Goal: Information Seeking & Learning: Check status

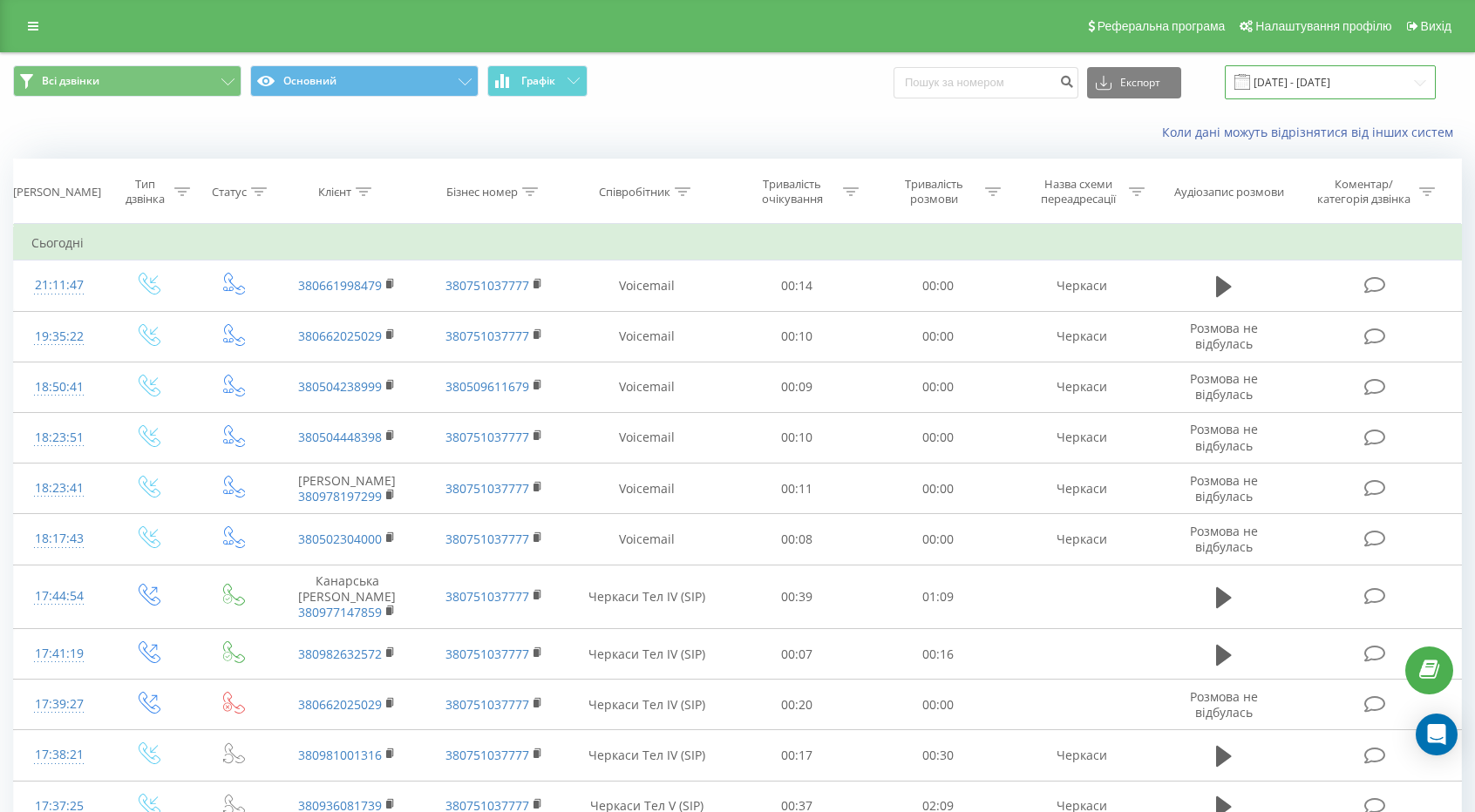
click at [1363, 83] on input "[DATE] - [DATE]" at bounding box center [1330, 82] width 211 height 34
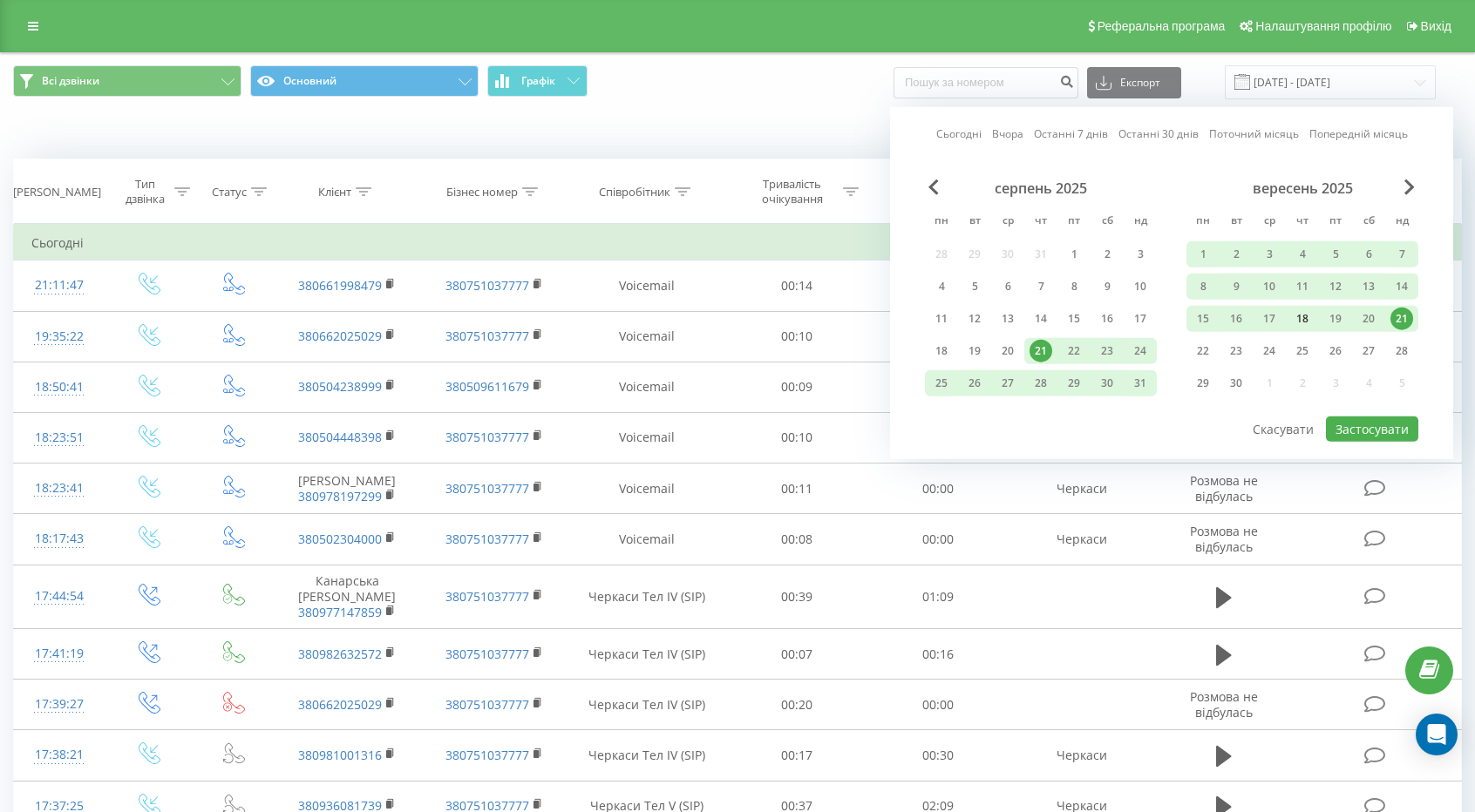
click at [1311, 313] on div "18" at bounding box center [1302, 318] width 23 height 23
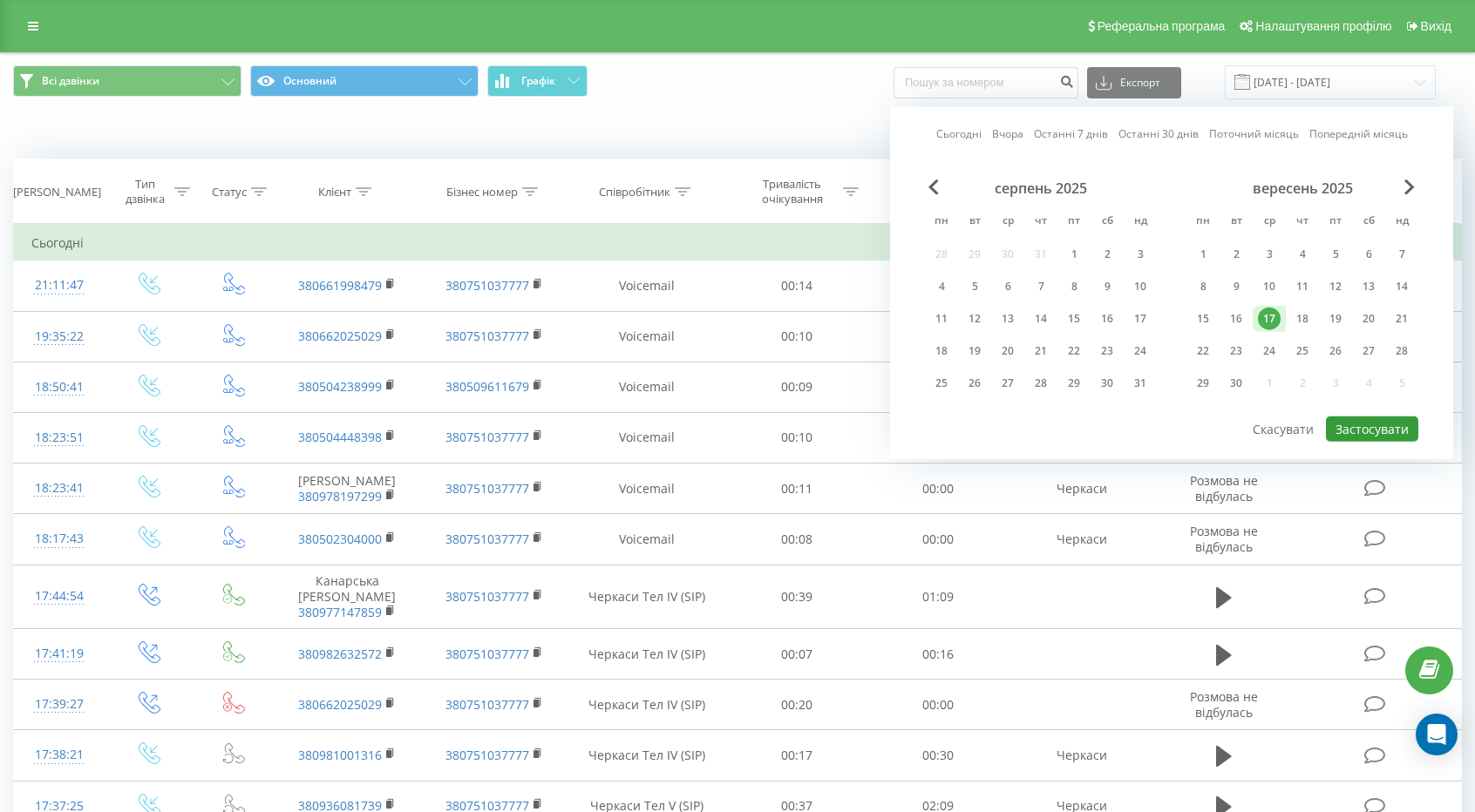
click at [1363, 419] on button "Застосувати" at bounding box center [1371, 429] width 92 height 26
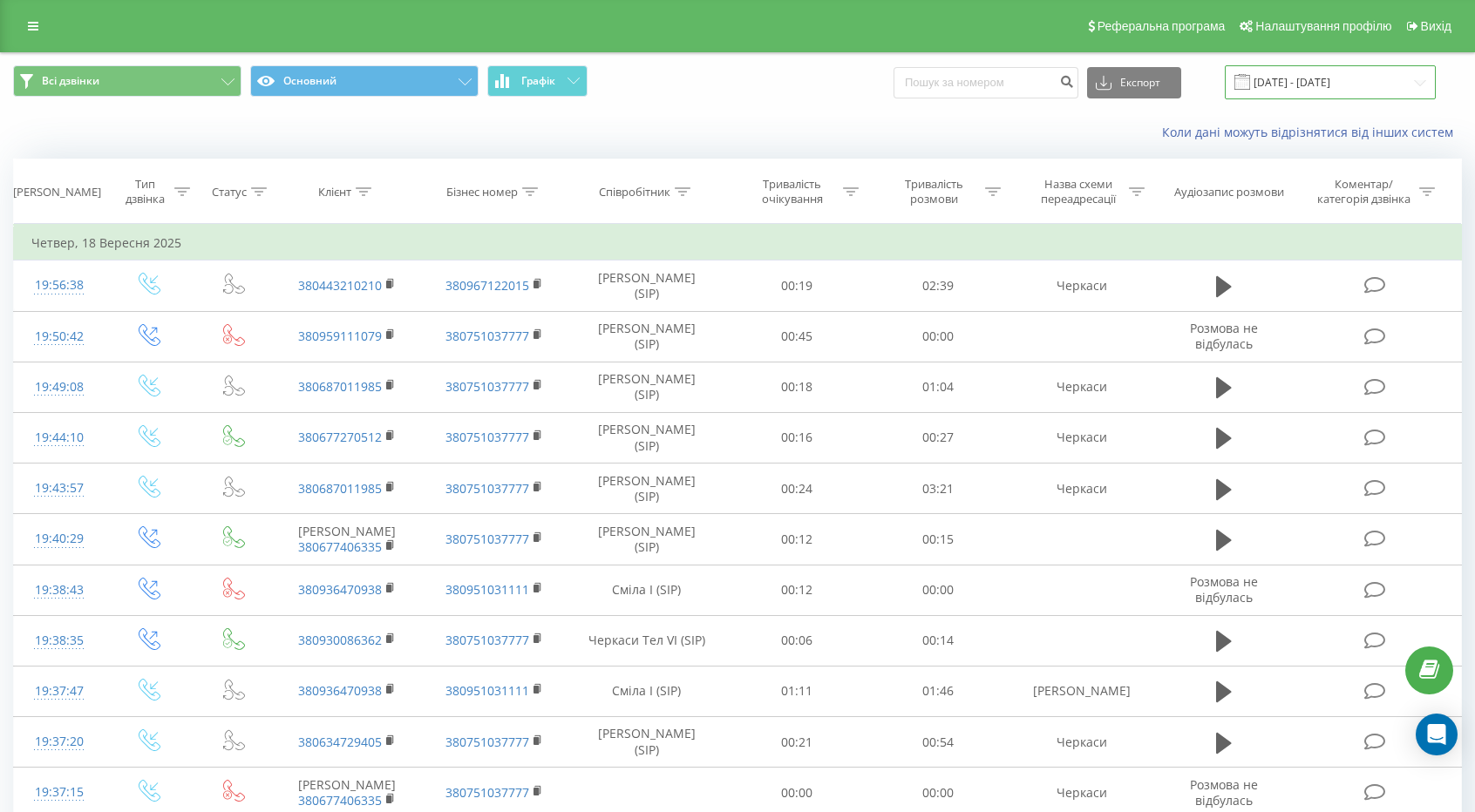
click at [1375, 77] on input "[DATE] - [DATE]" at bounding box center [1330, 82] width 211 height 34
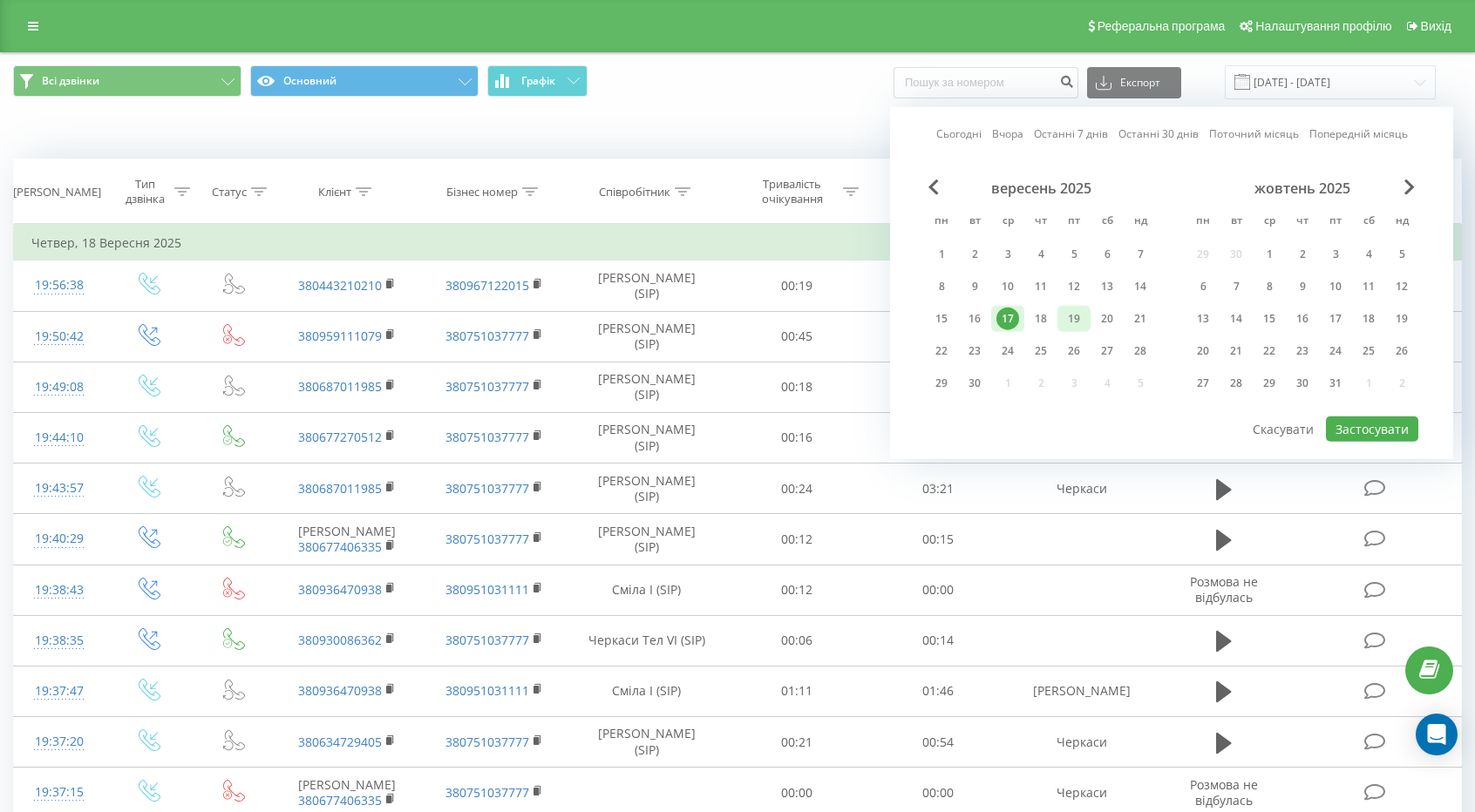
click at [1087, 318] on div "19" at bounding box center [1073, 318] width 33 height 26
click at [1364, 443] on div "Сьогодні Вчора Останні 7 днів Останні 30 днів Поточний місяць Попередній місяць…" at bounding box center [1171, 283] width 563 height 352
click at [1368, 421] on button "Застосувати" at bounding box center [1371, 429] width 92 height 26
type input "[DATE] - [DATE]"
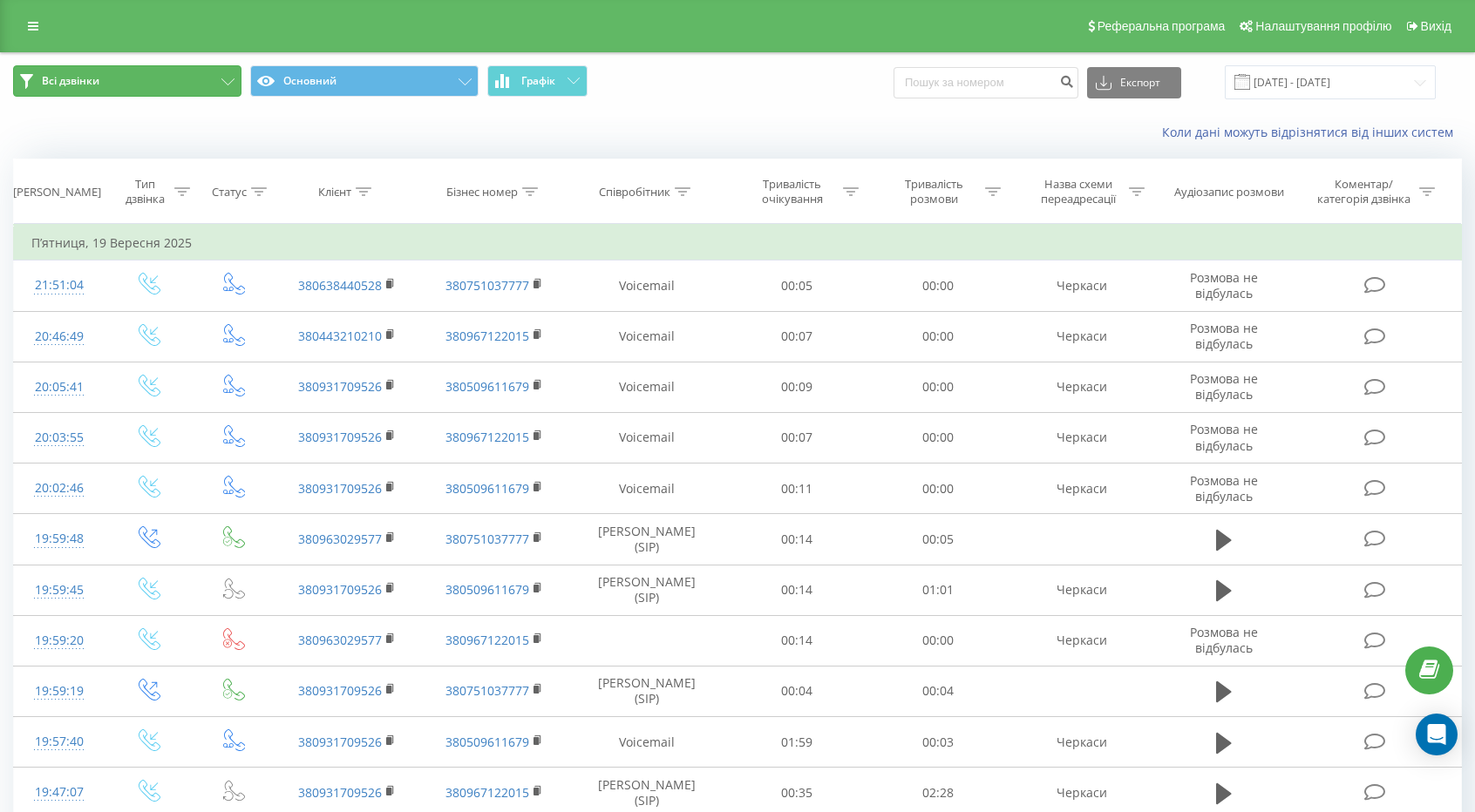
click at [230, 80] on icon at bounding box center [228, 81] width 13 height 7
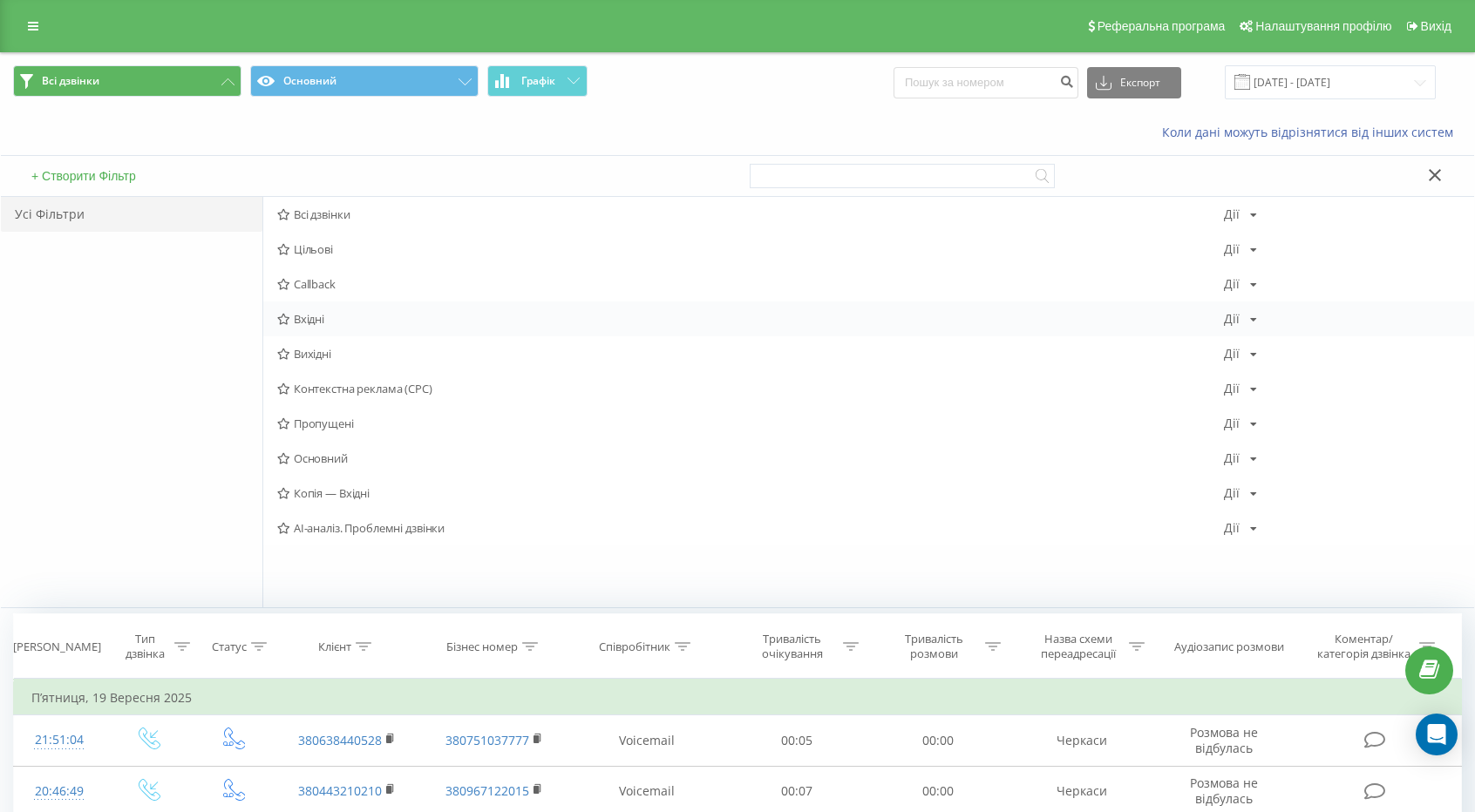
click at [323, 315] on span "Вхідні" at bounding box center [750, 318] width 947 height 12
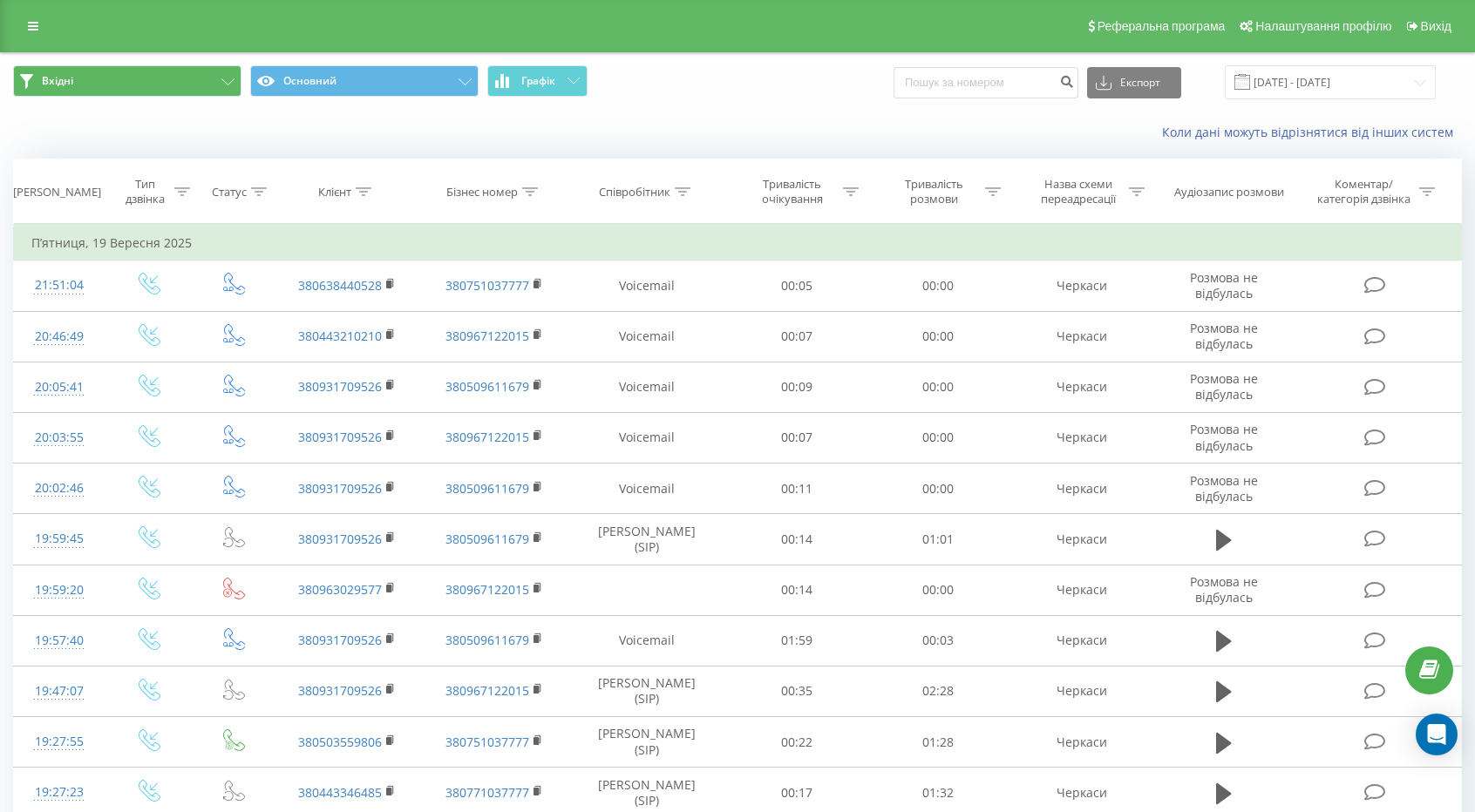
click at [1323, 55] on div "Вхідні Основний Графік Експорт .csv .xls .xlsx [DATE] - [DATE]" at bounding box center [737, 82] width 1473 height 58
click at [1318, 87] on input "[DATE] - [DATE]" at bounding box center [1330, 82] width 211 height 34
click at [854, 106] on div "Вхідні Основний Графік Експорт .csv .xls .xlsx [DATE] - [DATE]" at bounding box center [737, 82] width 1473 height 58
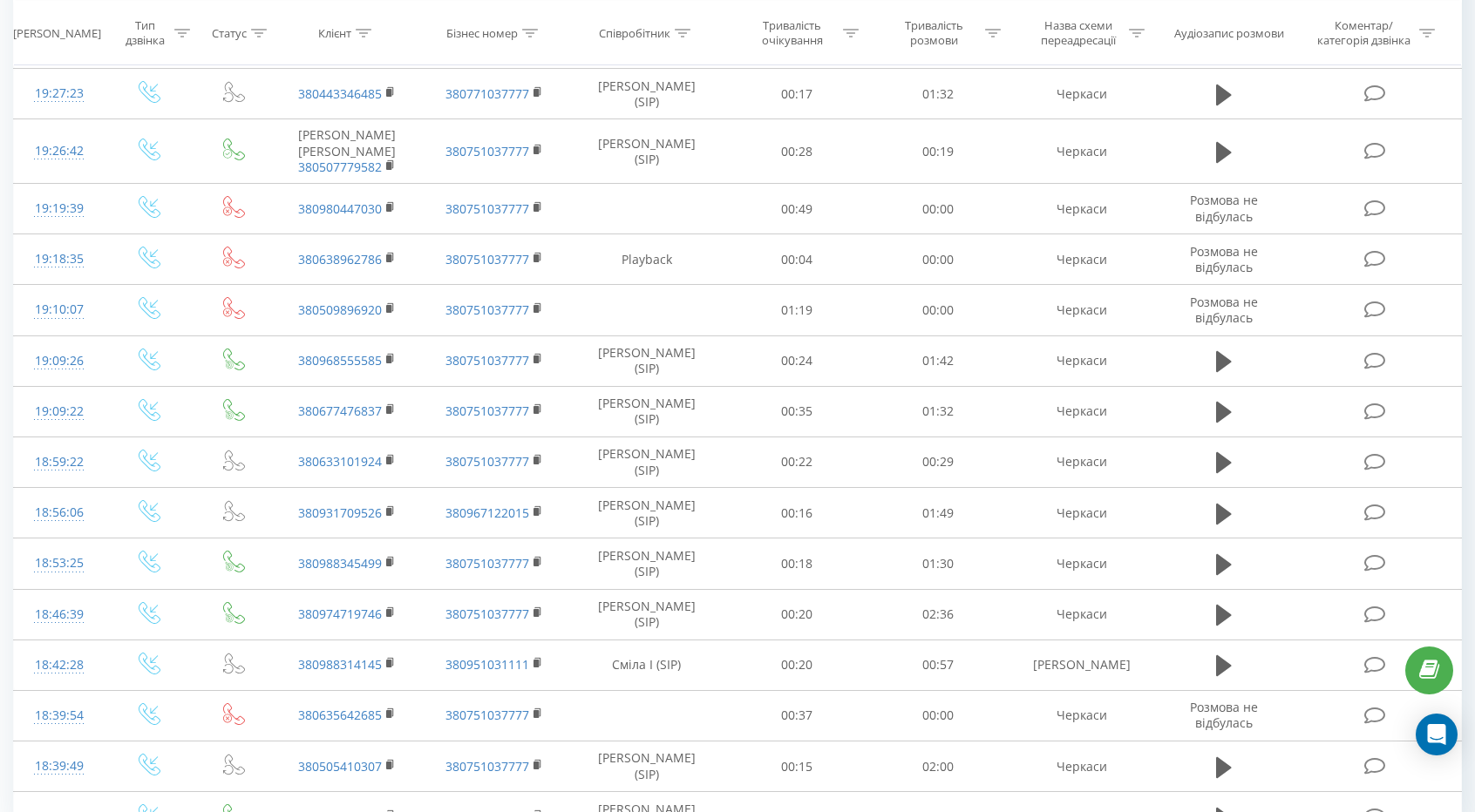
scroll to position [786, 0]
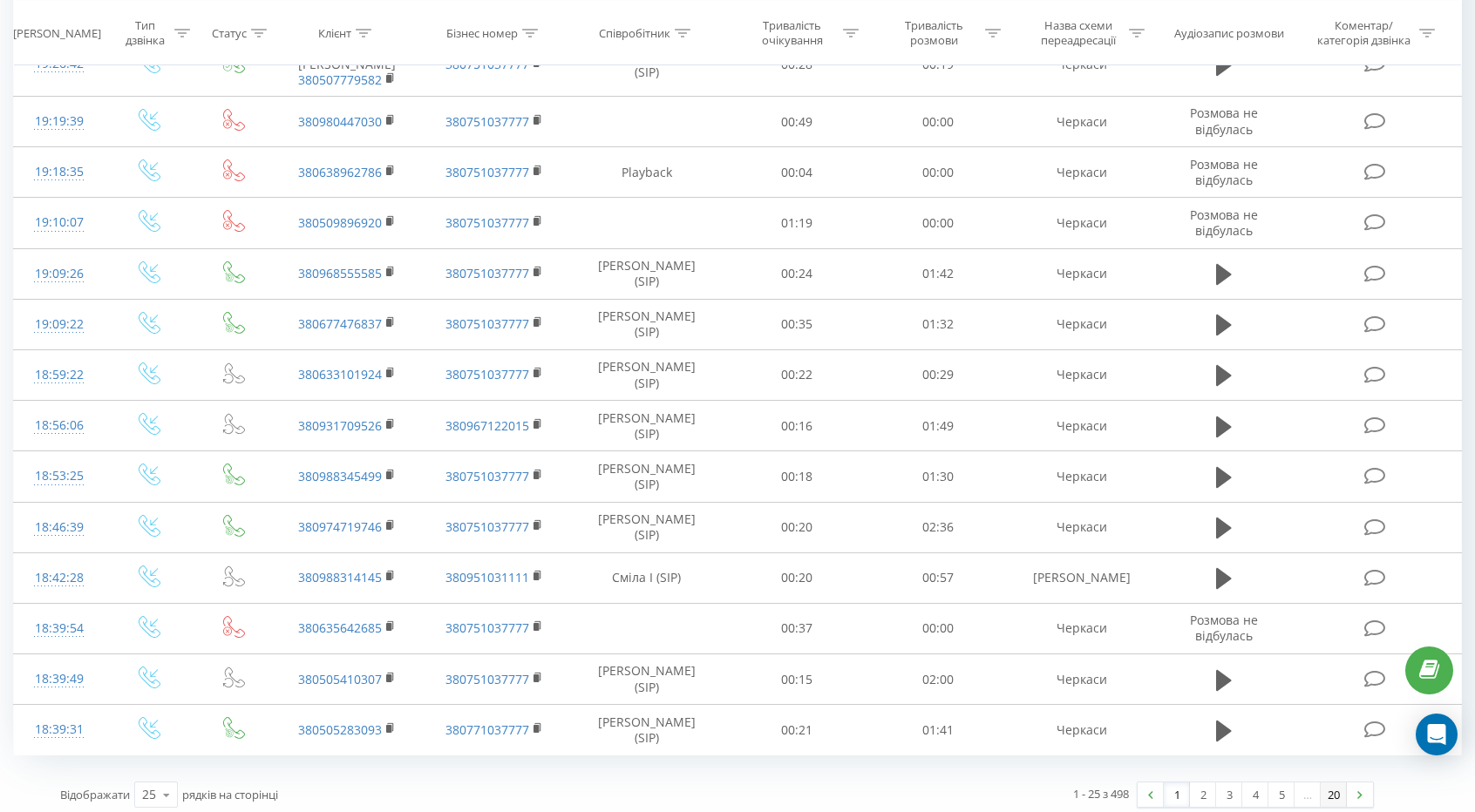
click at [1336, 782] on link "20" at bounding box center [1334, 794] width 26 height 25
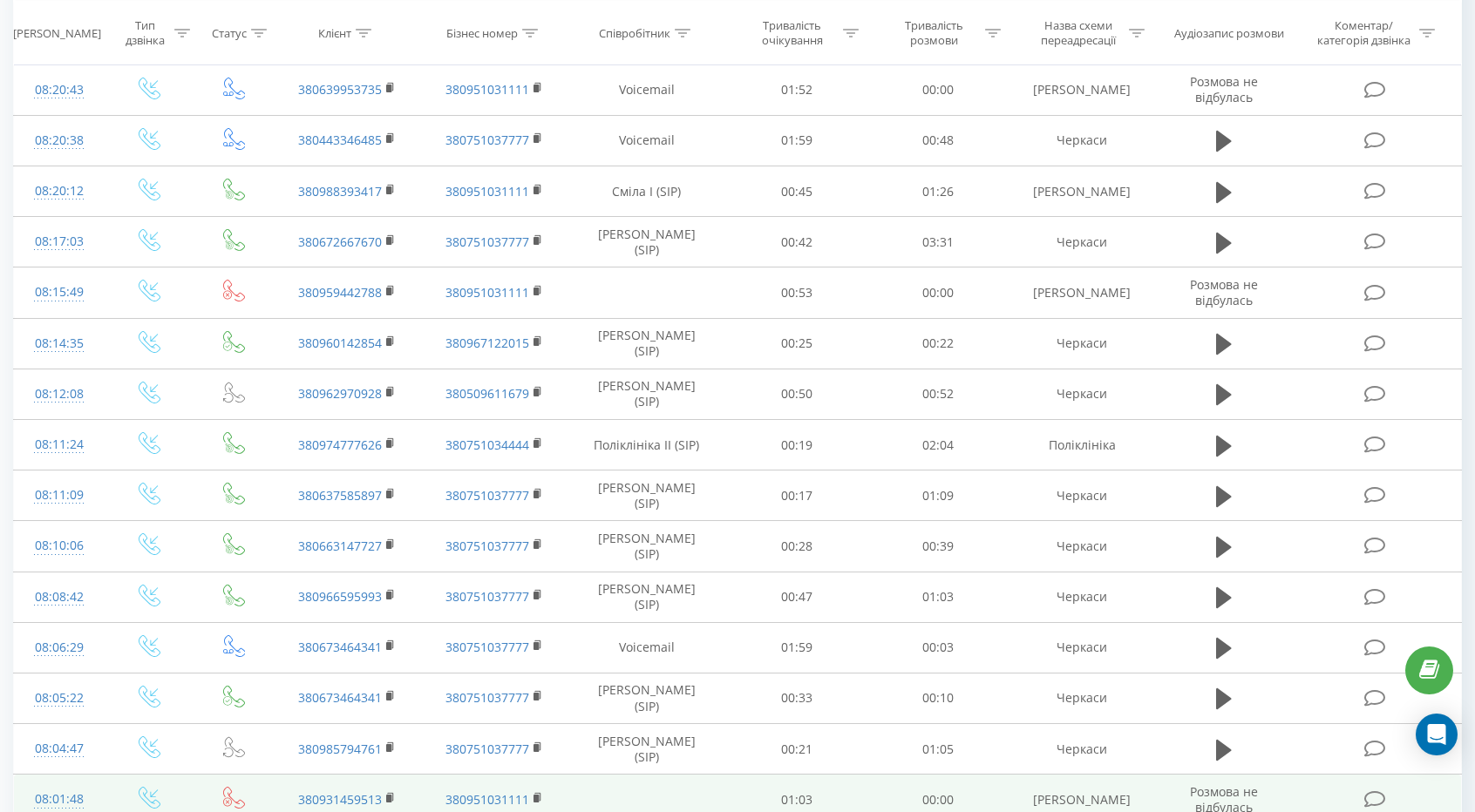
scroll to position [672, 0]
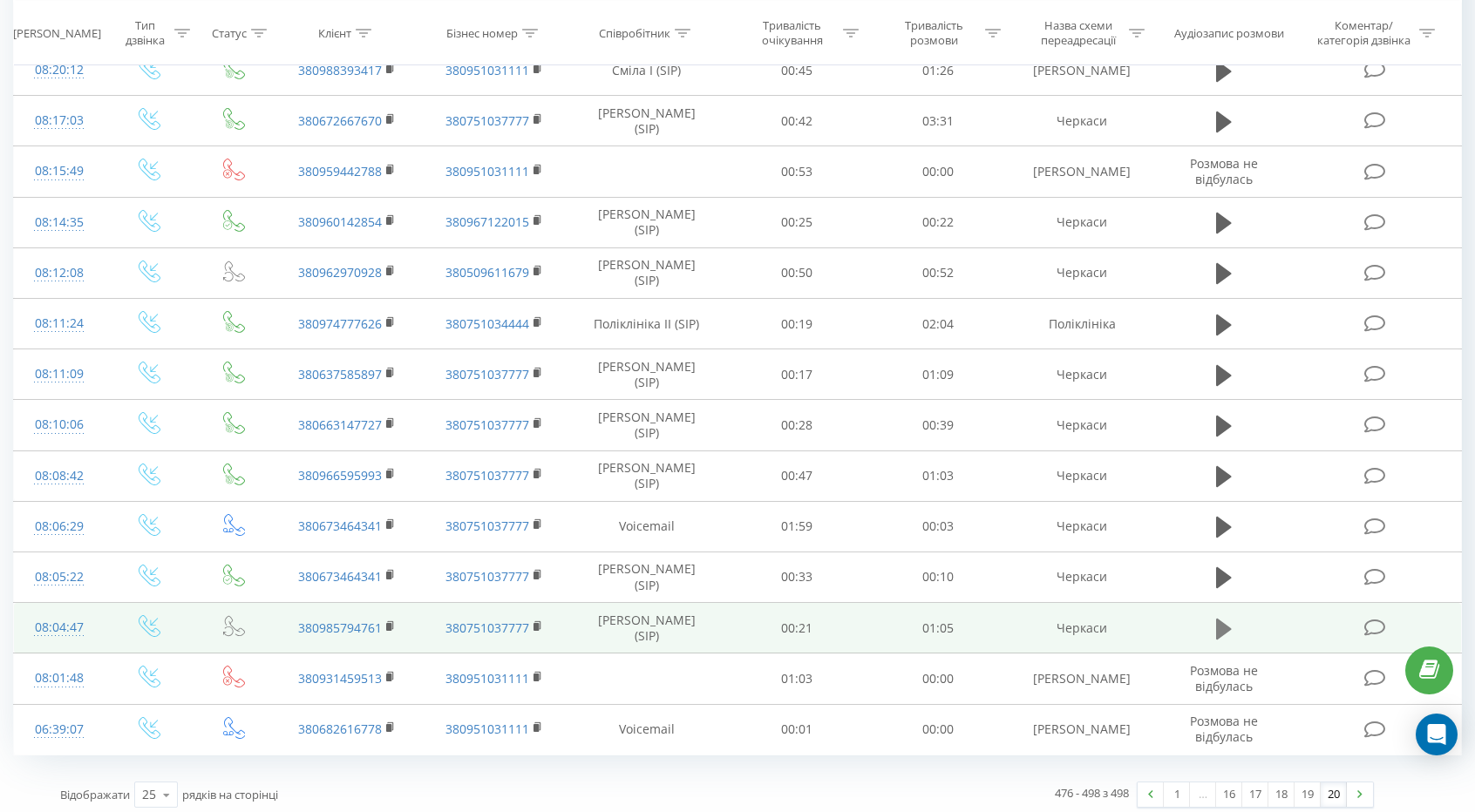
click at [1222, 618] on icon at bounding box center [1224, 628] width 16 height 21
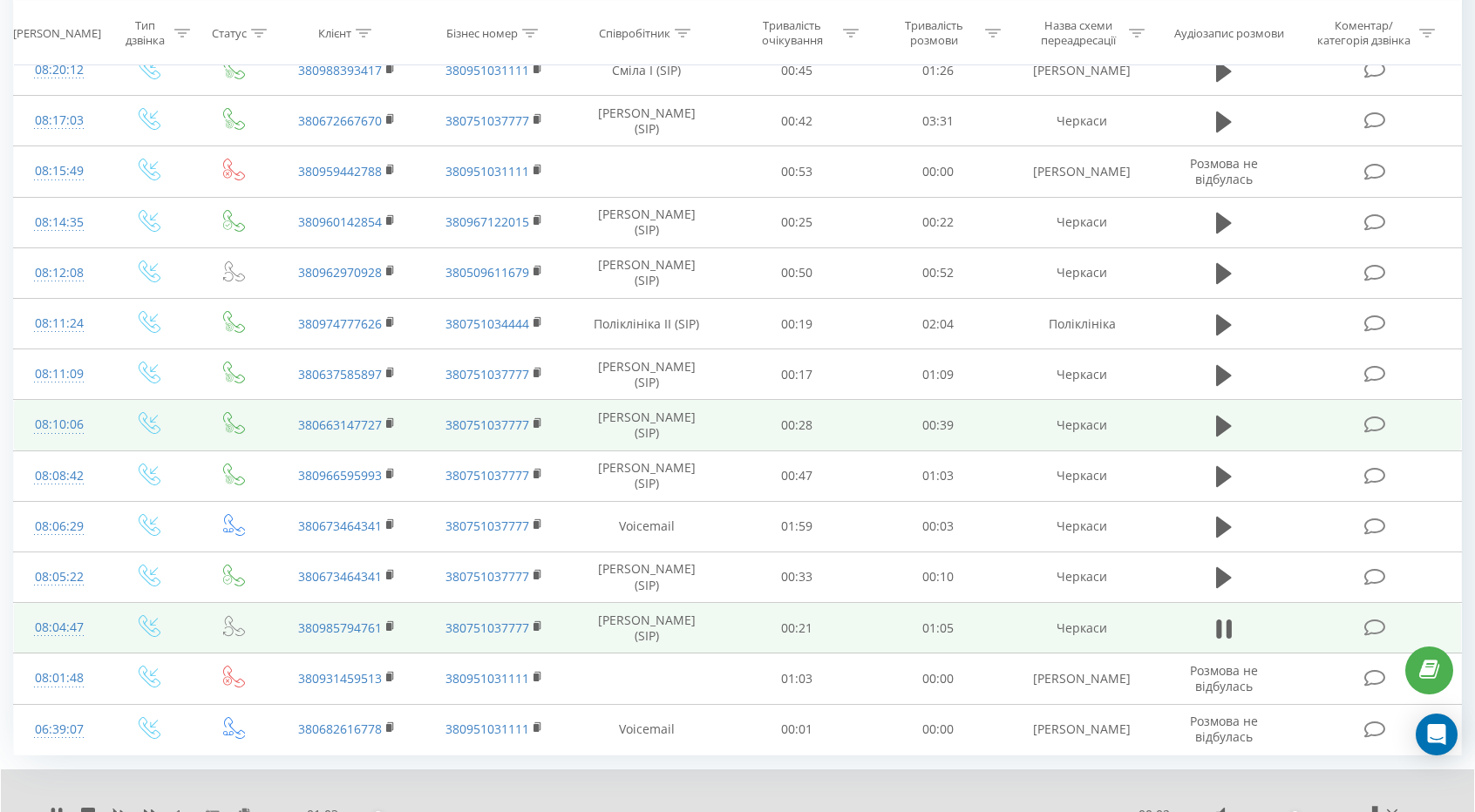
scroll to position [739, 0]
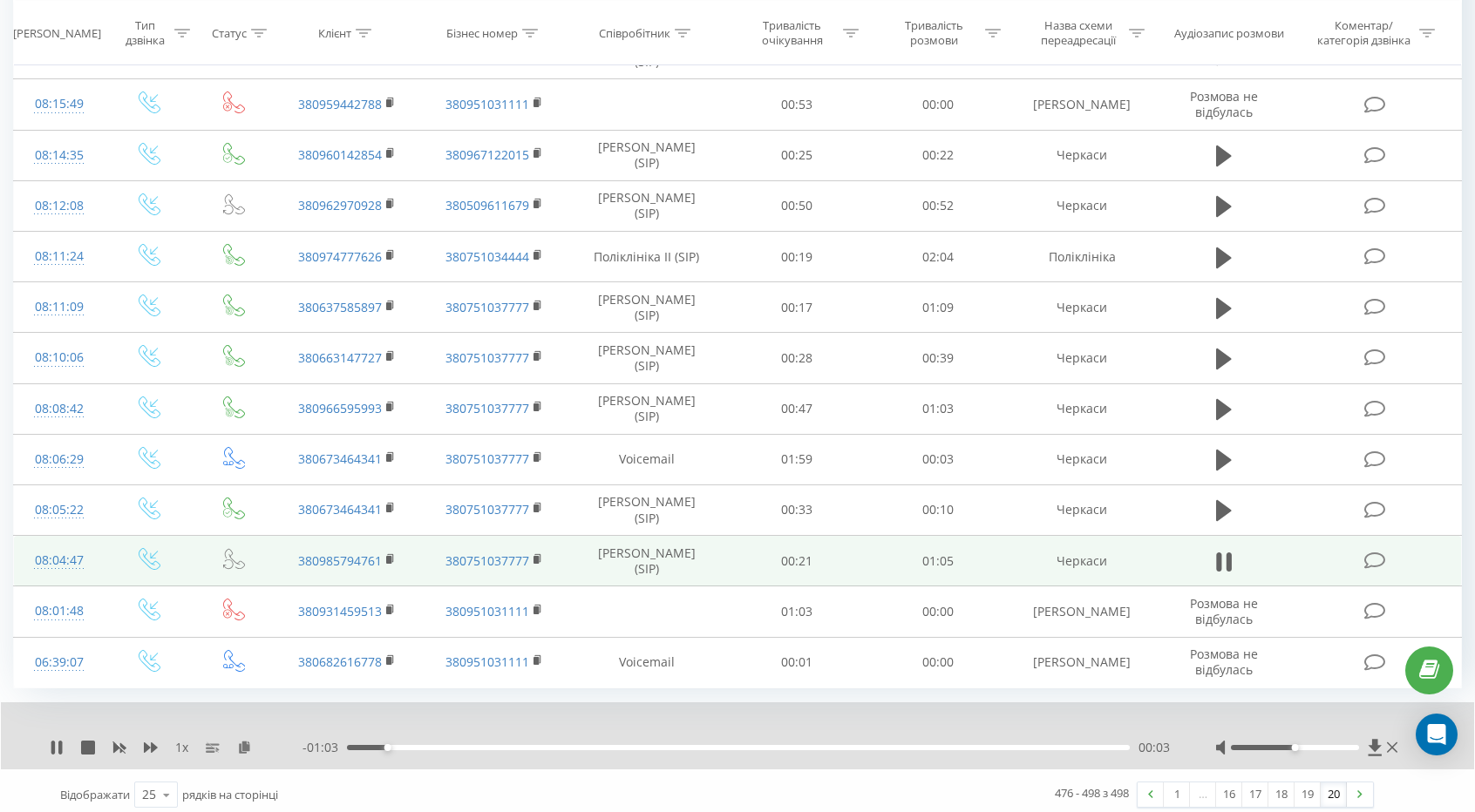
click at [1311, 742] on div at bounding box center [1308, 748] width 187 height 18
click at [1313, 739] on div at bounding box center [1308, 748] width 187 height 18
click at [1308, 745] on div at bounding box center [1295, 747] width 129 height 5
click at [1327, 745] on div at bounding box center [1295, 747] width 129 height 5
click at [1353, 739] on div at bounding box center [1308, 748] width 187 height 18
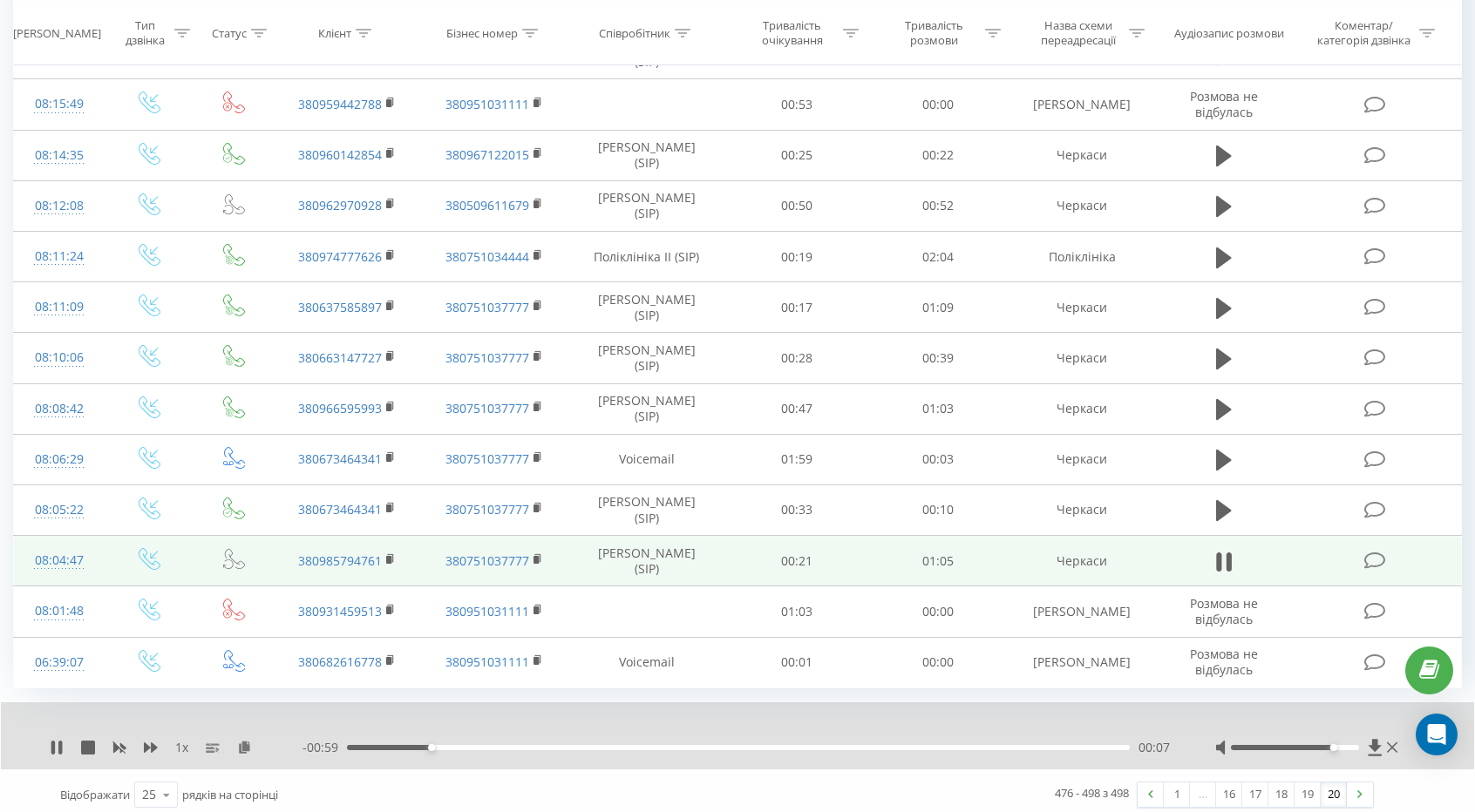
click at [1344, 742] on div at bounding box center [1308, 748] width 187 height 18
click at [1339, 739] on div at bounding box center [1308, 748] width 187 height 18
drag, startPoint x: 1336, startPoint y: 740, endPoint x: 1356, endPoint y: 739, distance: 20.0
click at [1356, 744] on div "Accessibility label" at bounding box center [1358, 747] width 7 height 7
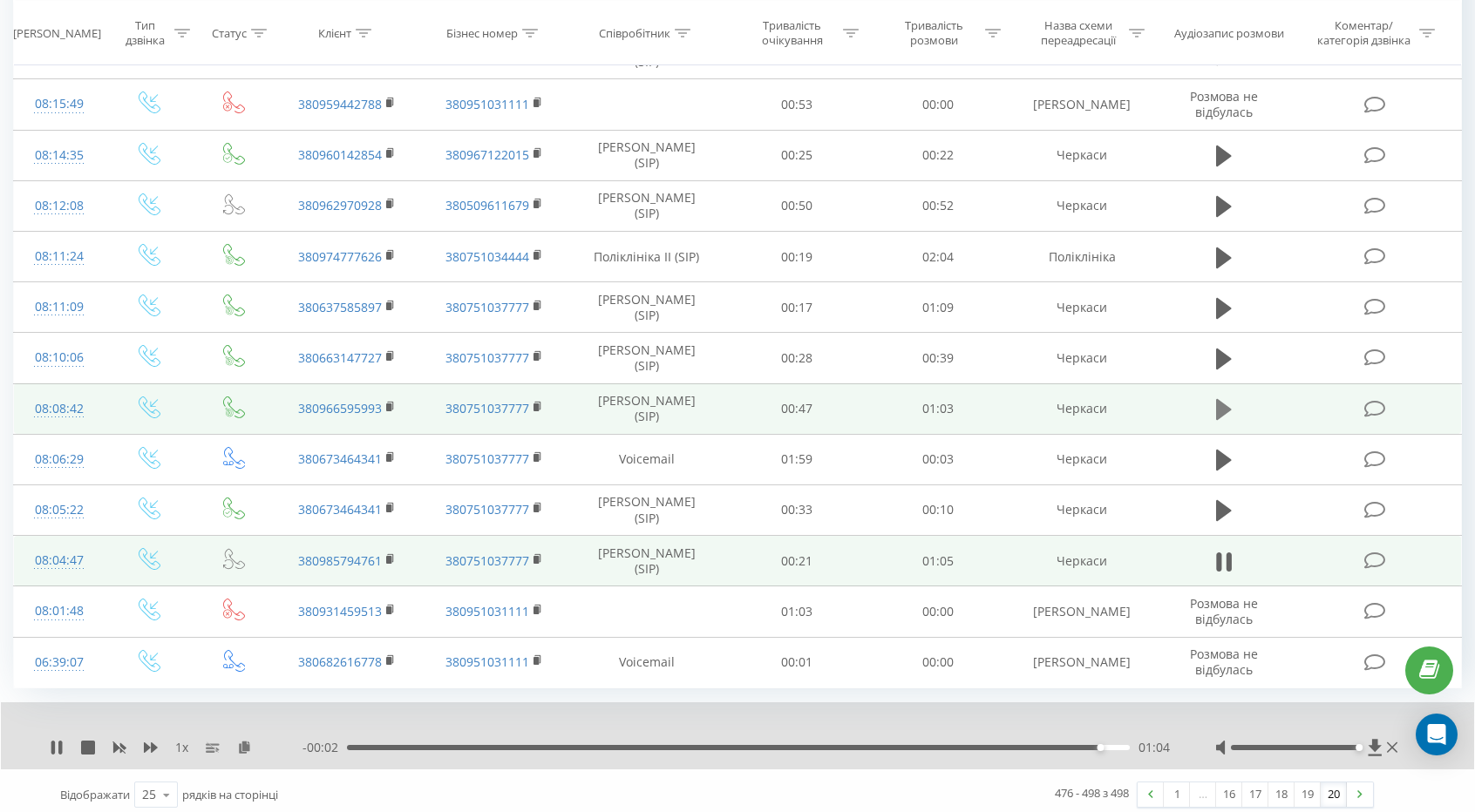
click at [1218, 400] on icon at bounding box center [1224, 409] width 16 height 21
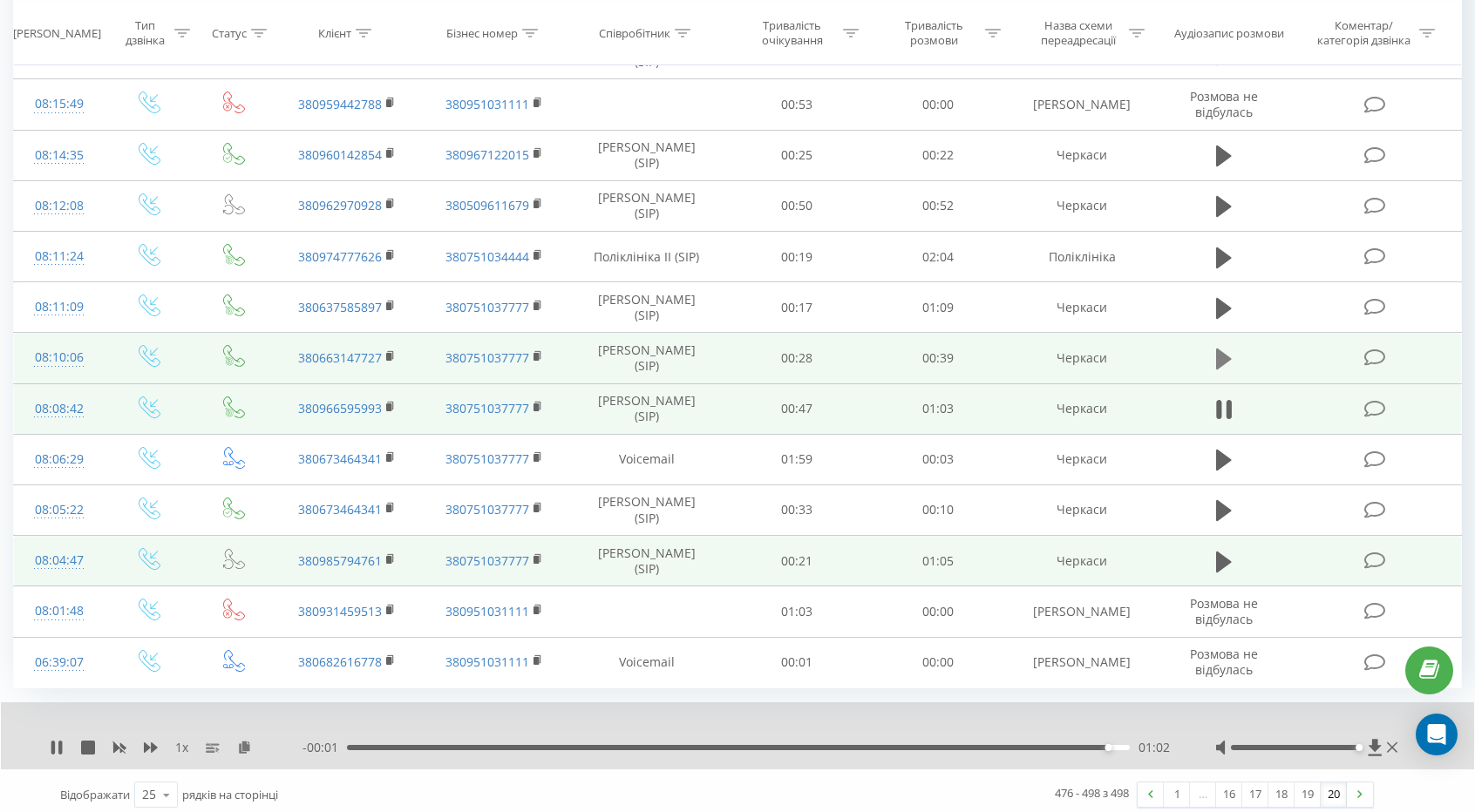
click at [1229, 347] on icon at bounding box center [1224, 359] width 16 height 25
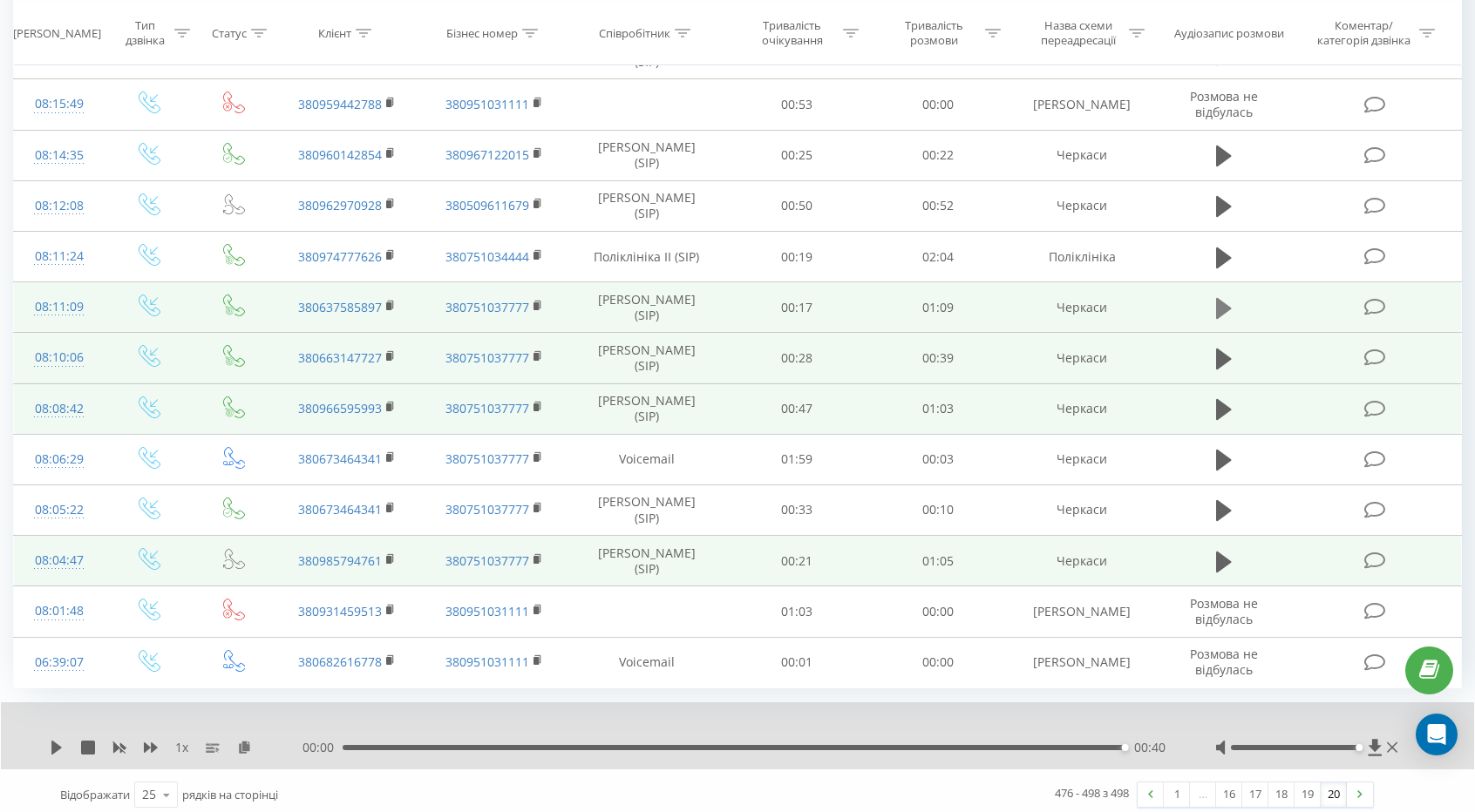
drag, startPoint x: 1215, startPoint y: 282, endPoint x: 1221, endPoint y: 290, distance: 10.0
click at [1215, 282] on td at bounding box center [1223, 307] width 136 height 50
click at [1222, 297] on icon at bounding box center [1224, 309] width 16 height 25
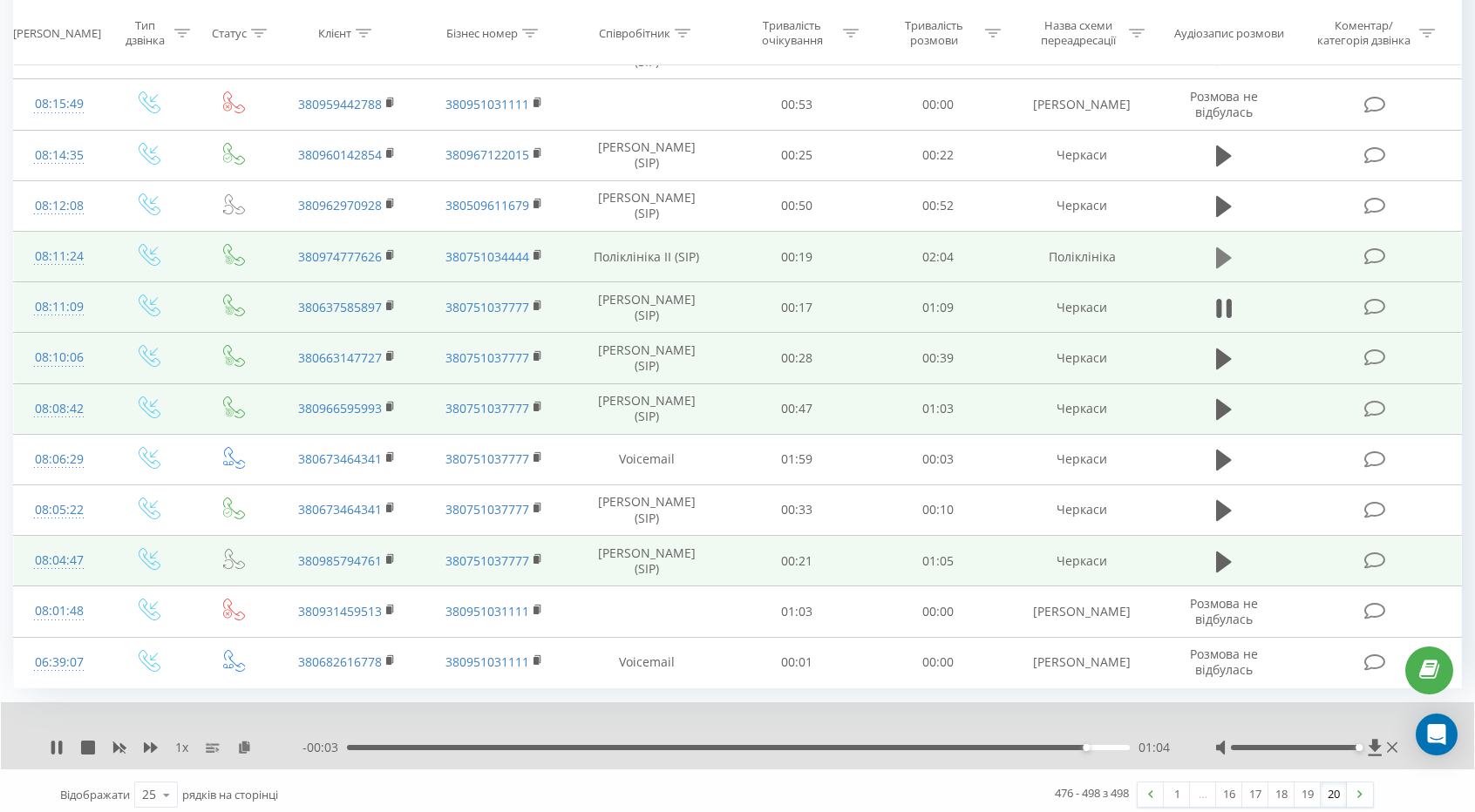
click at [1223, 245] on icon at bounding box center [1224, 257] width 16 height 25
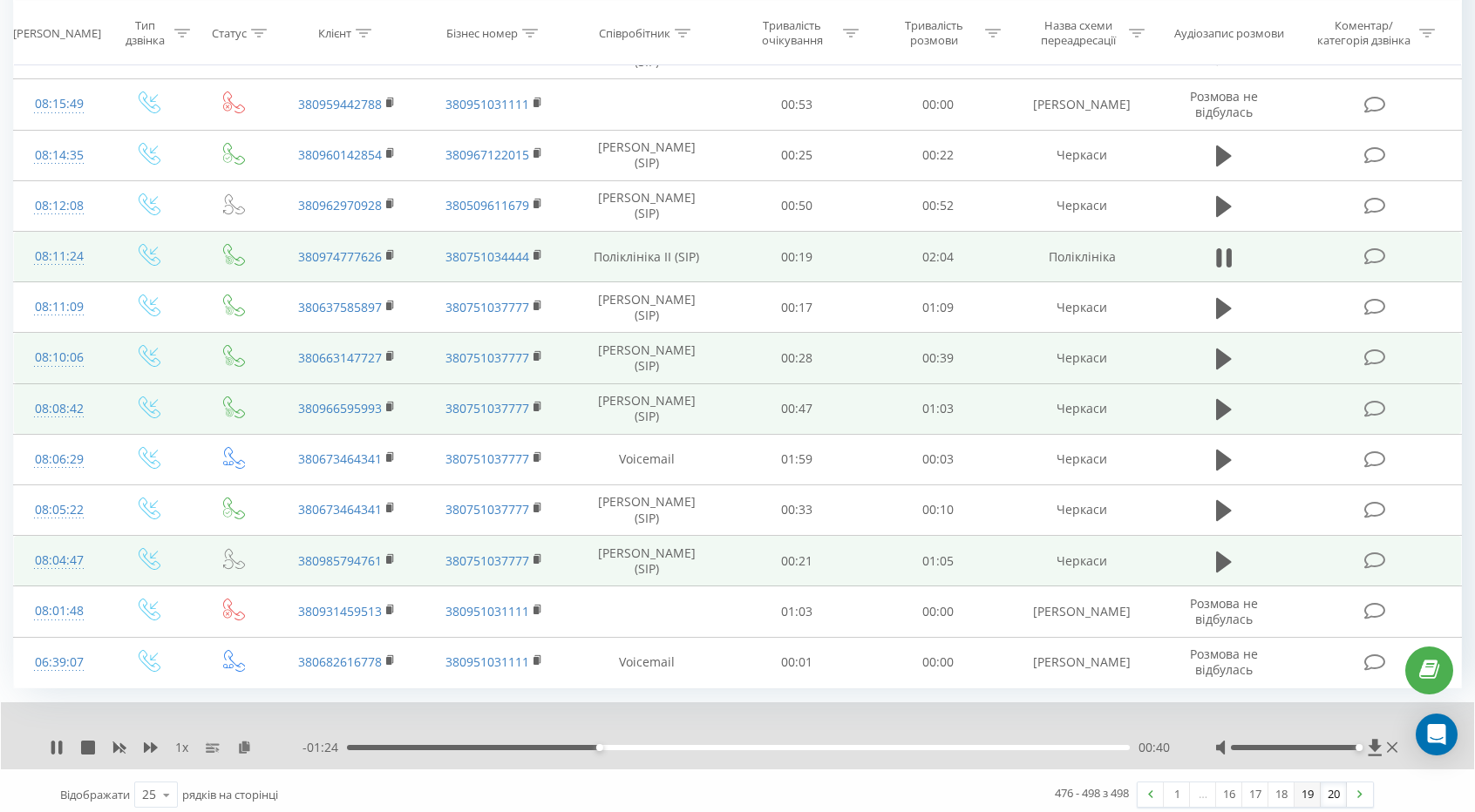
click at [1317, 782] on link "19" at bounding box center [1307, 794] width 26 height 25
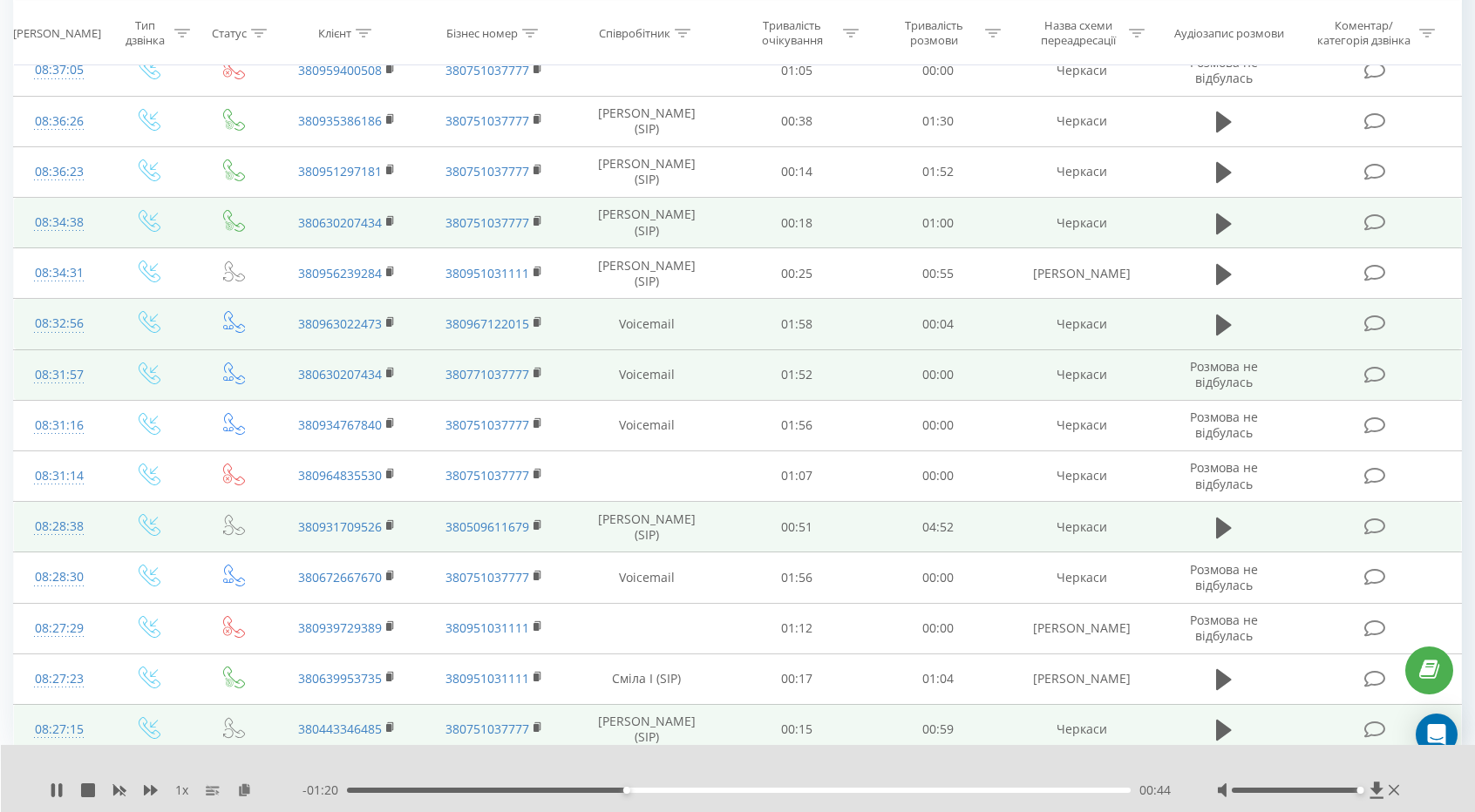
scroll to position [840, 0]
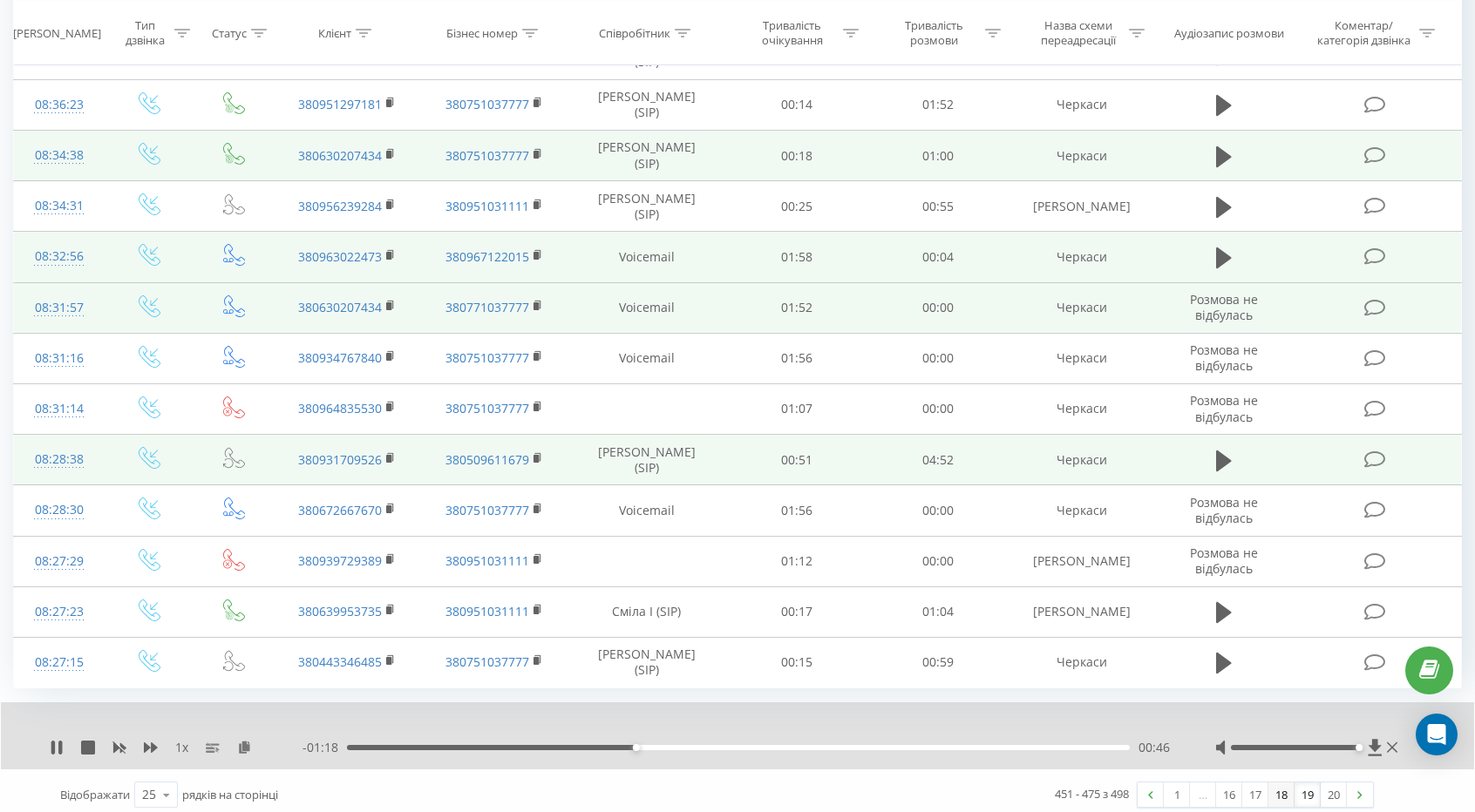
click at [1282, 785] on link "18" at bounding box center [1281, 794] width 26 height 25
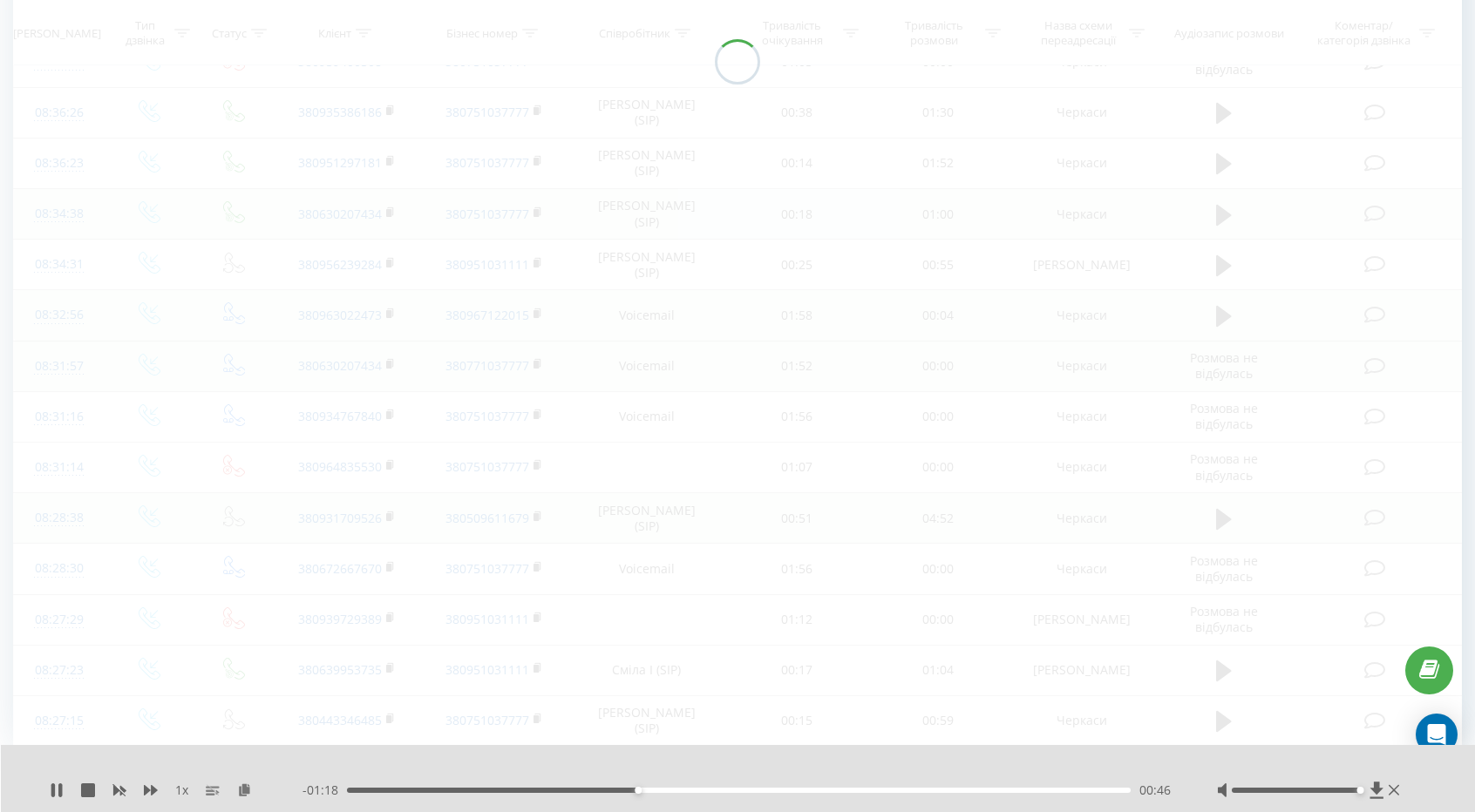
scroll to position [115, 0]
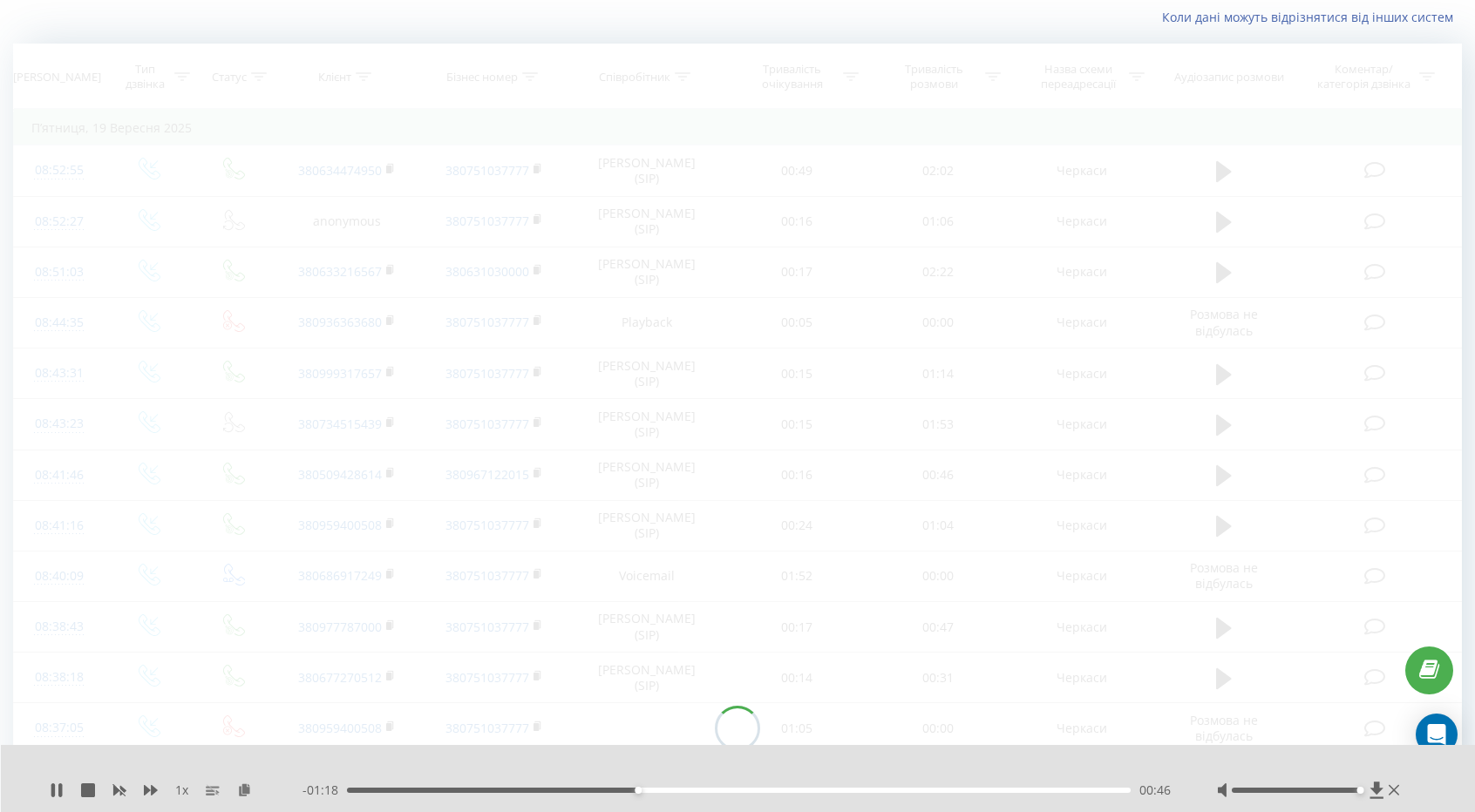
click at [1282, 785] on div at bounding box center [1310, 790] width 187 height 18
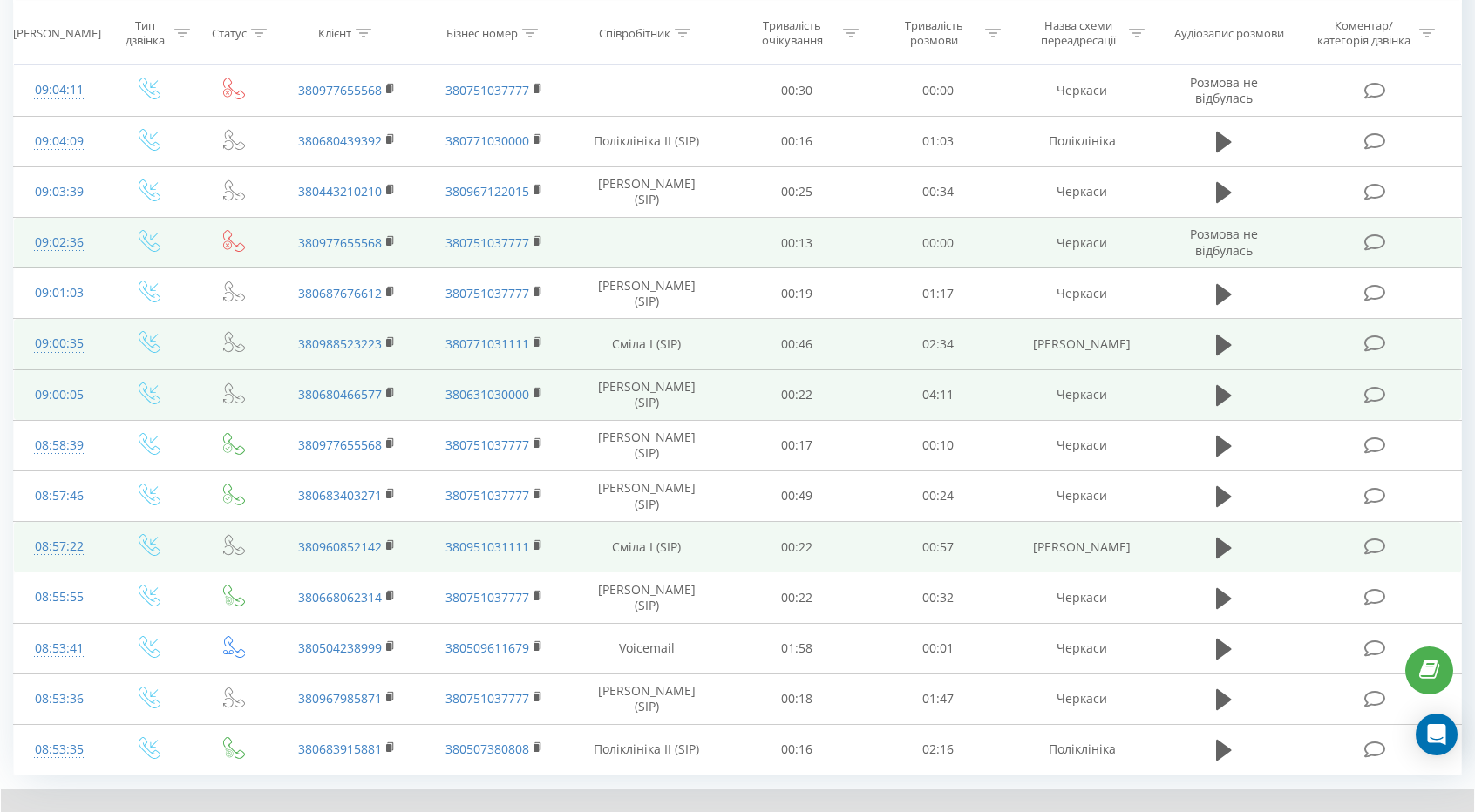
scroll to position [840, 0]
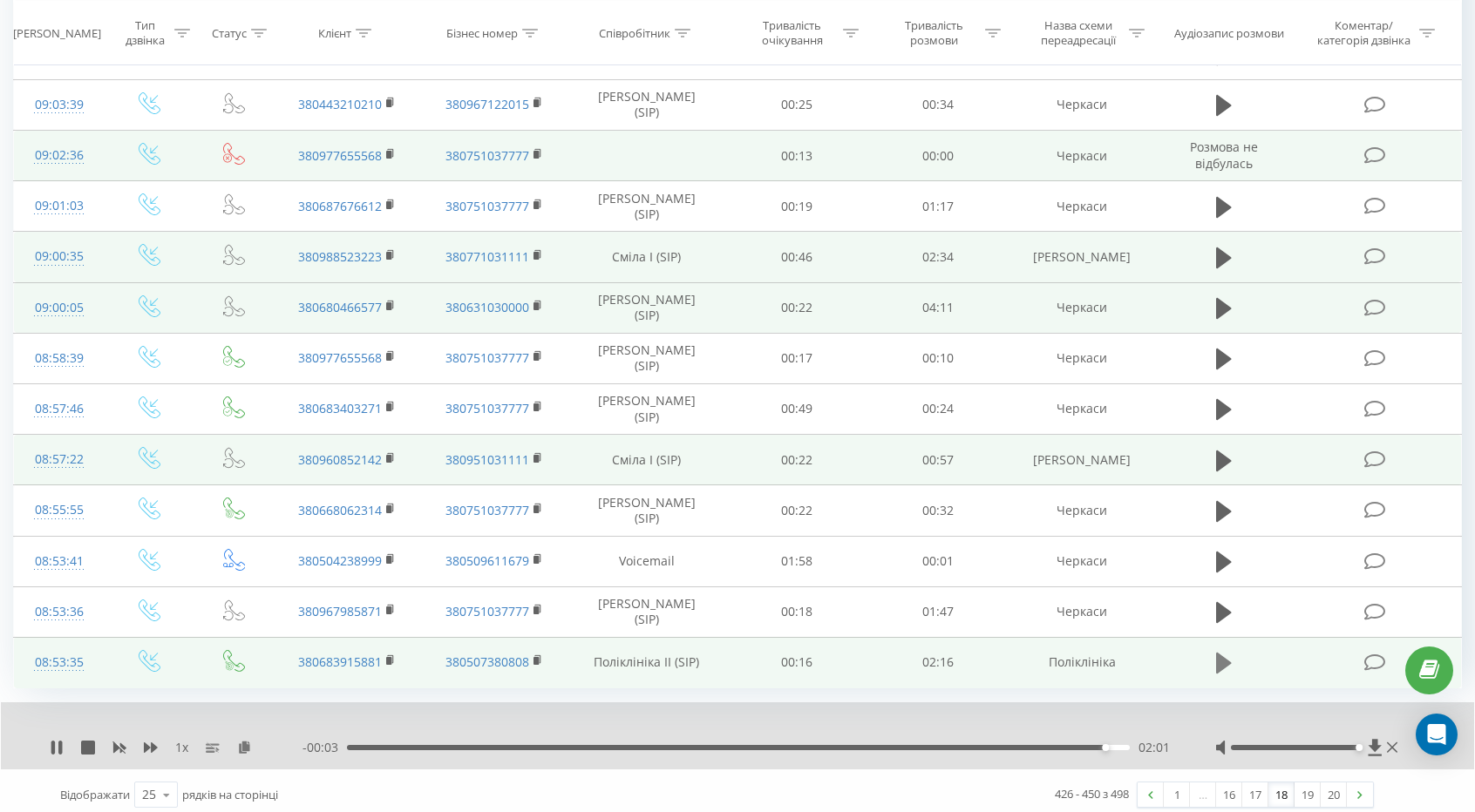
click at [1223, 667] on icon at bounding box center [1224, 663] width 16 height 25
click at [232, 739] on div "1 x" at bounding box center [176, 748] width 253 height 18
click at [242, 741] on icon at bounding box center [244, 747] width 15 height 12
click at [1218, 637] on td at bounding box center [1223, 662] width 136 height 50
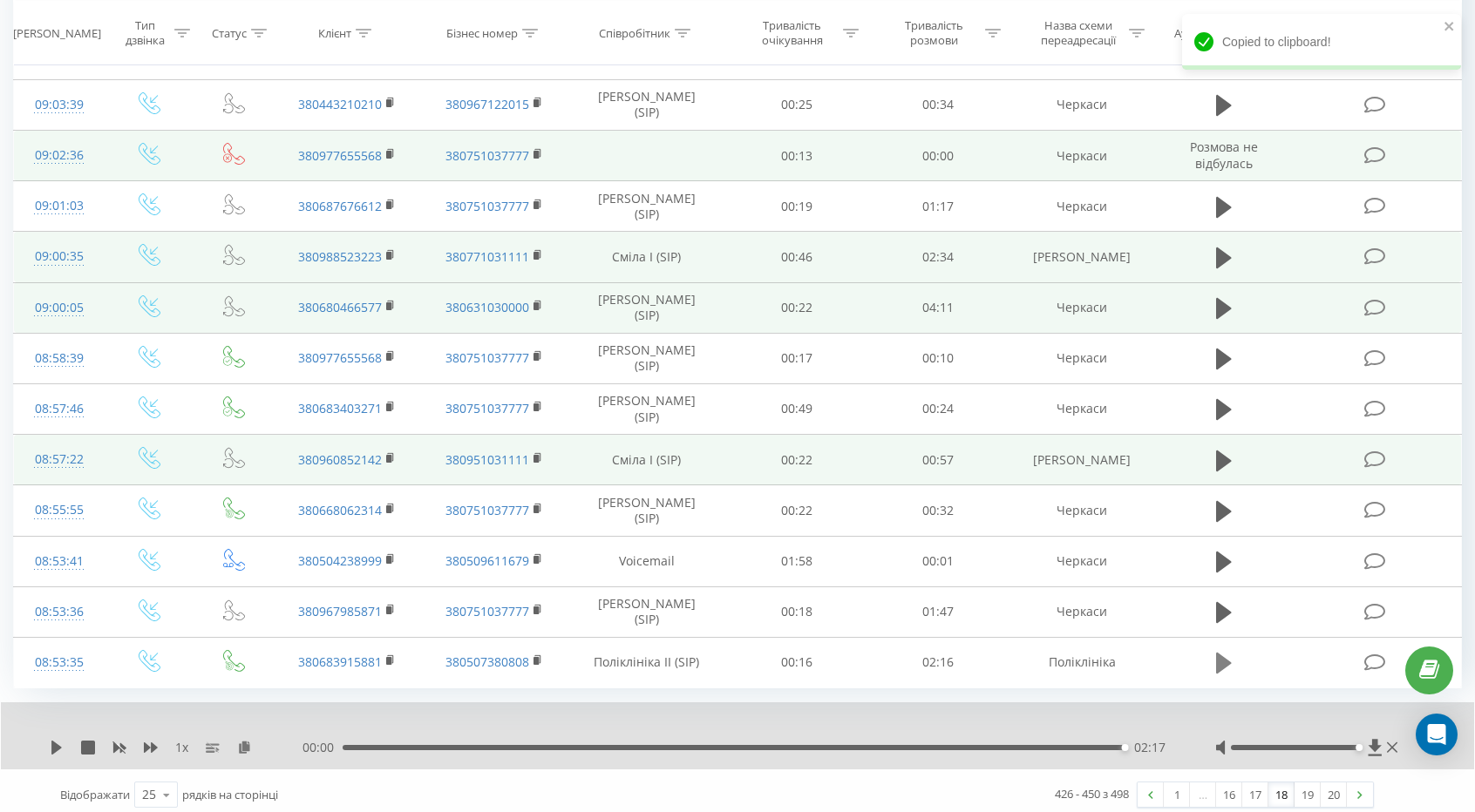
click at [1217, 651] on icon at bounding box center [1224, 663] width 16 height 25
click at [1214, 650] on button at bounding box center [1224, 663] width 26 height 26
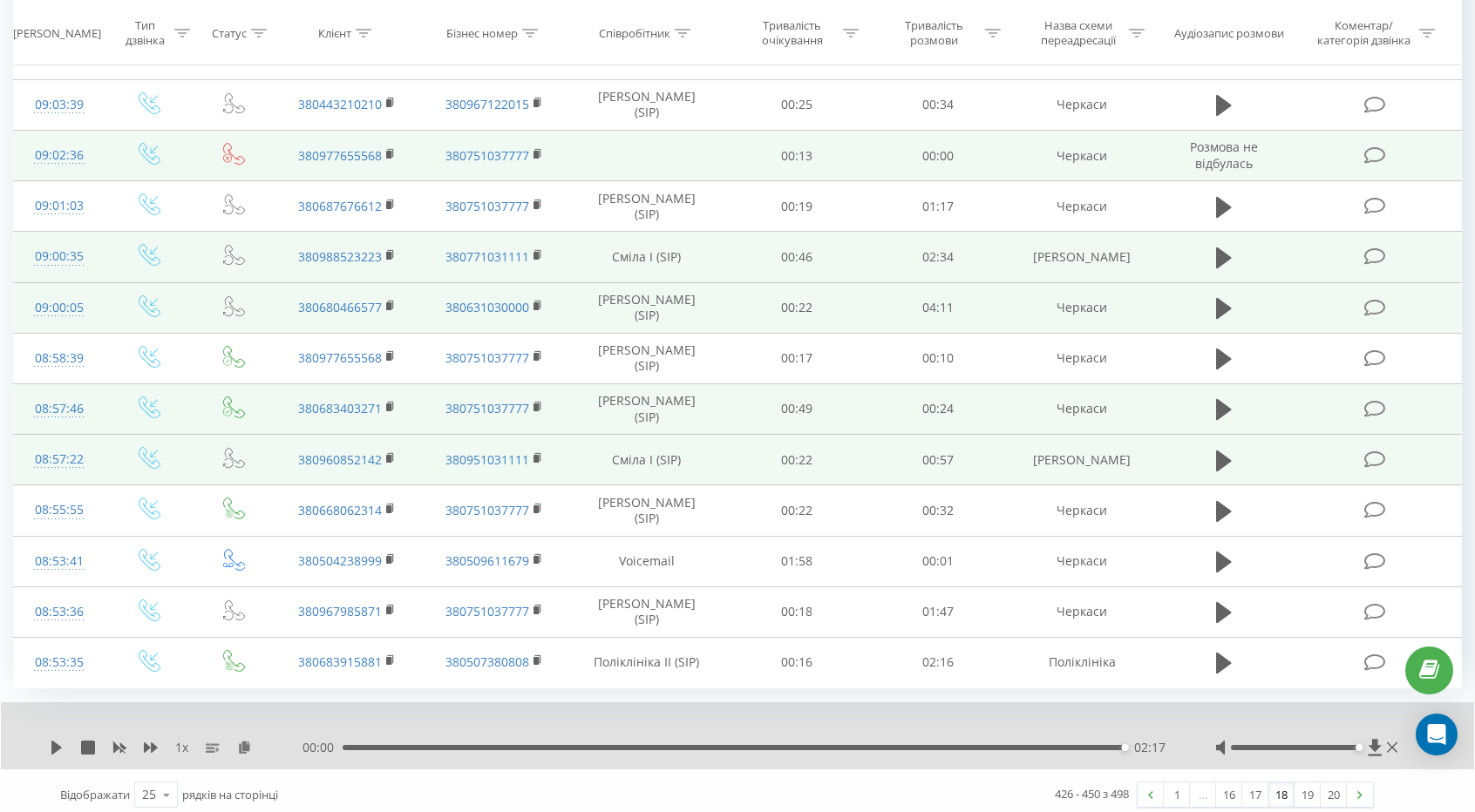
scroll to position [753, 0]
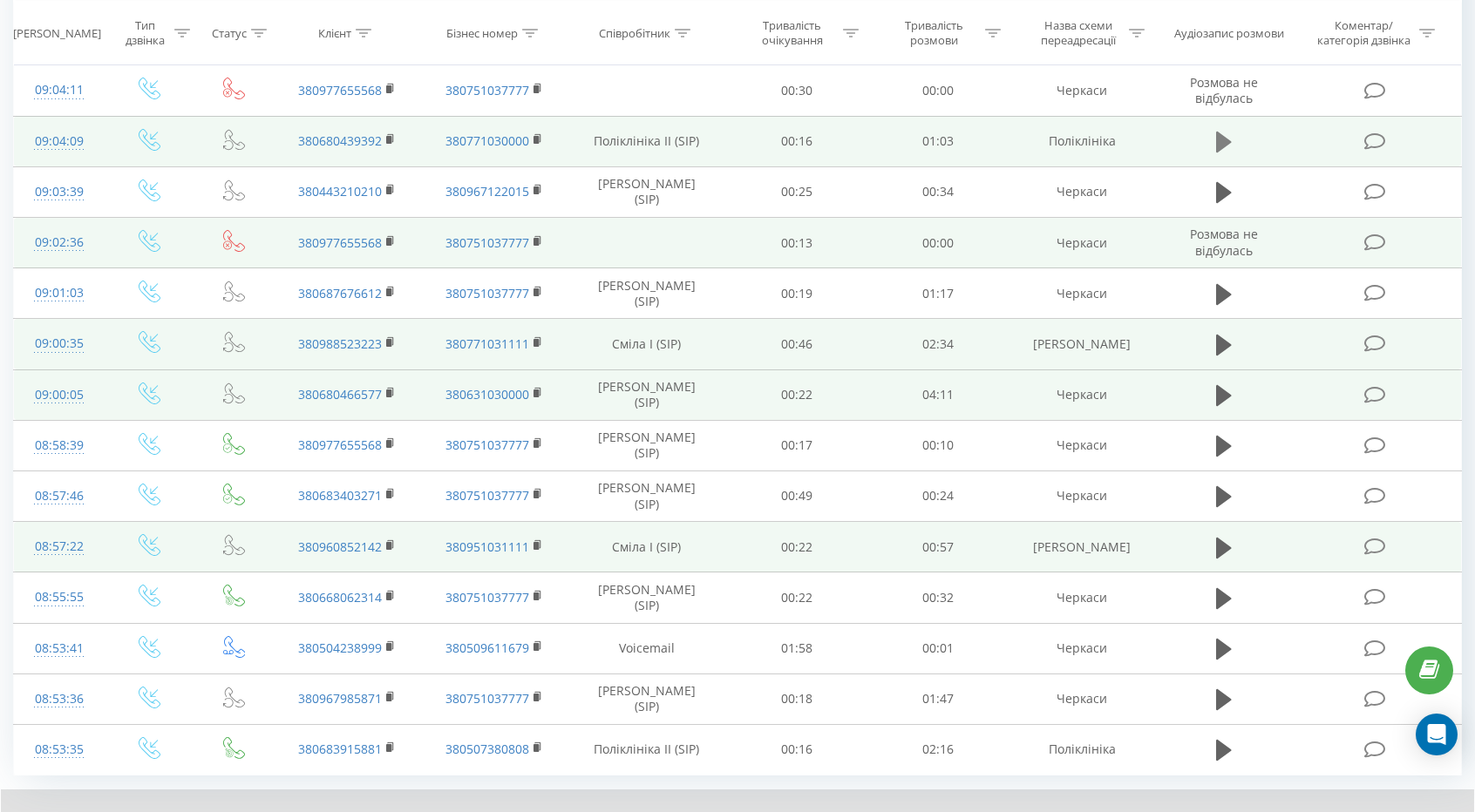
click at [1222, 130] on icon at bounding box center [1224, 141] width 16 height 25
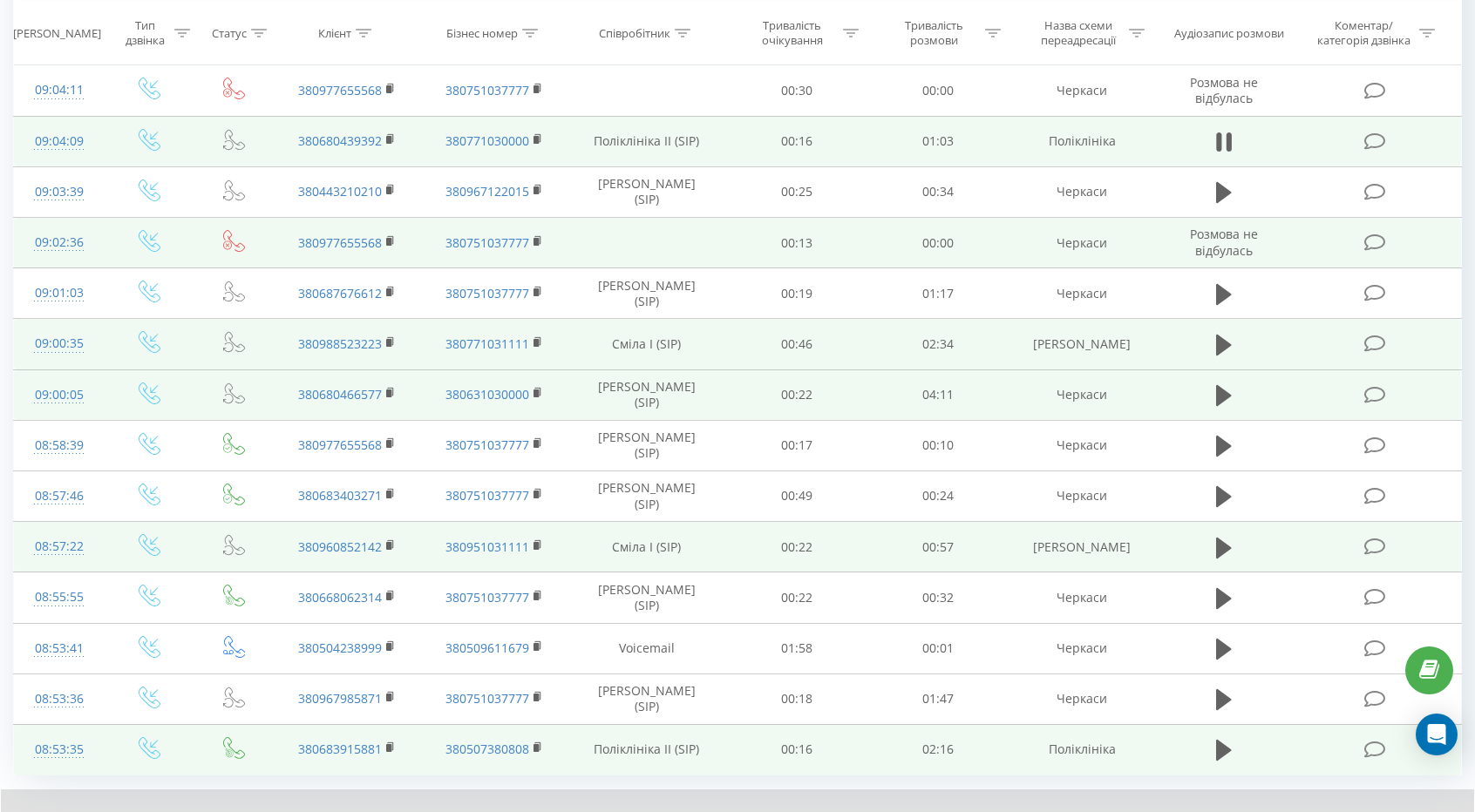
scroll to position [840, 0]
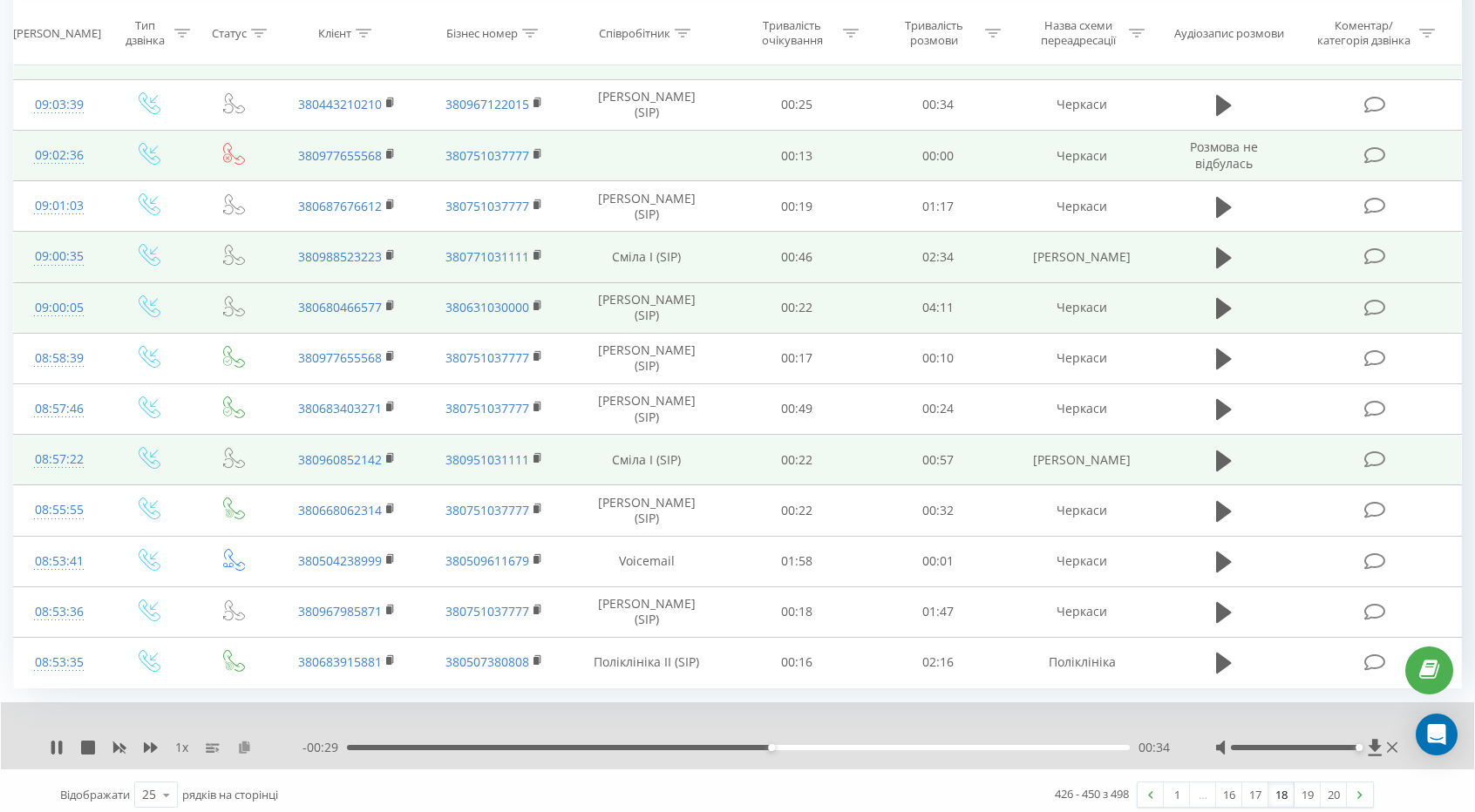
click at [244, 741] on icon at bounding box center [244, 747] width 15 height 12
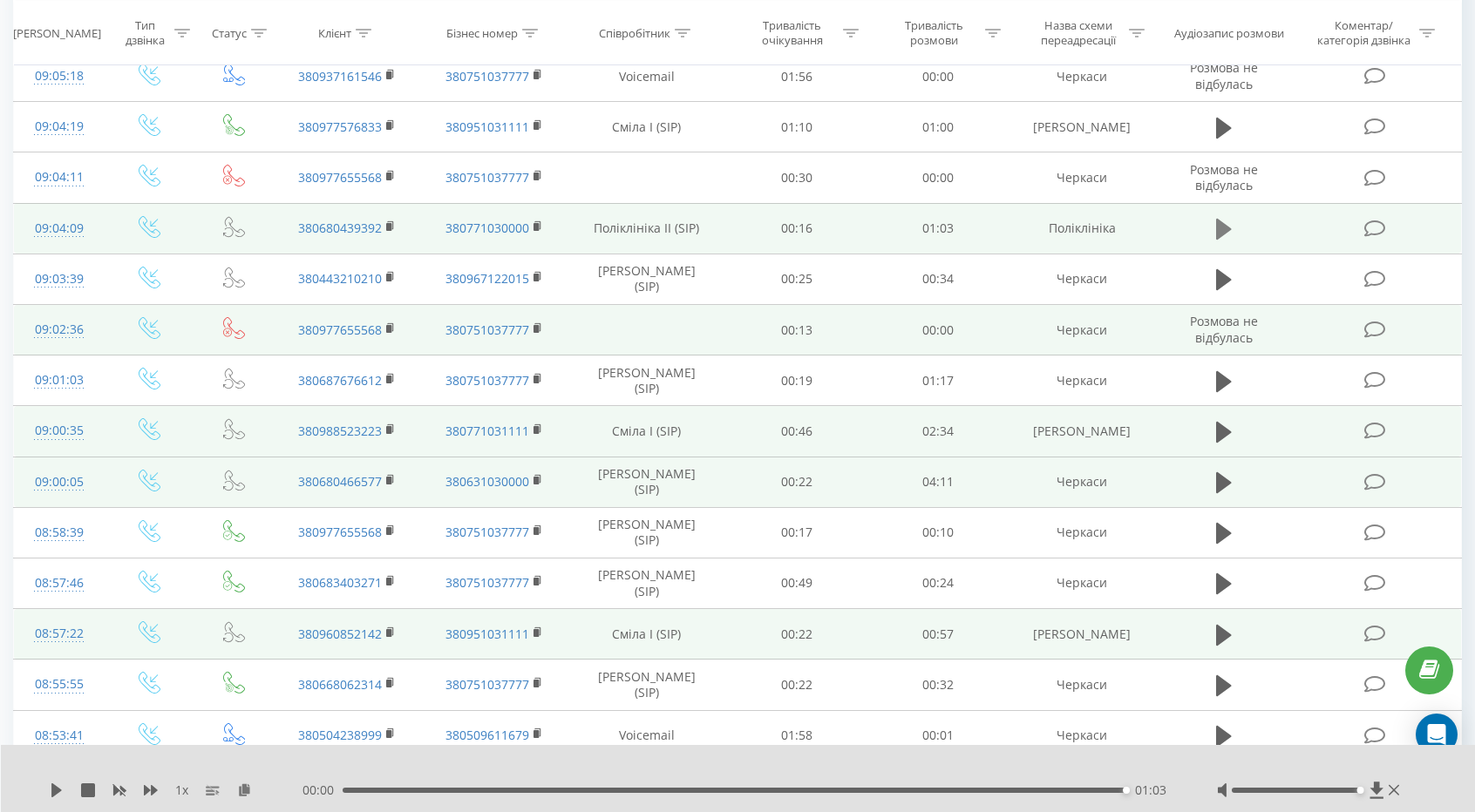
click at [1234, 226] on button at bounding box center [1224, 229] width 26 height 26
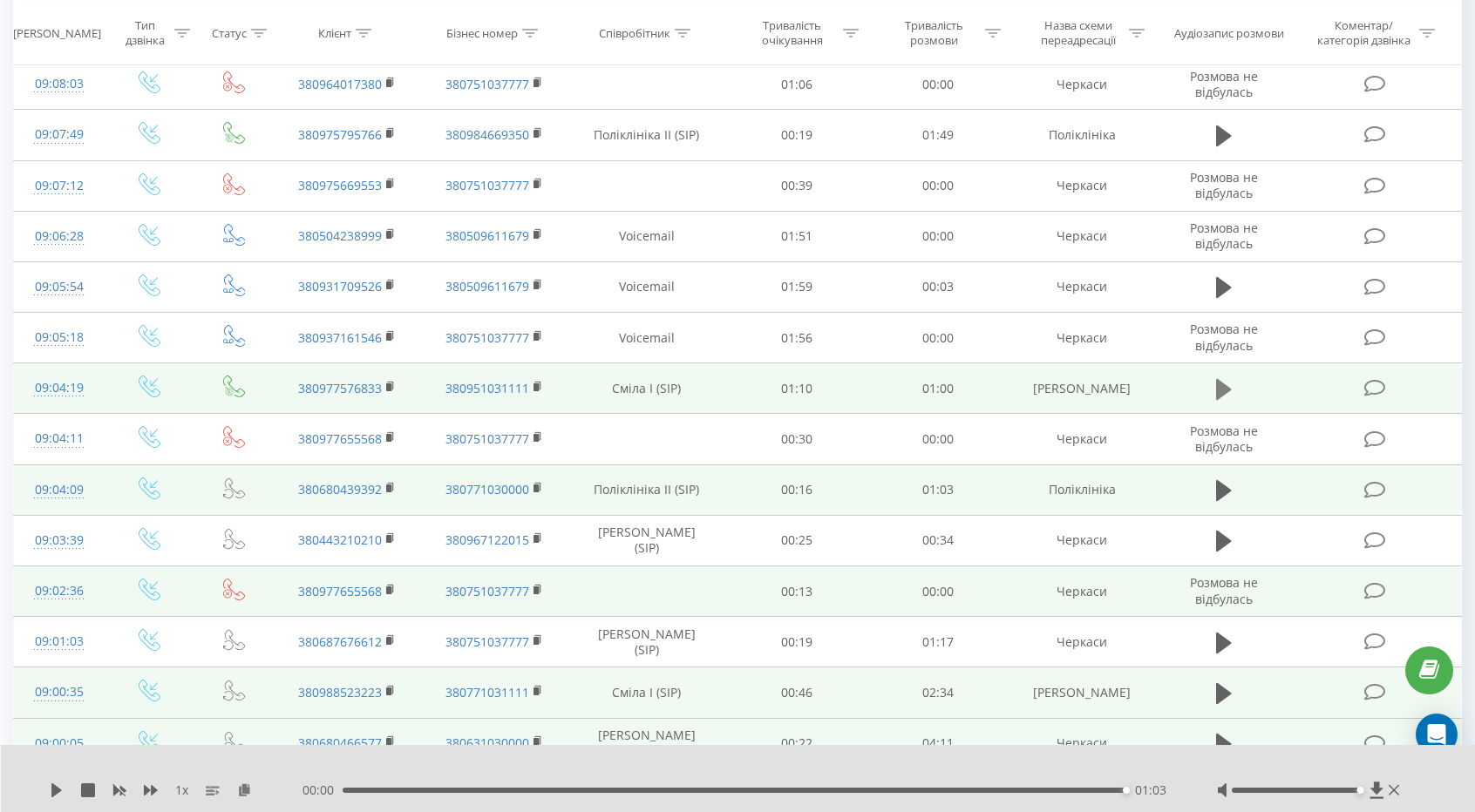
scroll to position [317, 0]
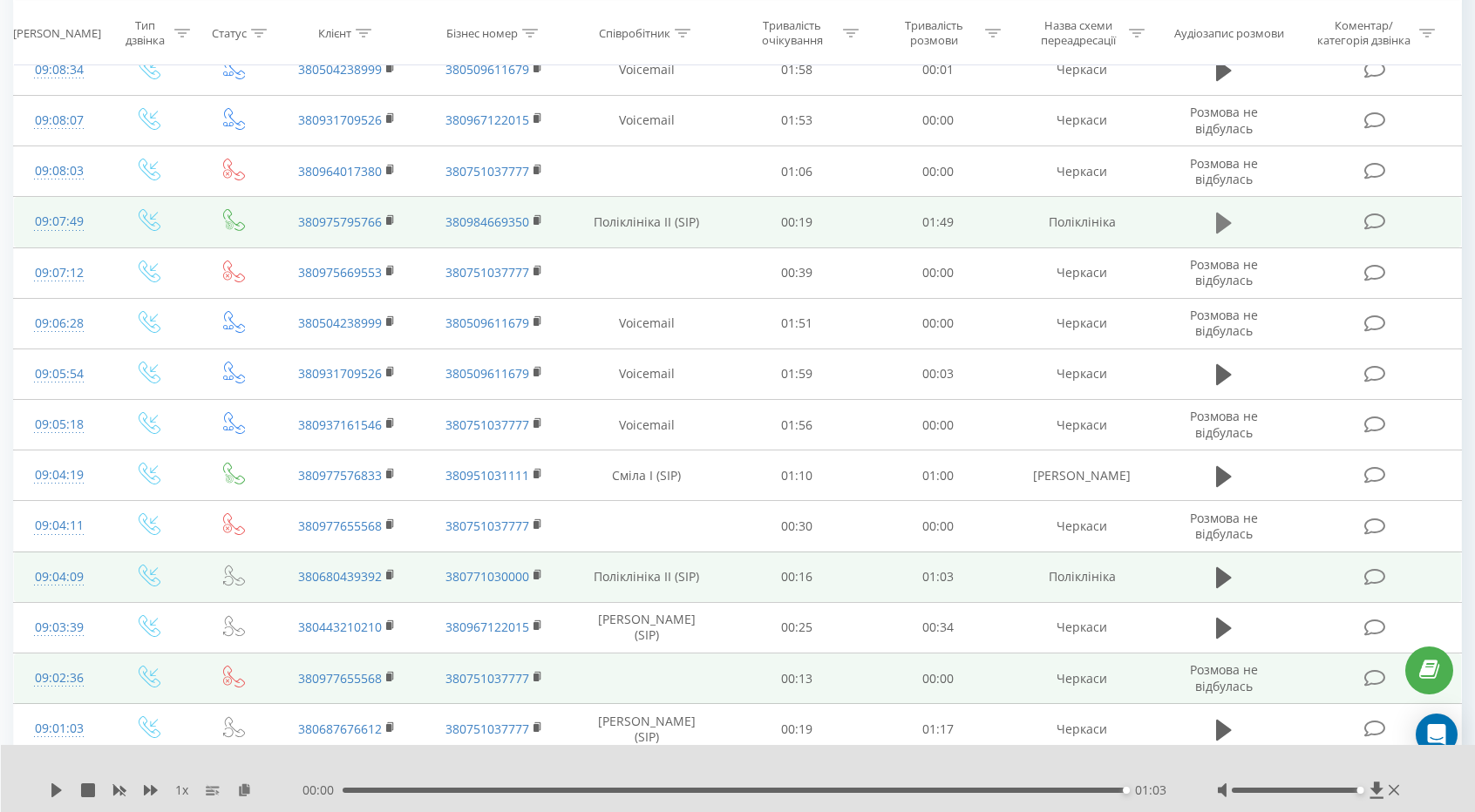
click at [1216, 226] on icon at bounding box center [1224, 223] width 16 height 25
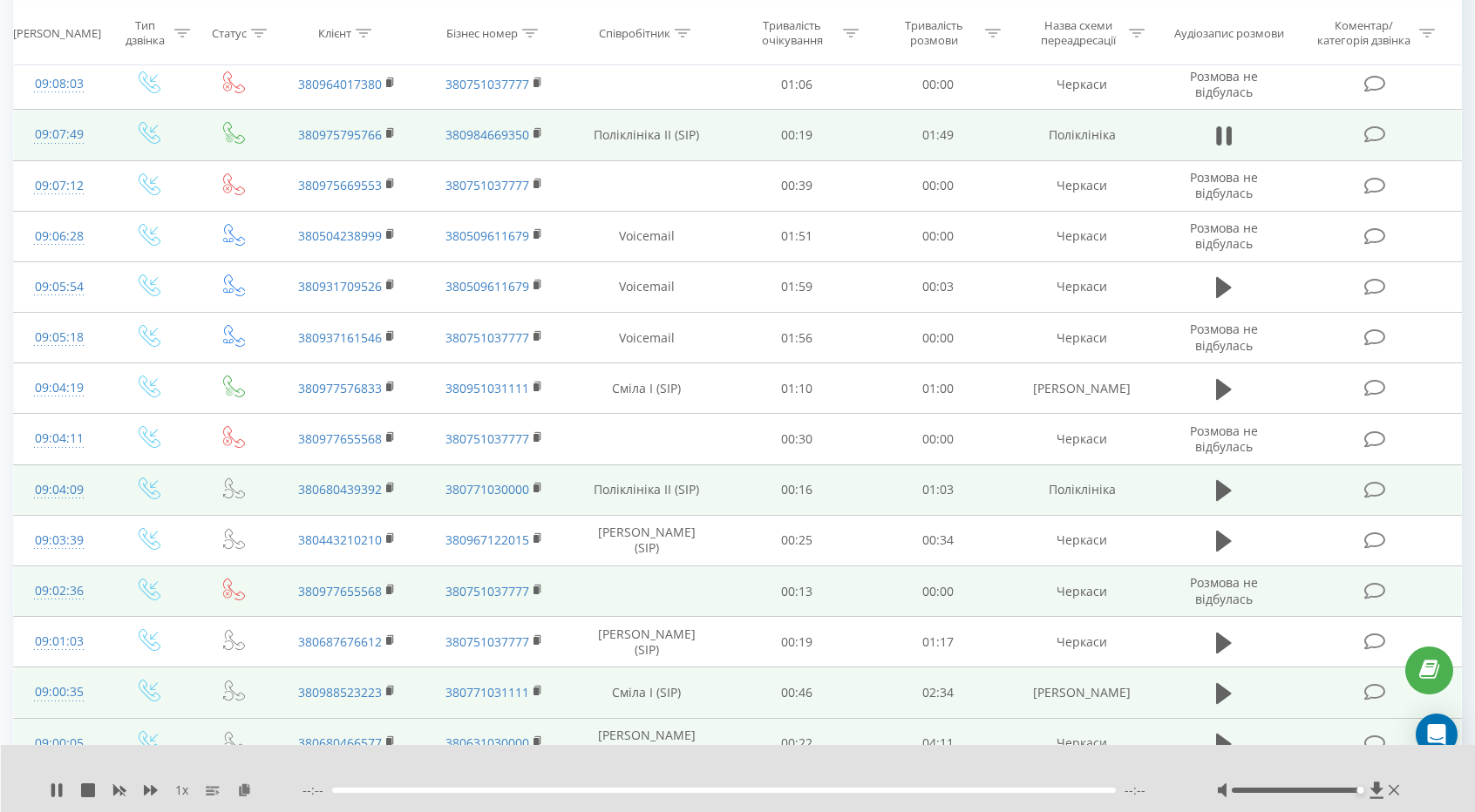
scroll to position [840, 0]
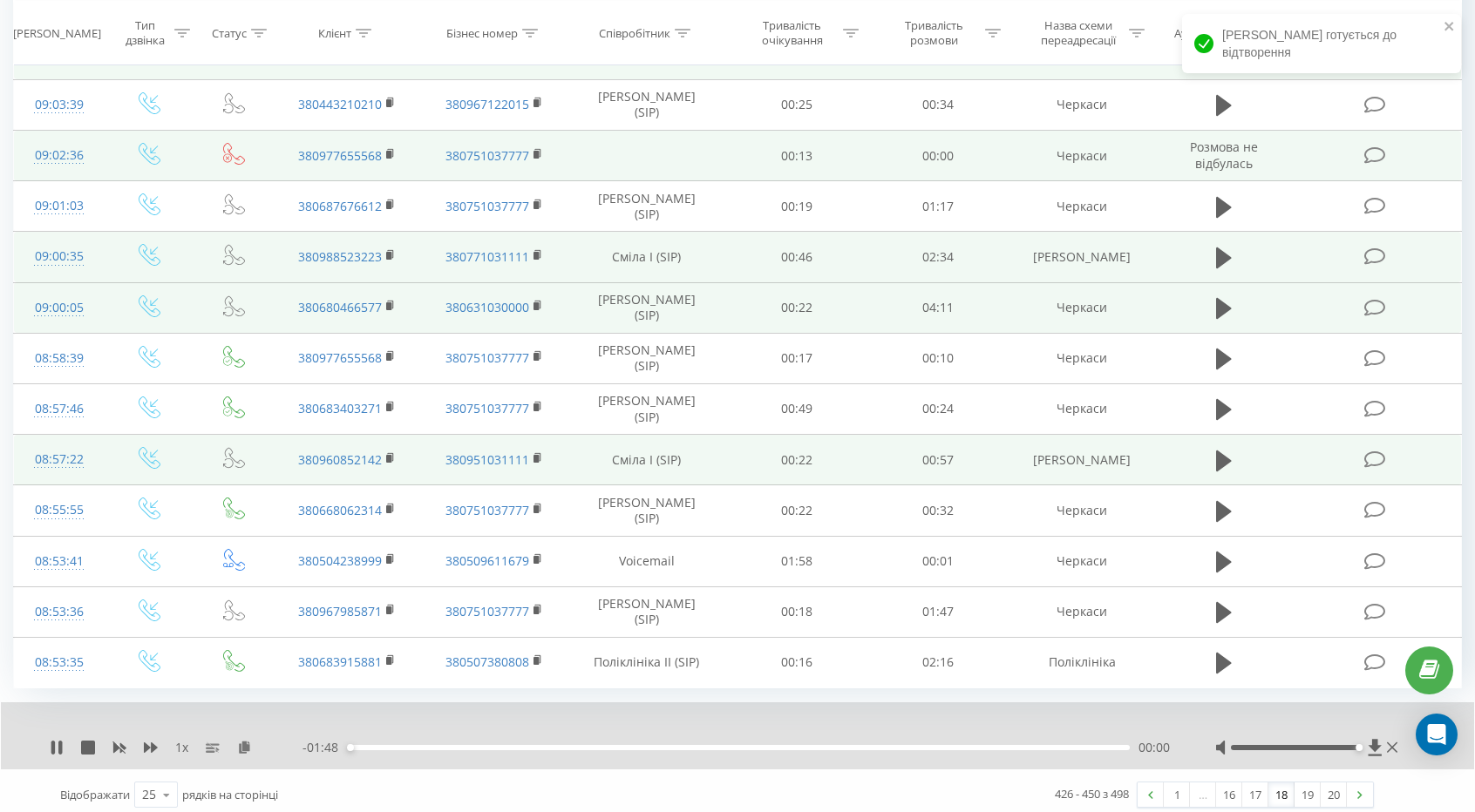
click at [1258, 784] on link "17" at bounding box center [1255, 794] width 26 height 25
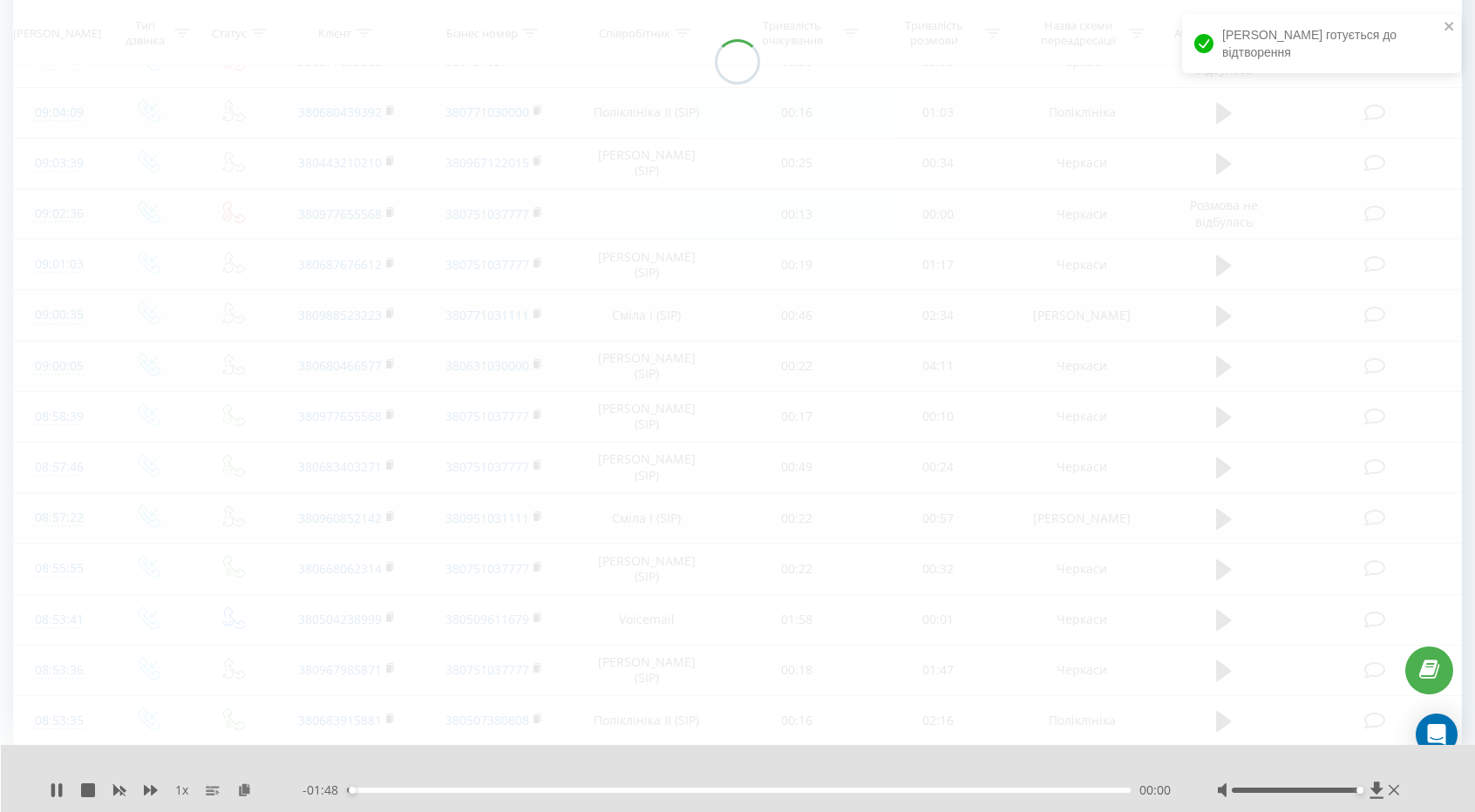
scroll to position [115, 0]
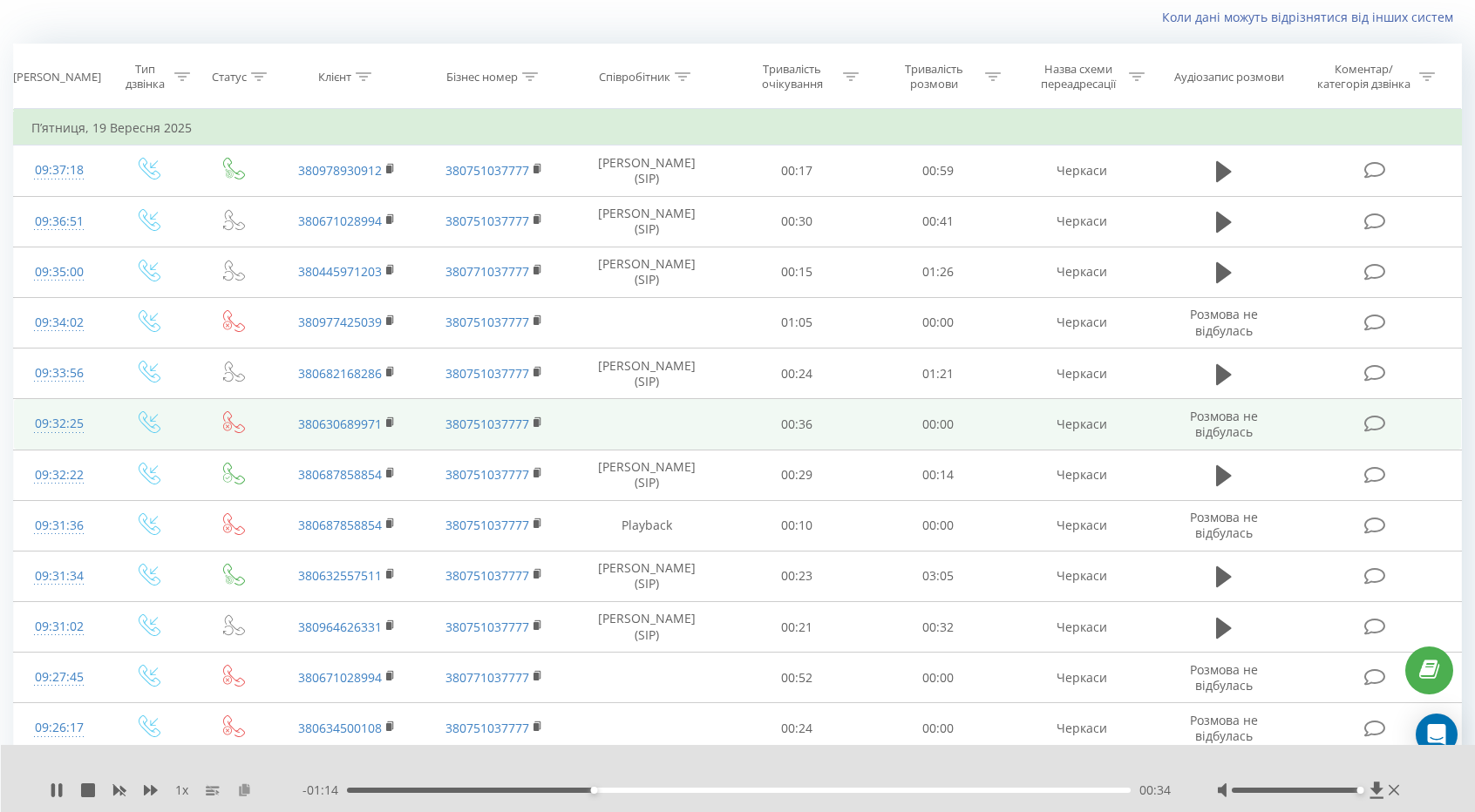
click at [247, 794] on icon at bounding box center [244, 789] width 15 height 12
click at [240, 787] on icon at bounding box center [244, 789] width 15 height 12
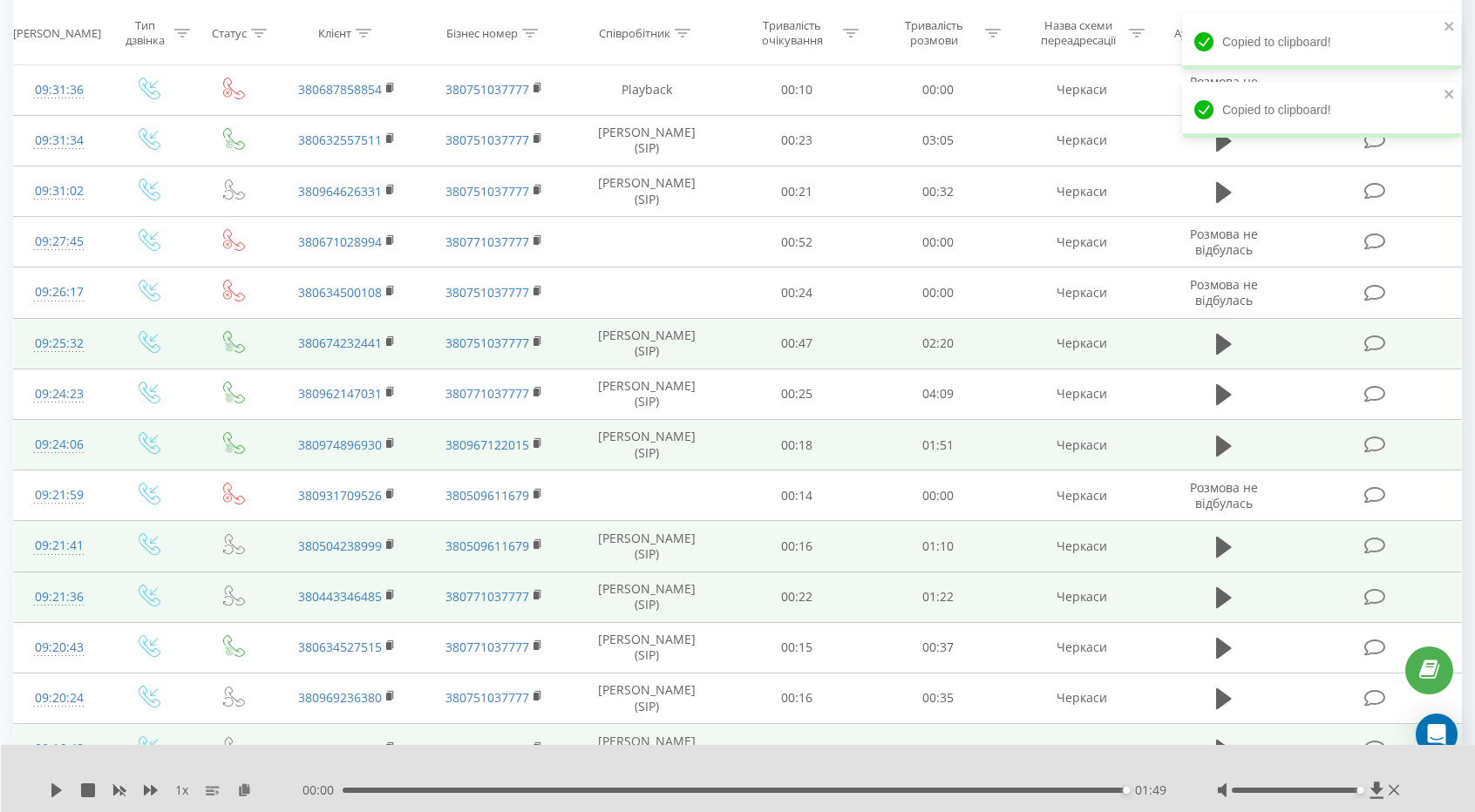
scroll to position [840, 0]
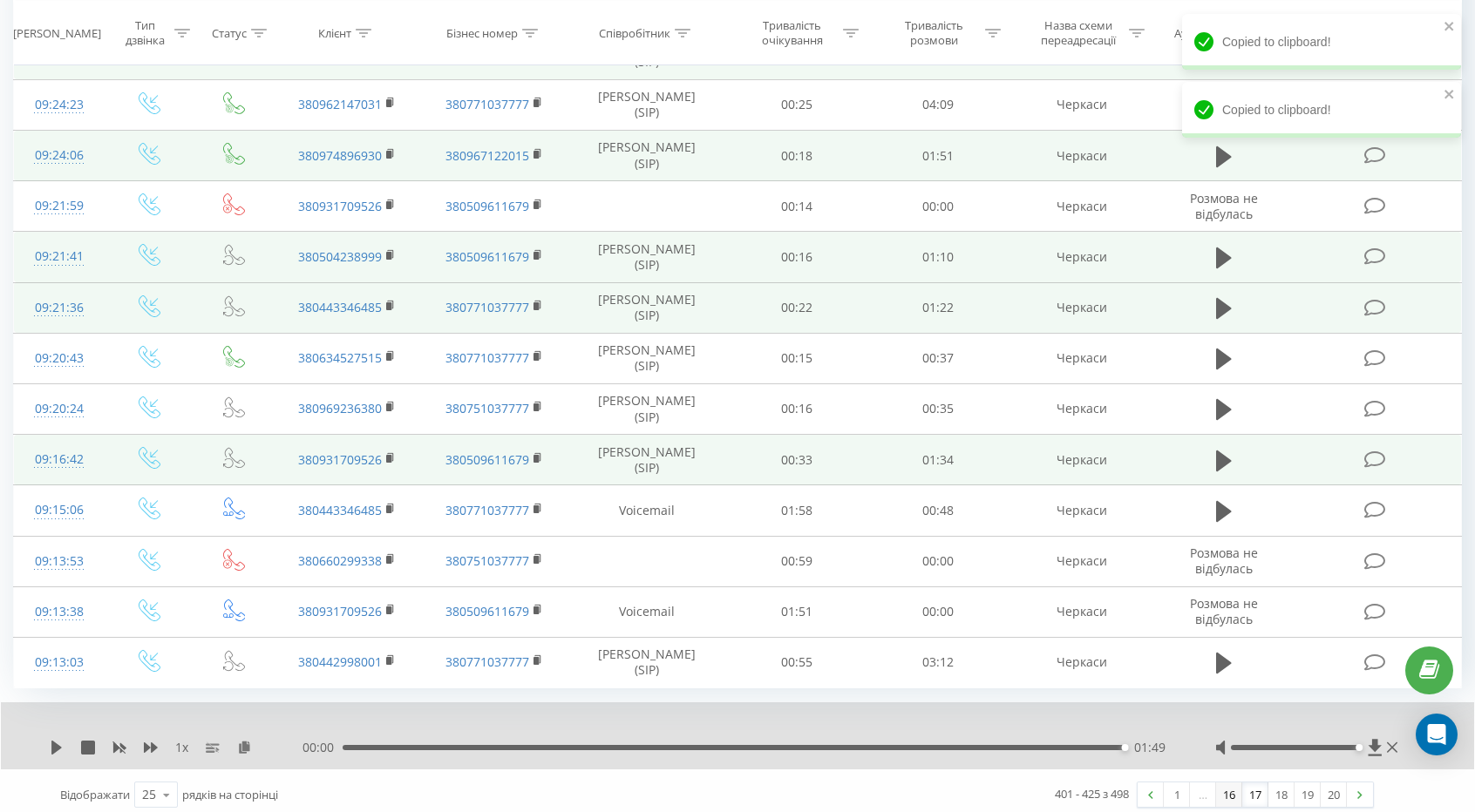
click at [1236, 783] on link "16" at bounding box center [1229, 794] width 26 height 25
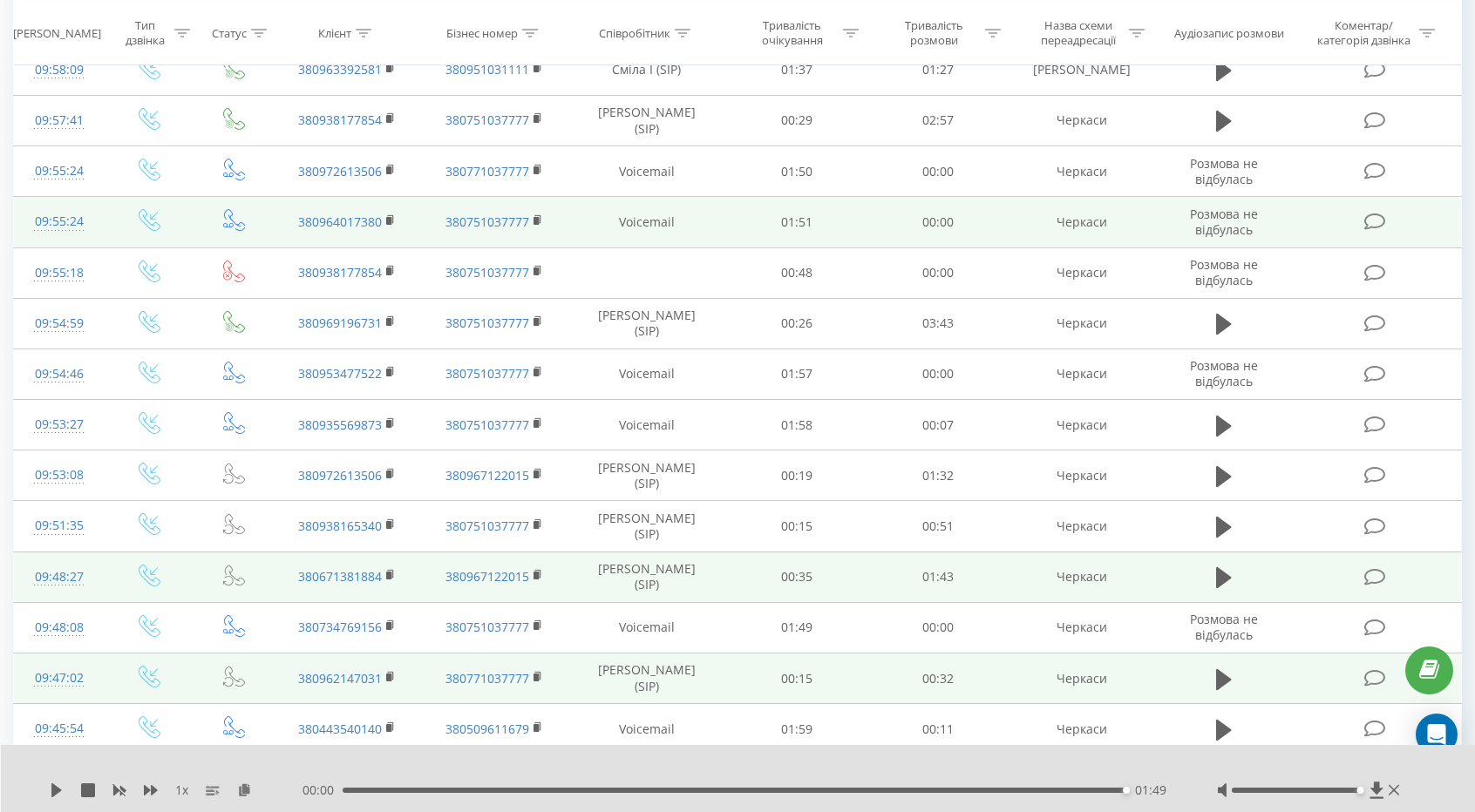
scroll to position [55, 0]
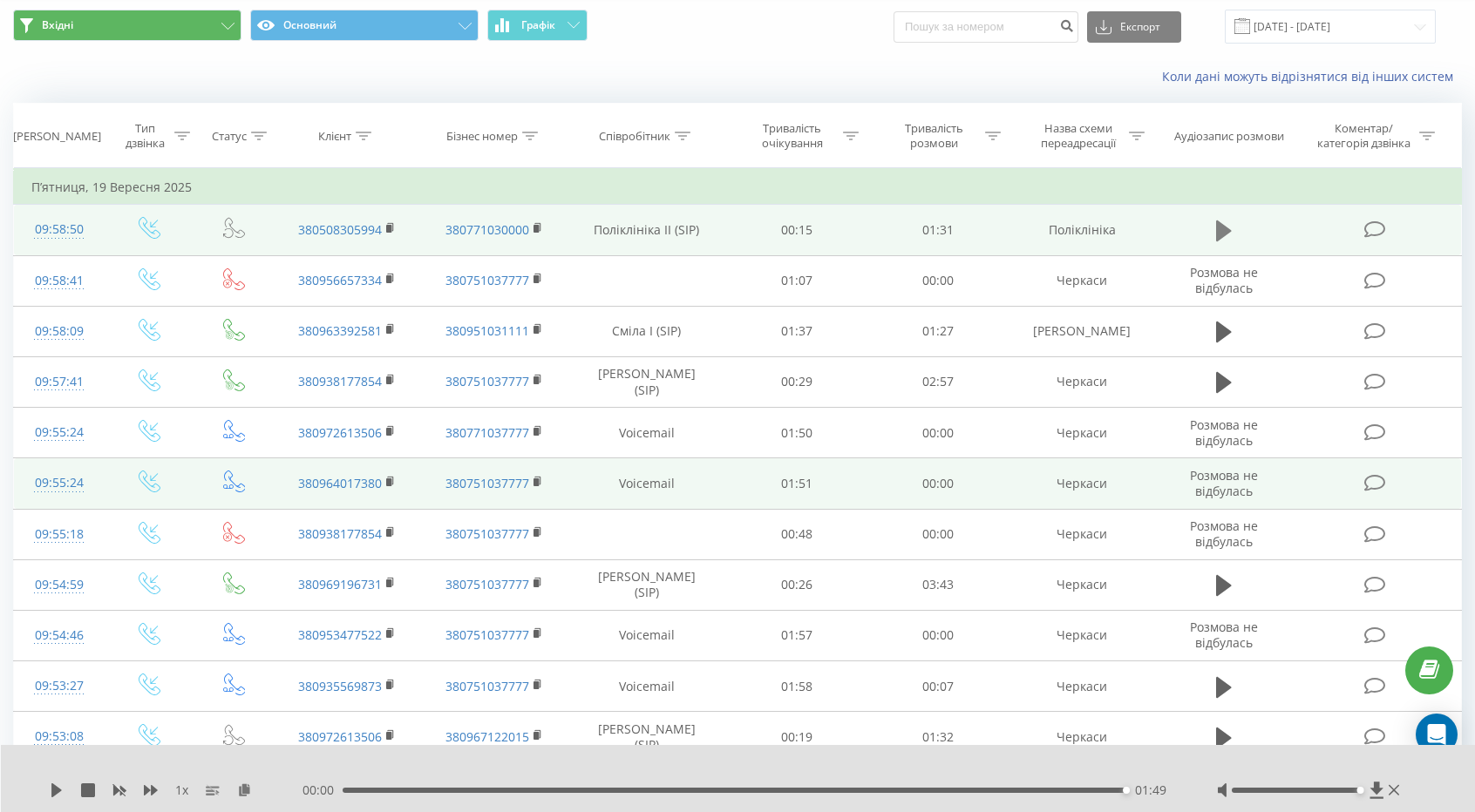
click at [1219, 230] on icon at bounding box center [1224, 230] width 16 height 21
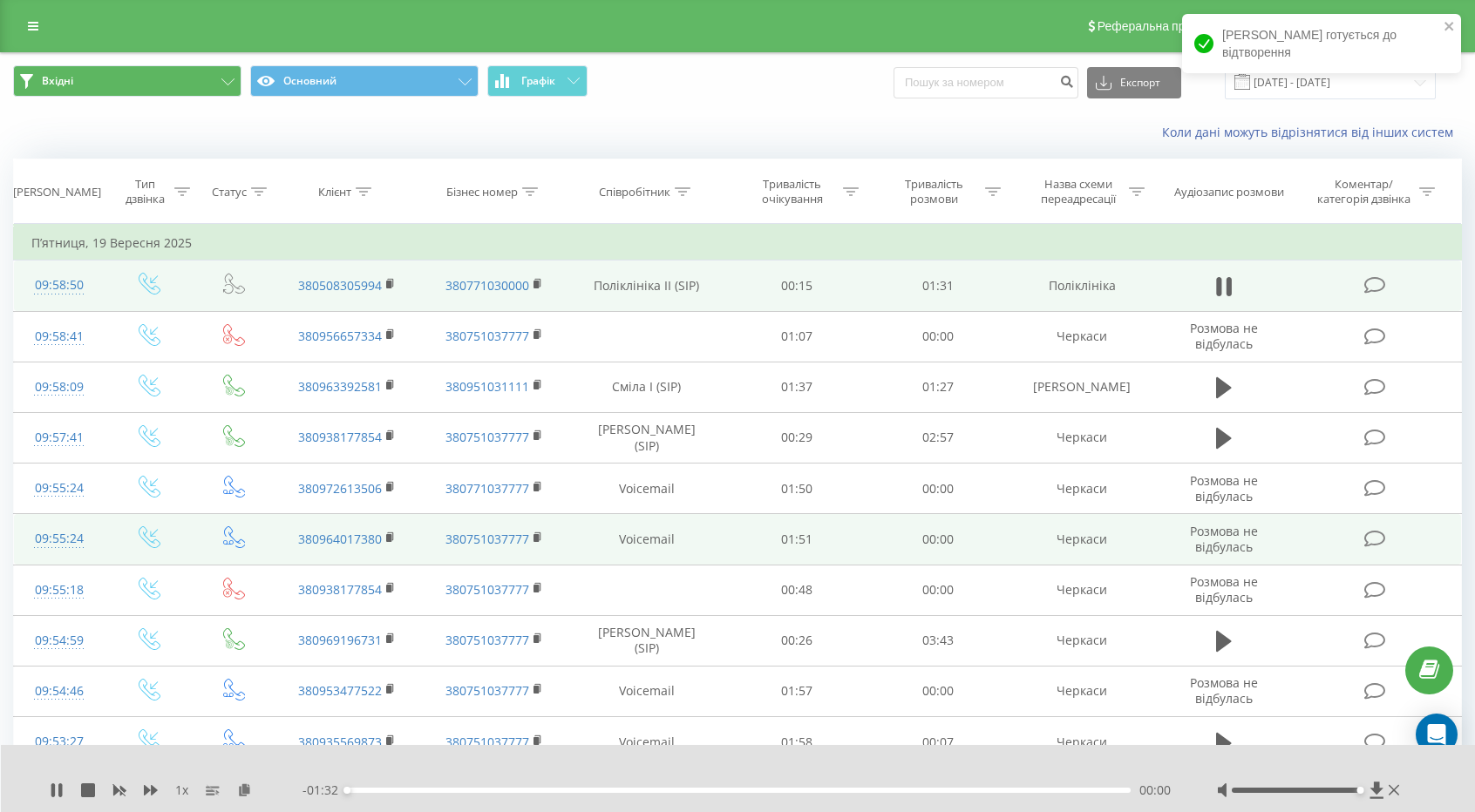
scroll to position [840, 0]
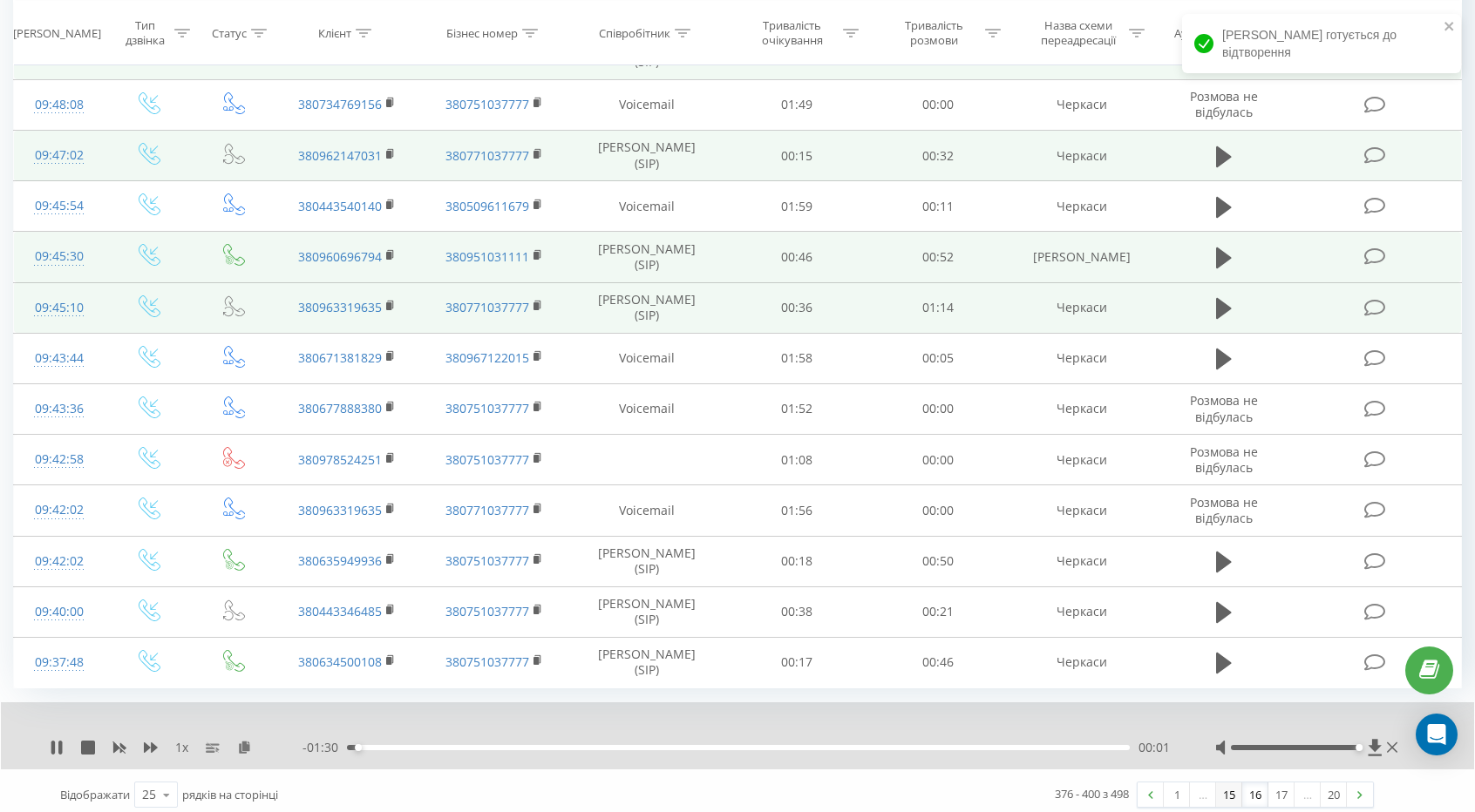
click at [1229, 782] on link "15" at bounding box center [1229, 794] width 26 height 25
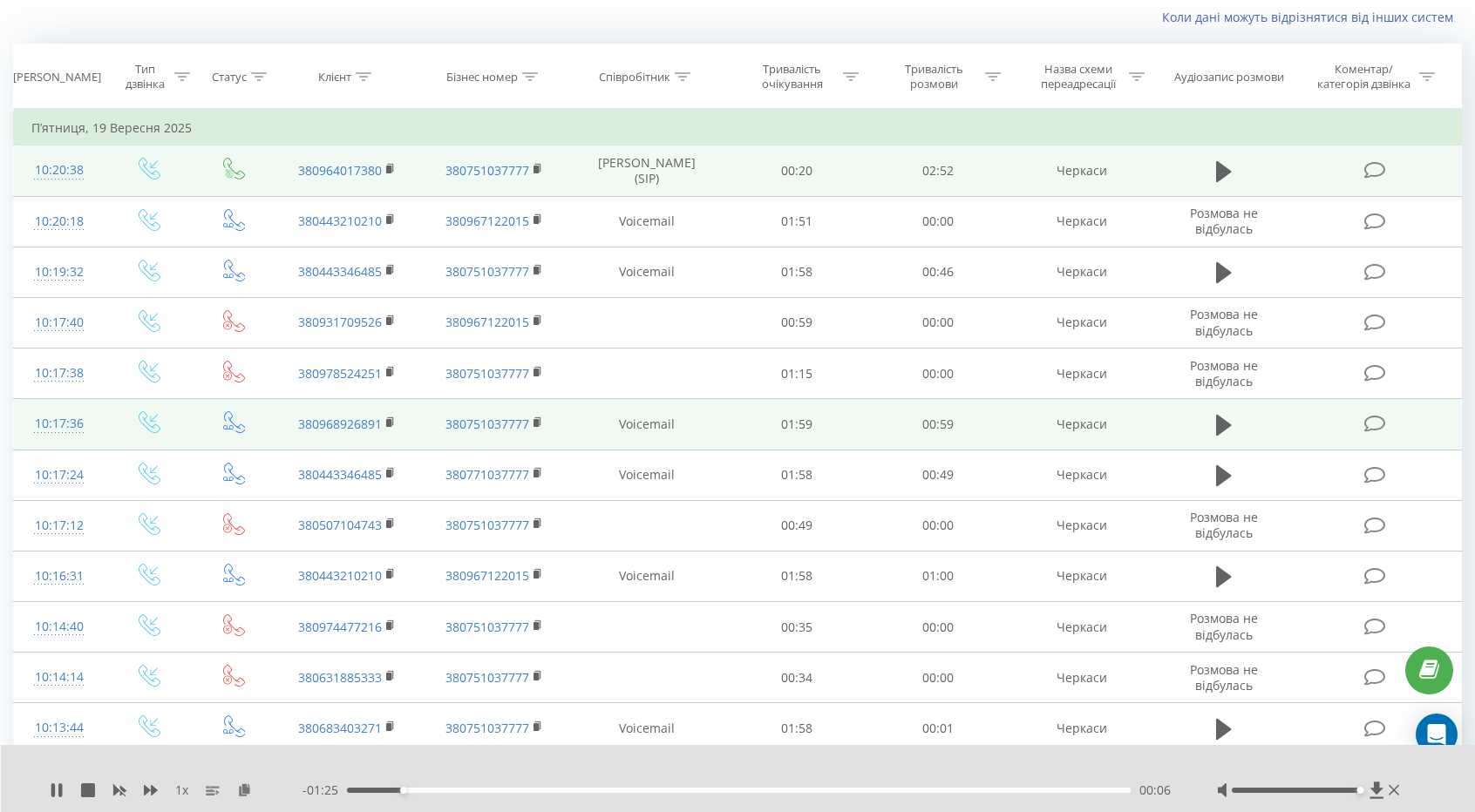
scroll to position [840, 0]
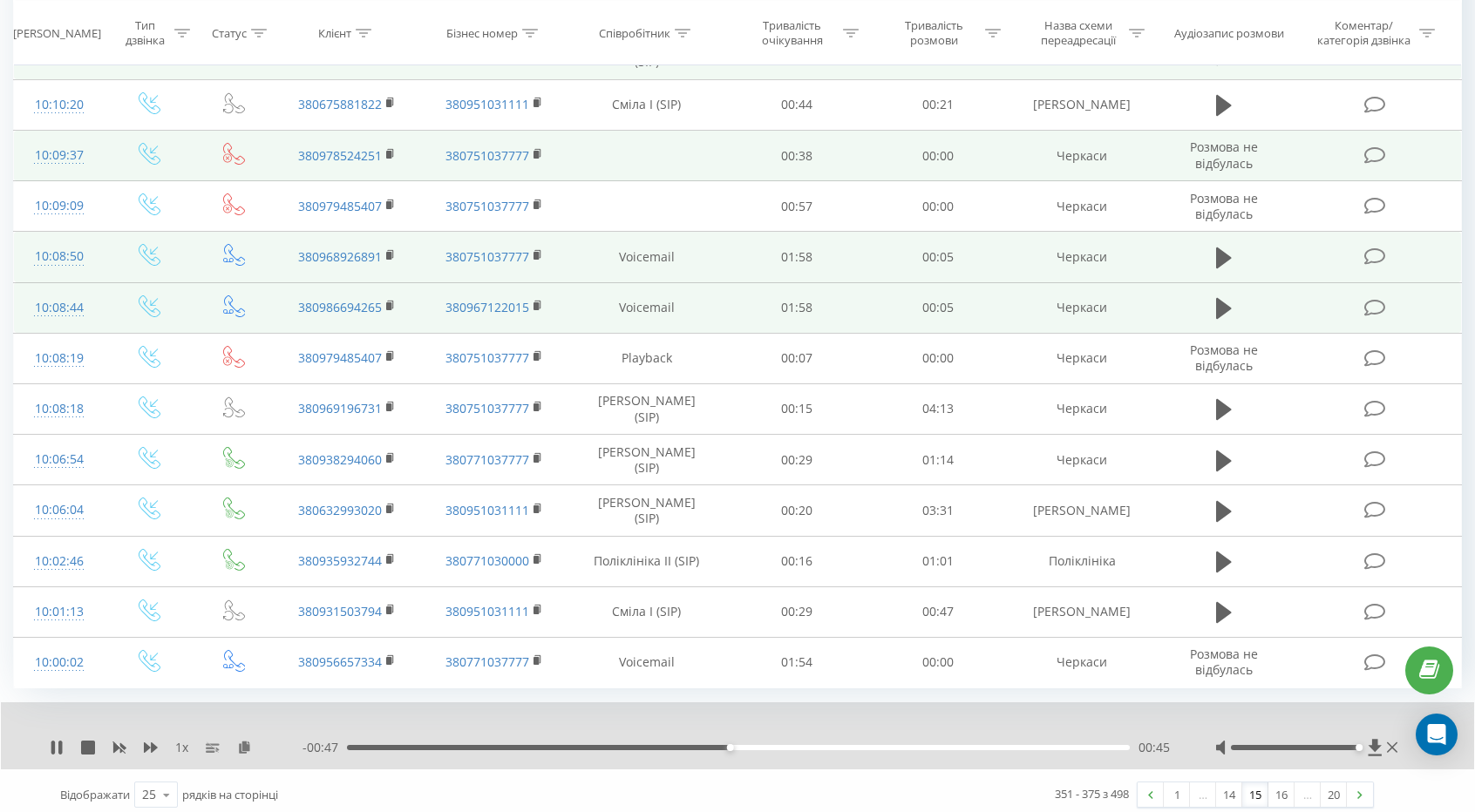
click at [612, 742] on div "- 00:47 00:45 00:45" at bounding box center [737, 748] width 869 height 18
click at [549, 745] on div "00:45" at bounding box center [738, 747] width 783 height 5
click at [415, 745] on div "00:24" at bounding box center [738, 747] width 783 height 5
click at [370, 745] on div "00:08" at bounding box center [738, 747] width 783 height 5
click at [244, 741] on icon at bounding box center [244, 747] width 15 height 12
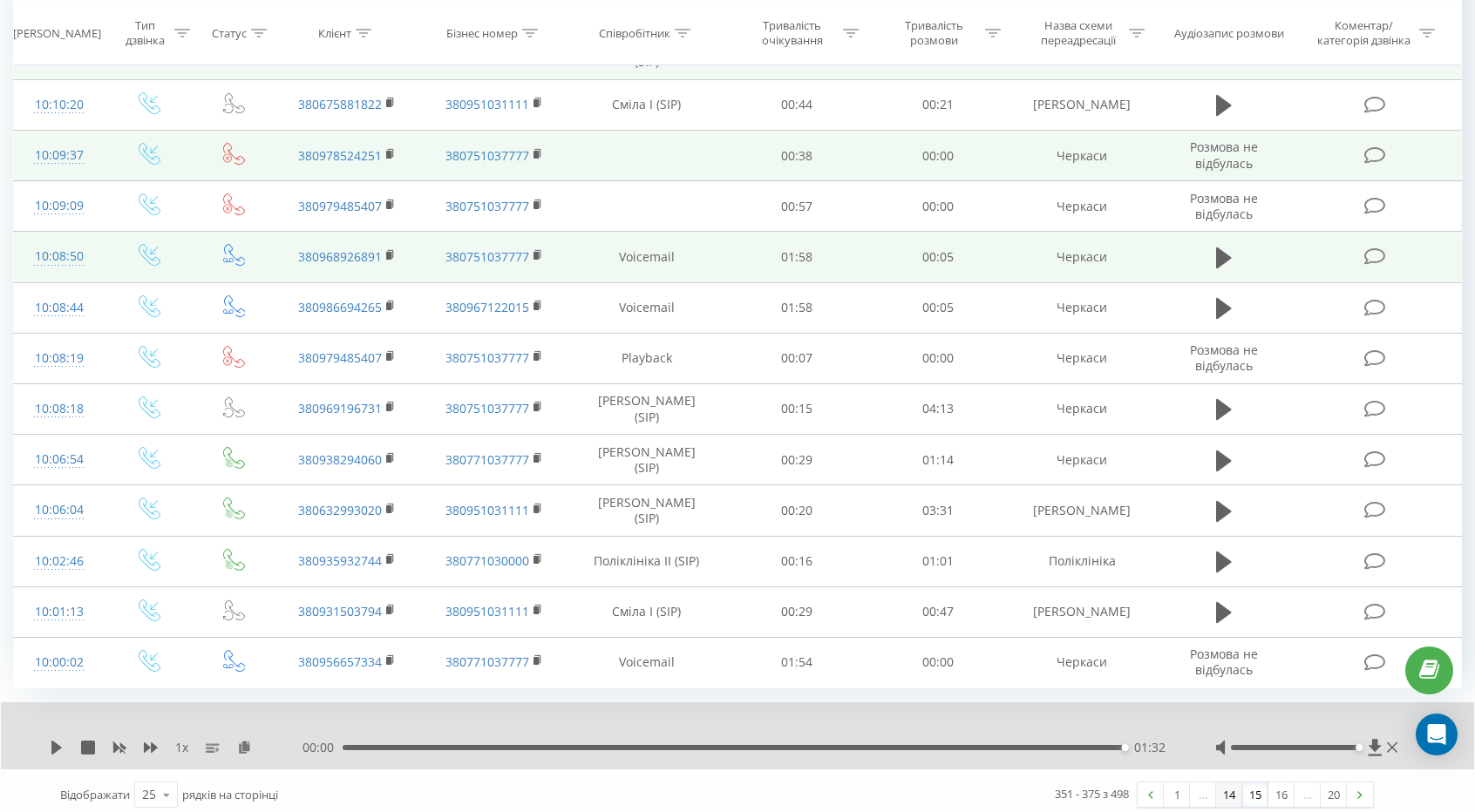
click at [1230, 785] on link "14" at bounding box center [1229, 794] width 26 height 25
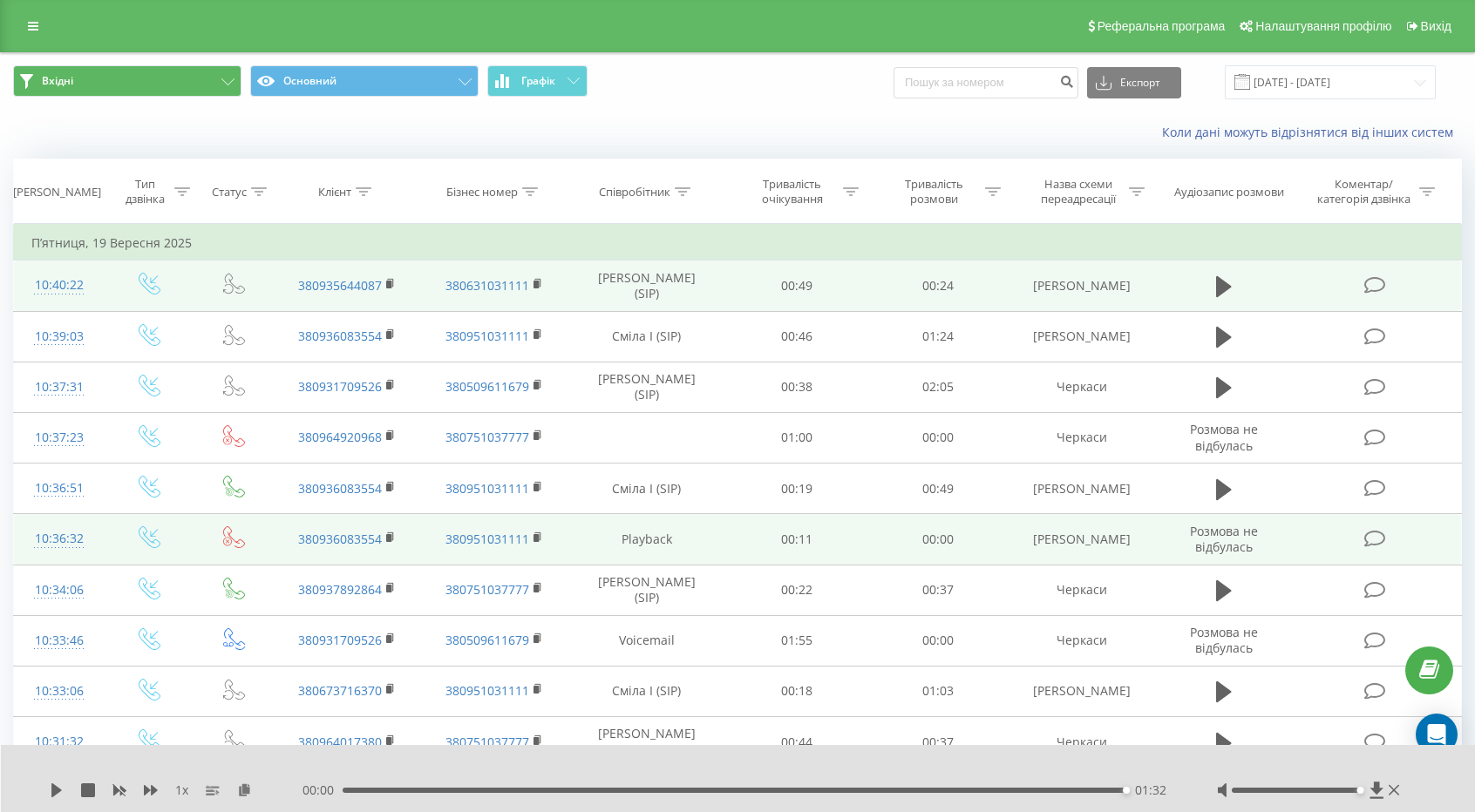
scroll to position [840, 0]
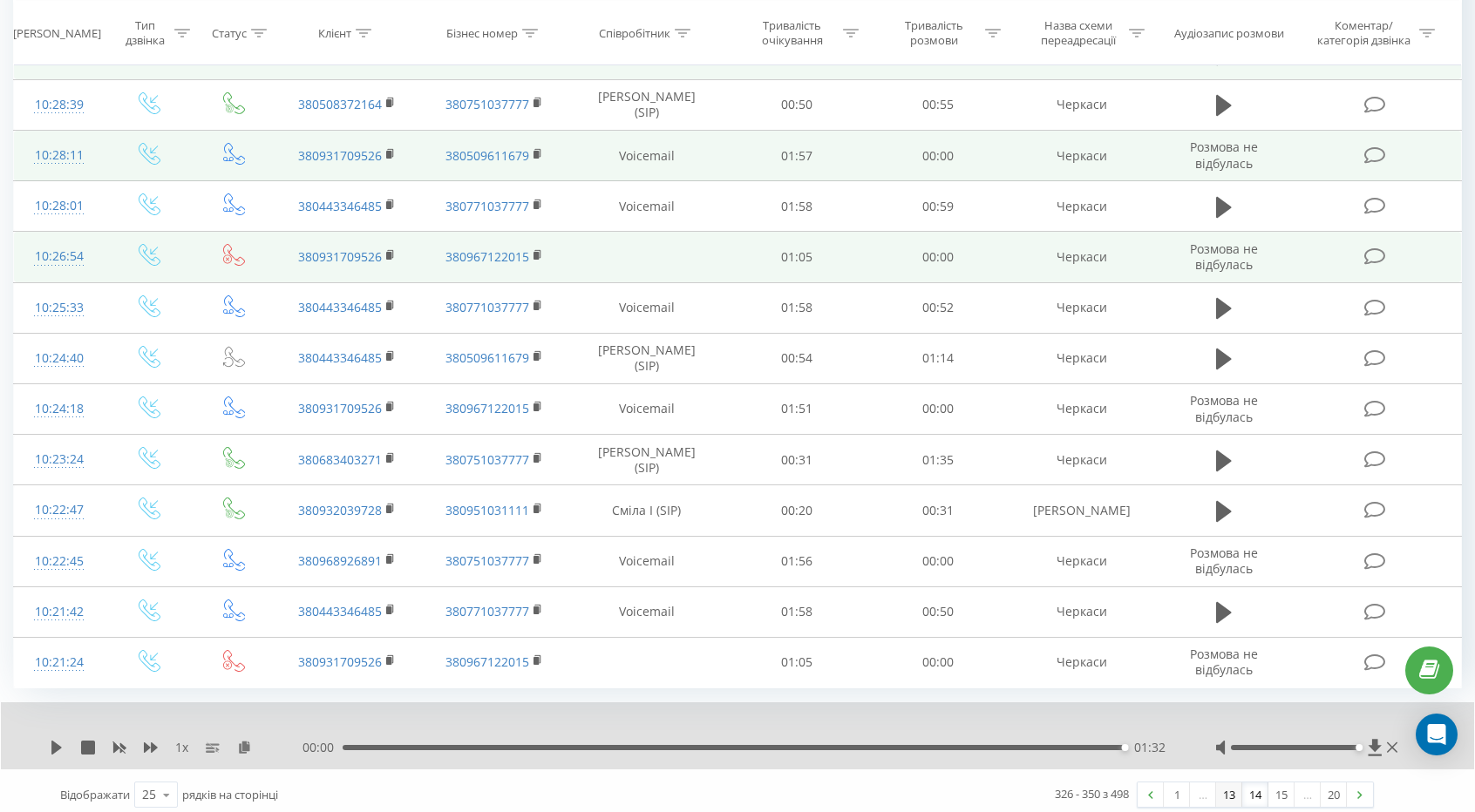
click at [1225, 786] on link "13" at bounding box center [1229, 794] width 26 height 25
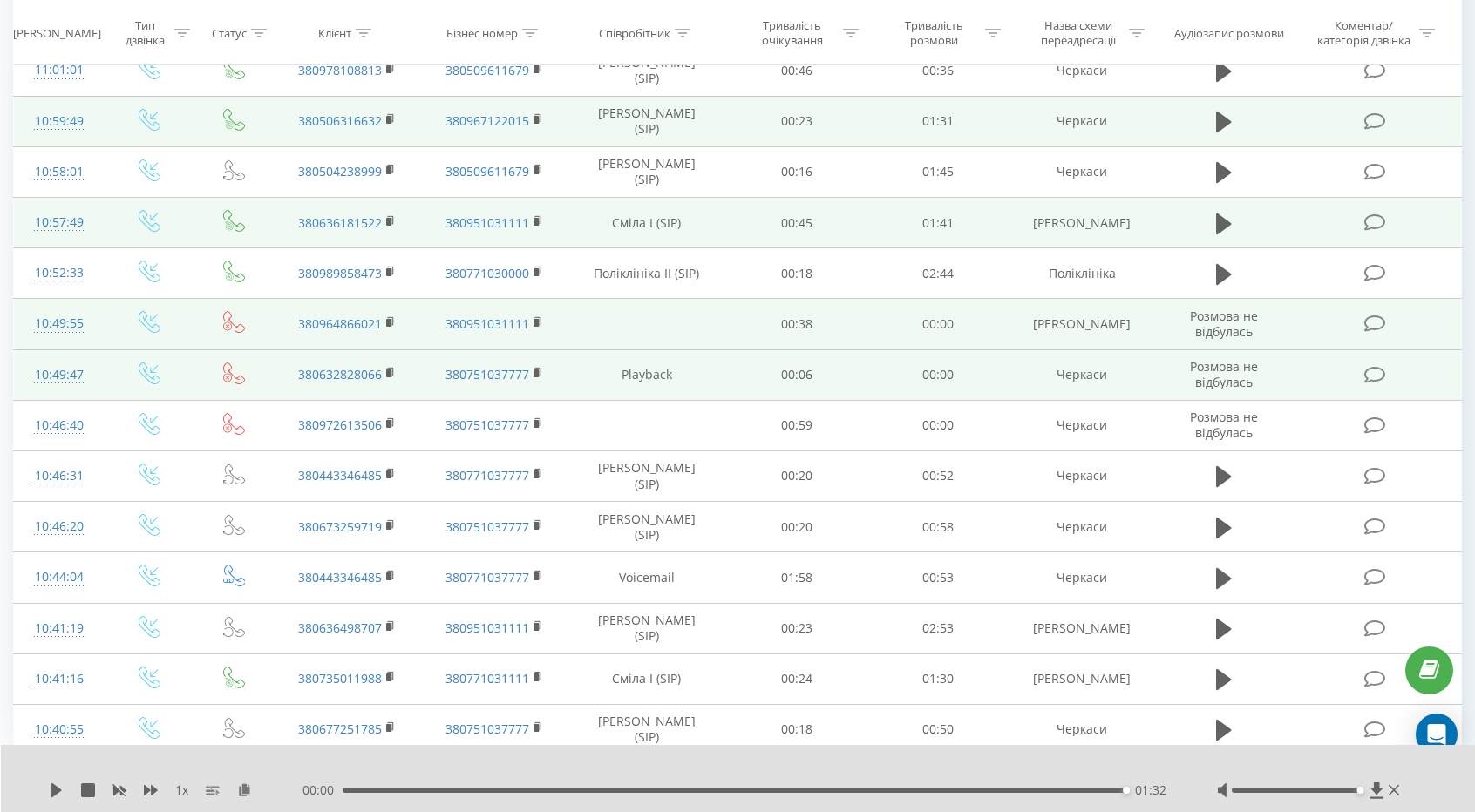
scroll to position [840, 0]
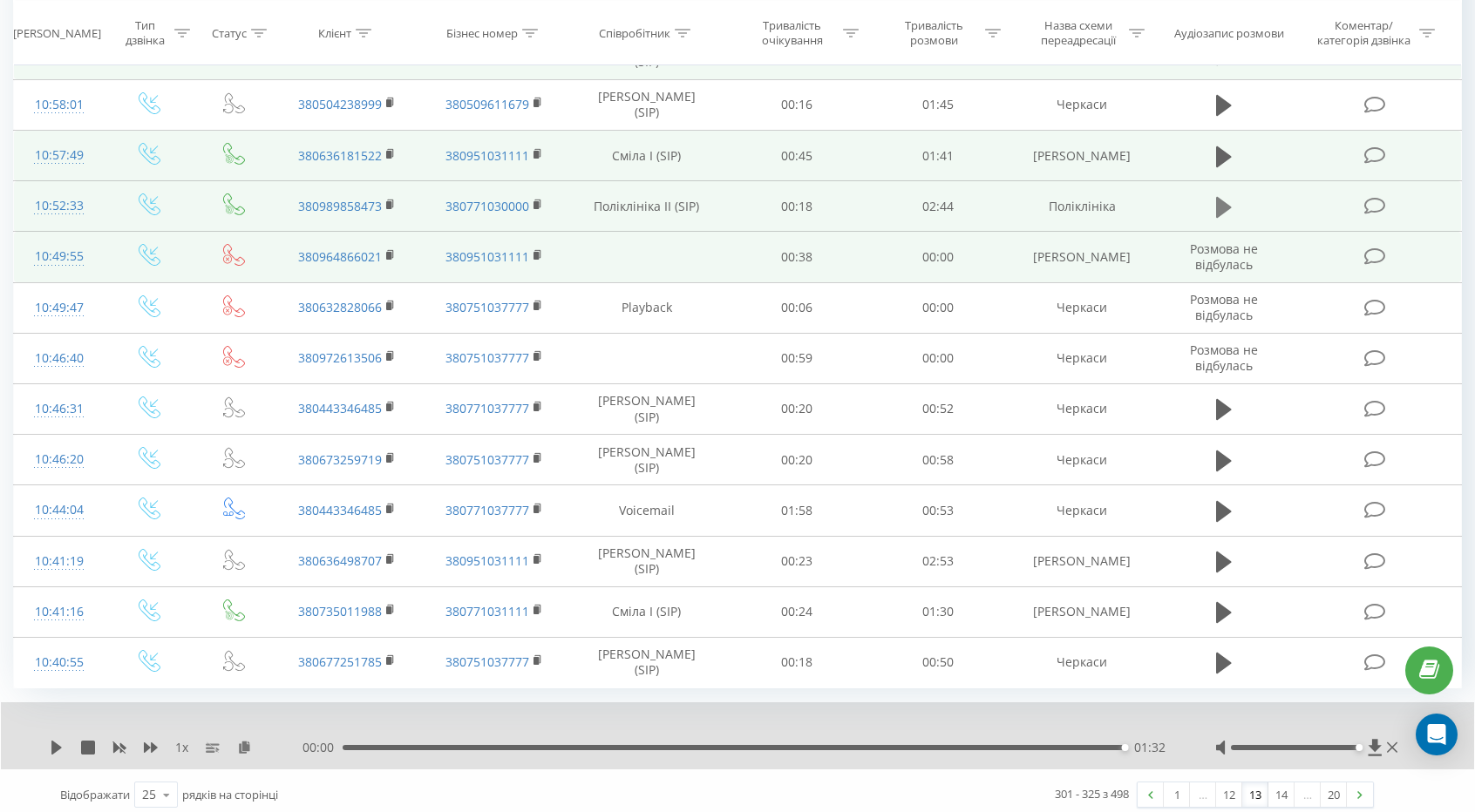
click at [1226, 203] on icon at bounding box center [1224, 207] width 16 height 21
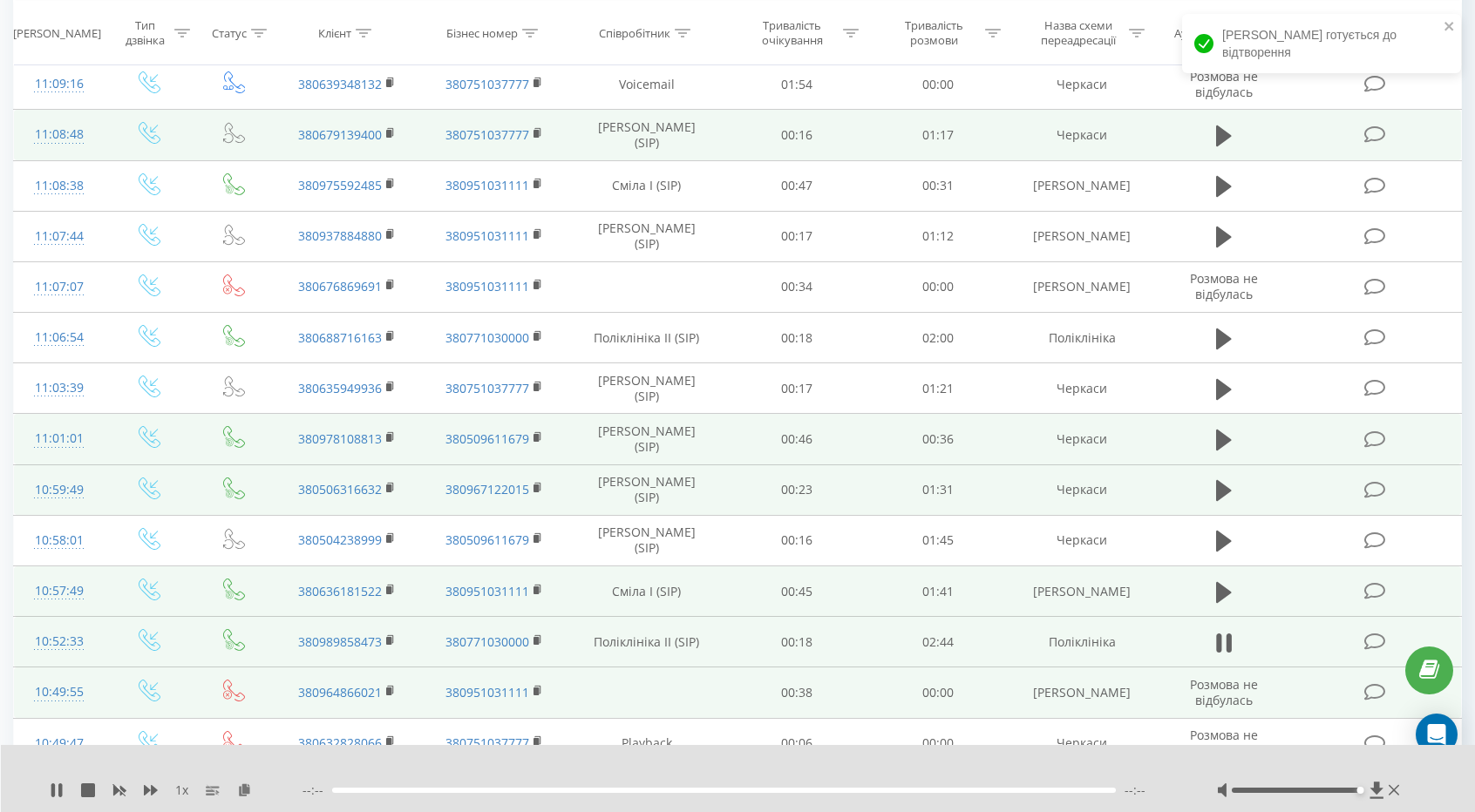
scroll to position [317, 0]
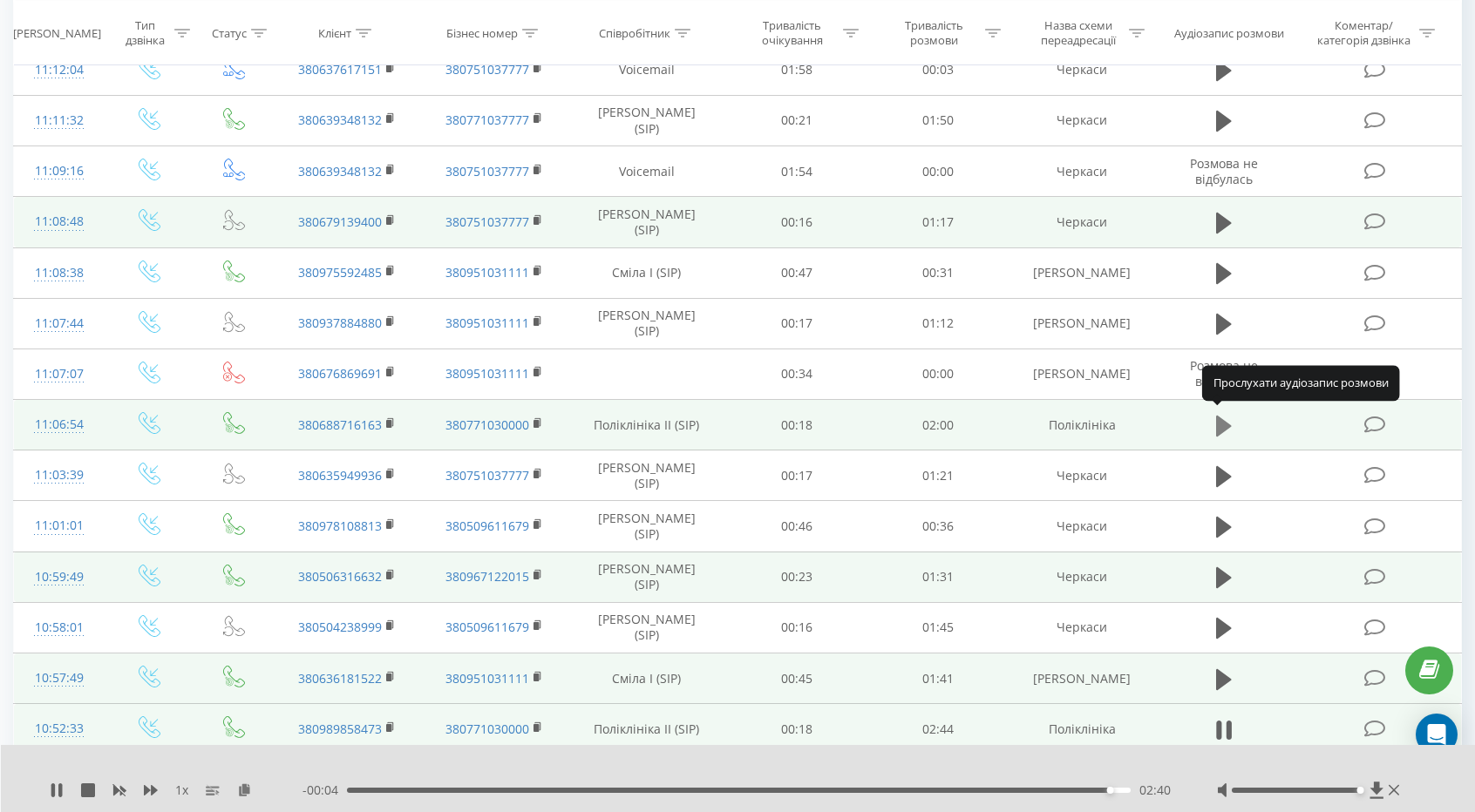
click at [1226, 424] on icon at bounding box center [1224, 424] width 16 height 21
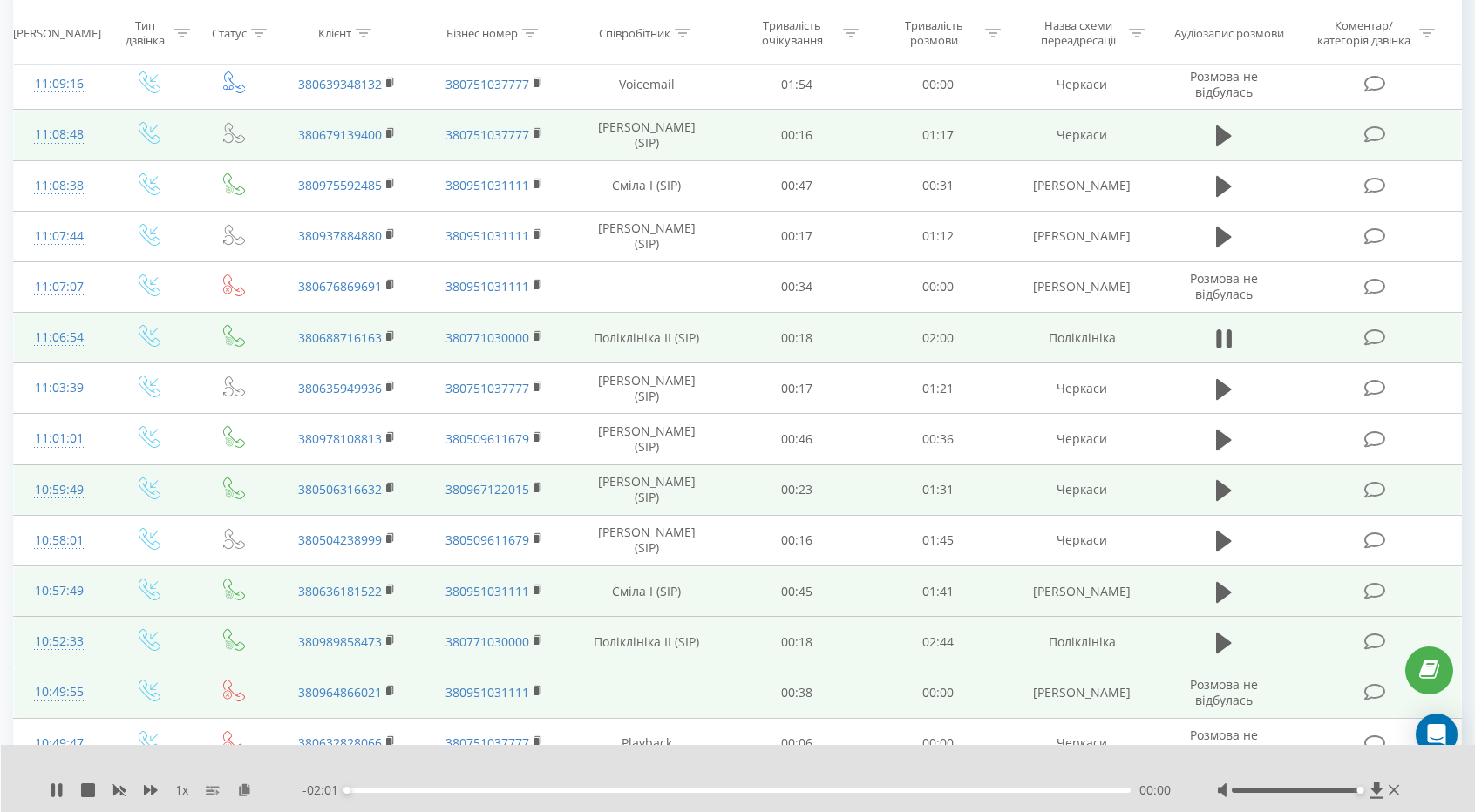
scroll to position [840, 0]
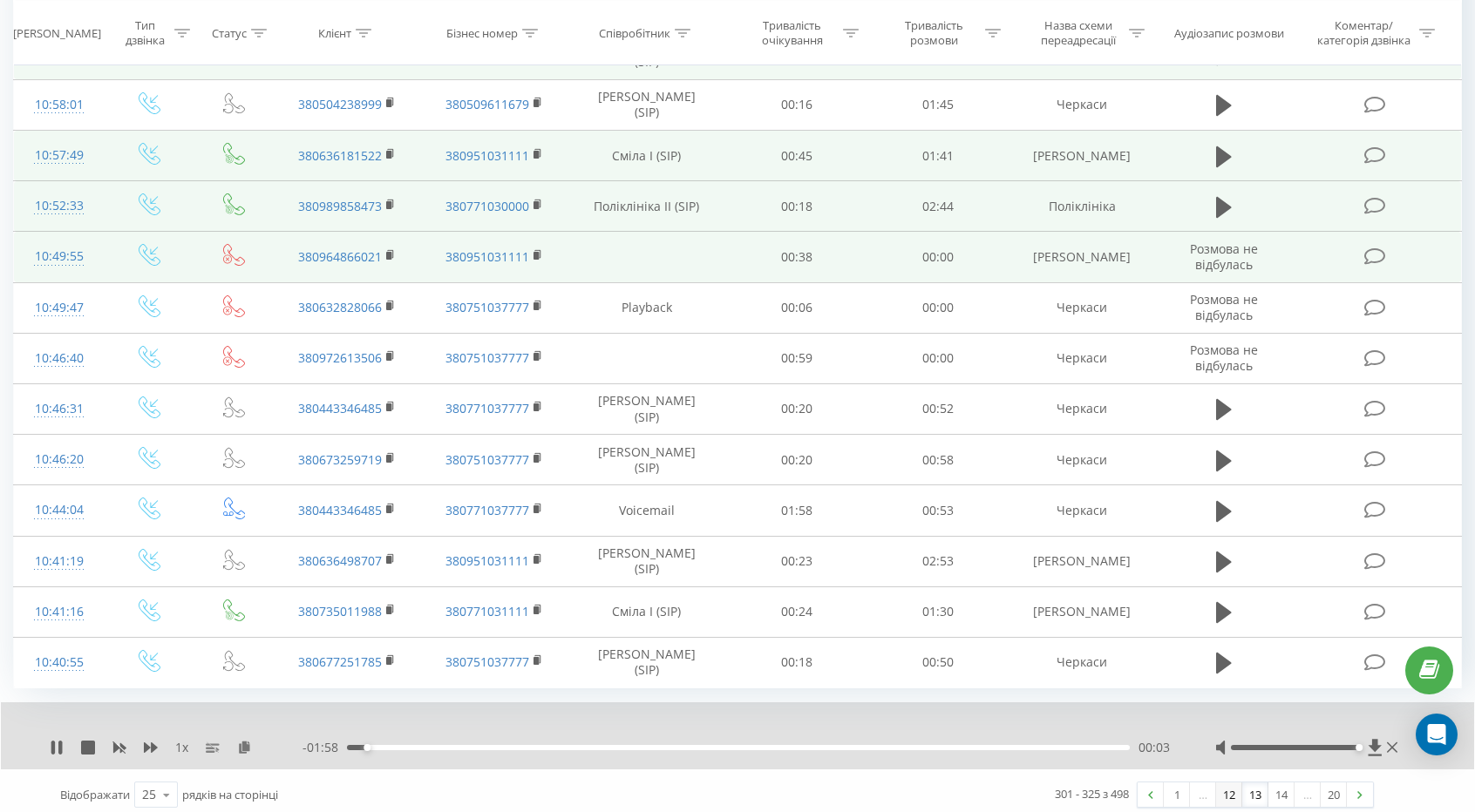
click at [1231, 784] on link "12" at bounding box center [1229, 794] width 26 height 25
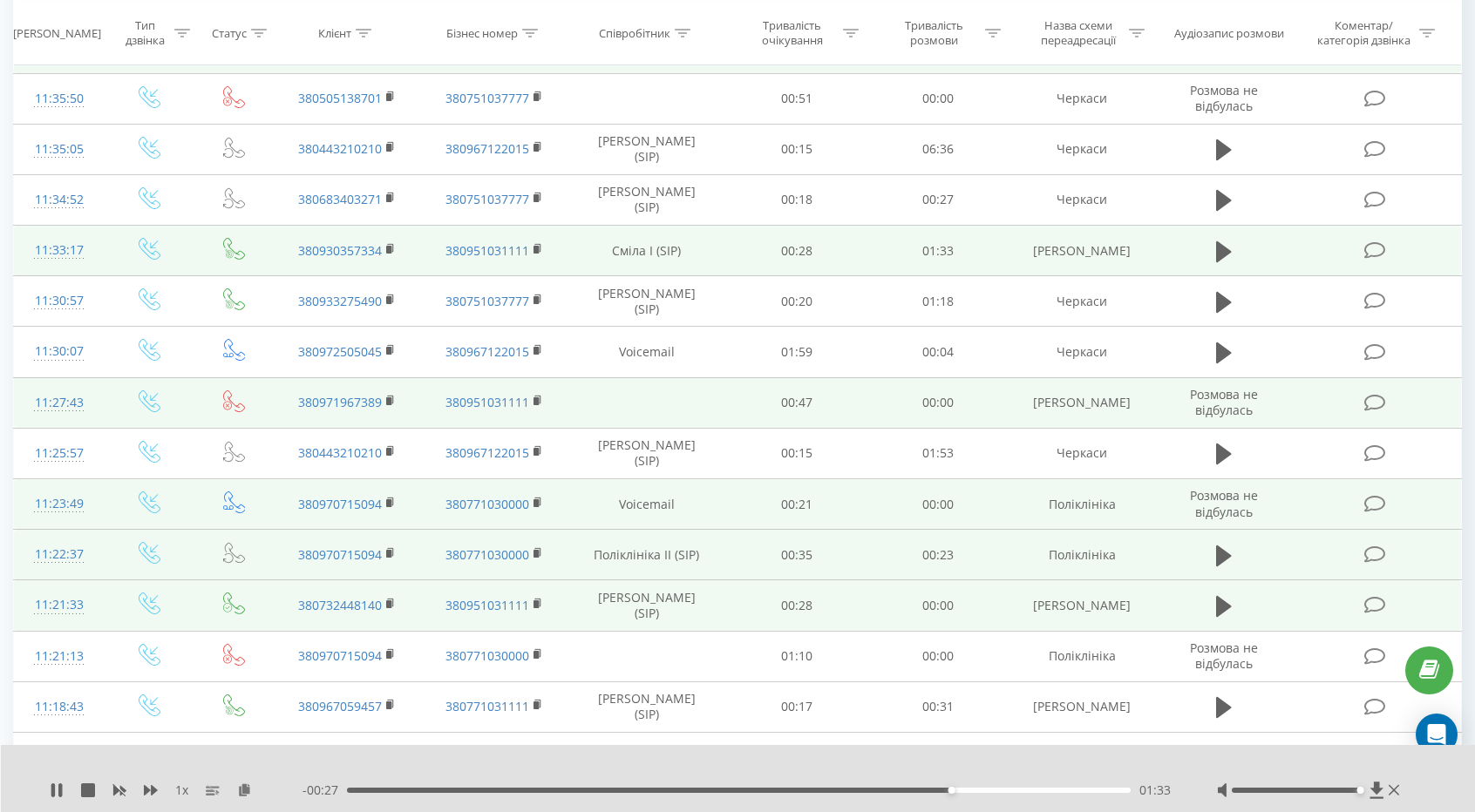
scroll to position [579, 0]
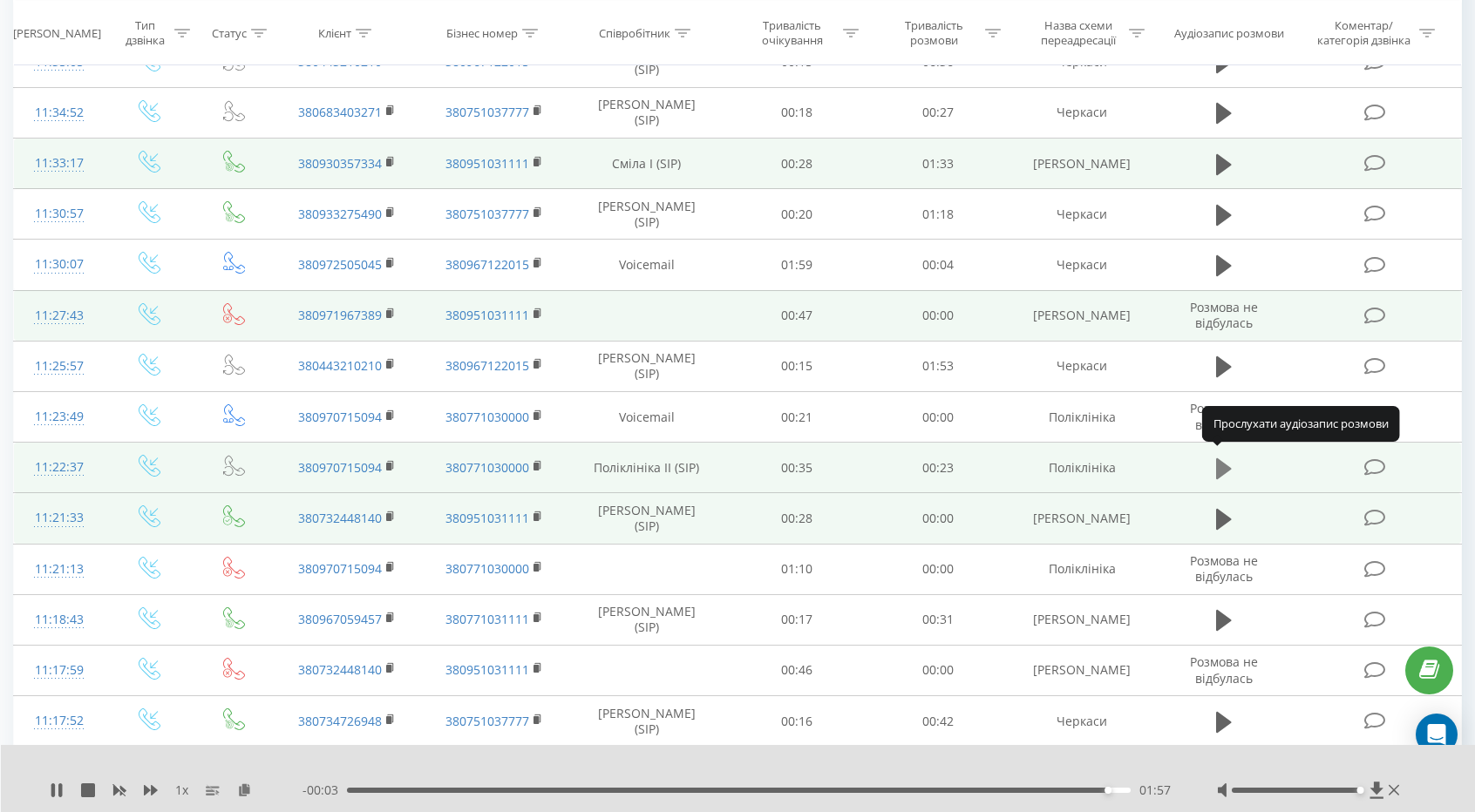
click at [1227, 465] on icon at bounding box center [1224, 468] width 16 height 21
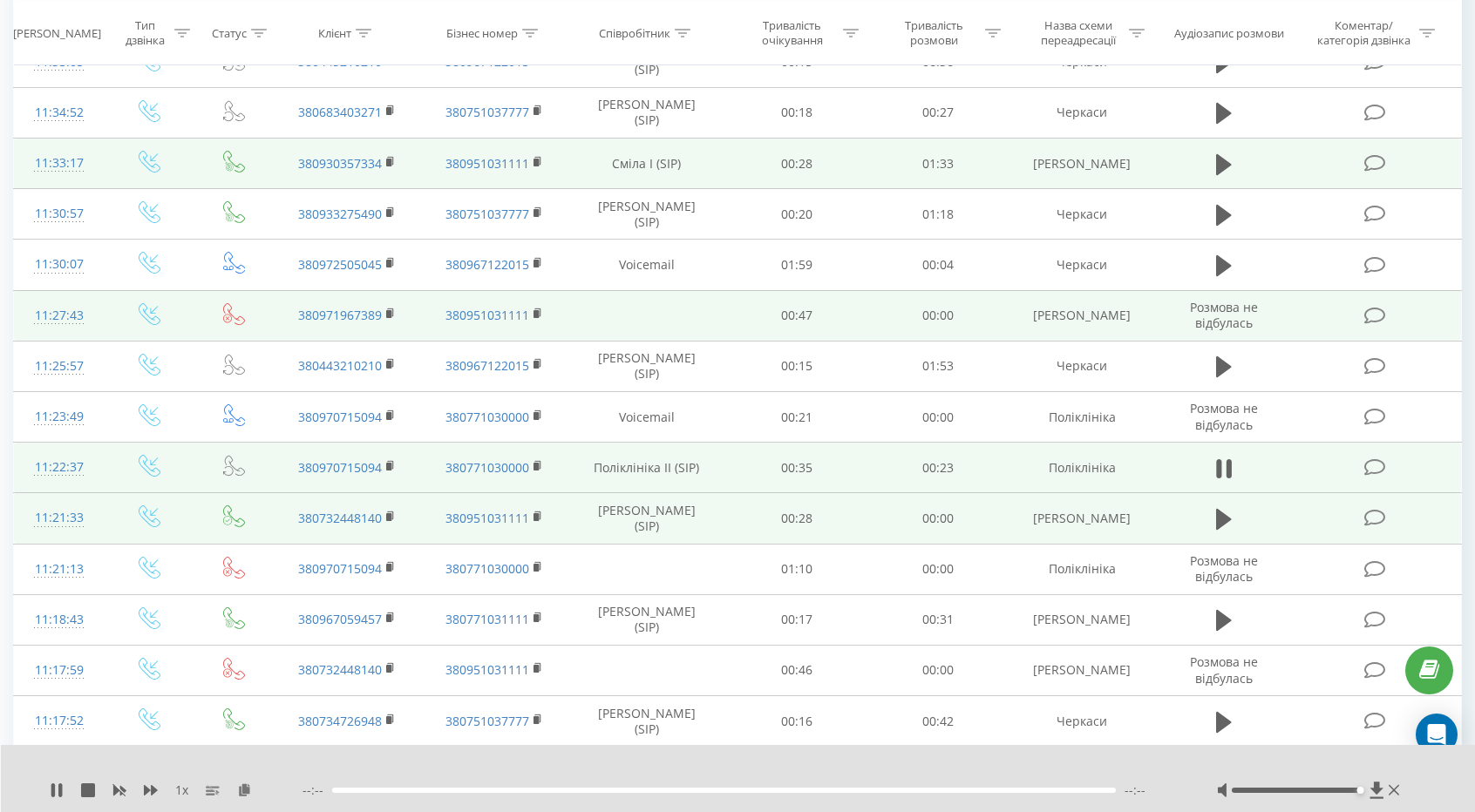
scroll to position [840, 0]
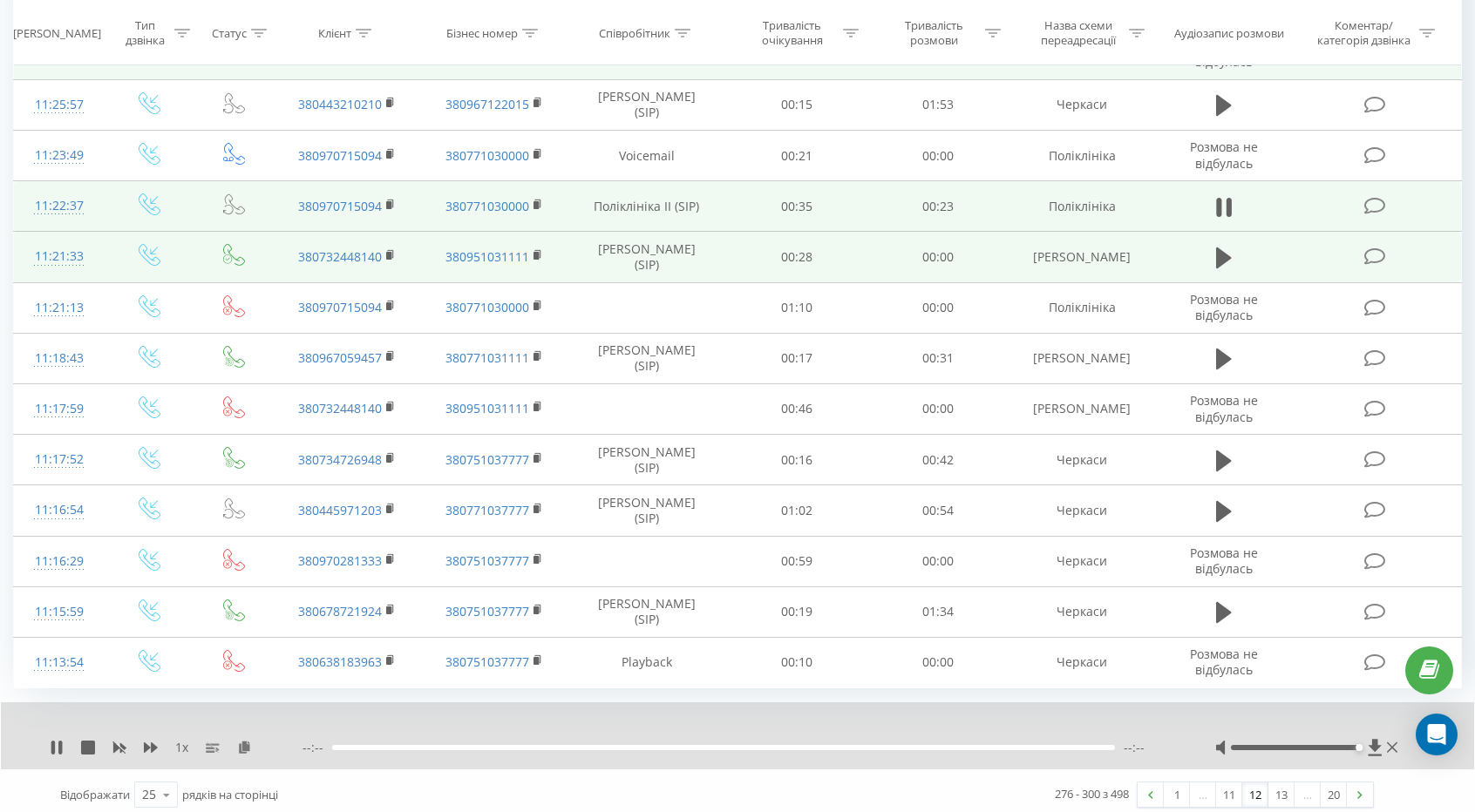
click at [1227, 785] on link "11" at bounding box center [1229, 794] width 26 height 25
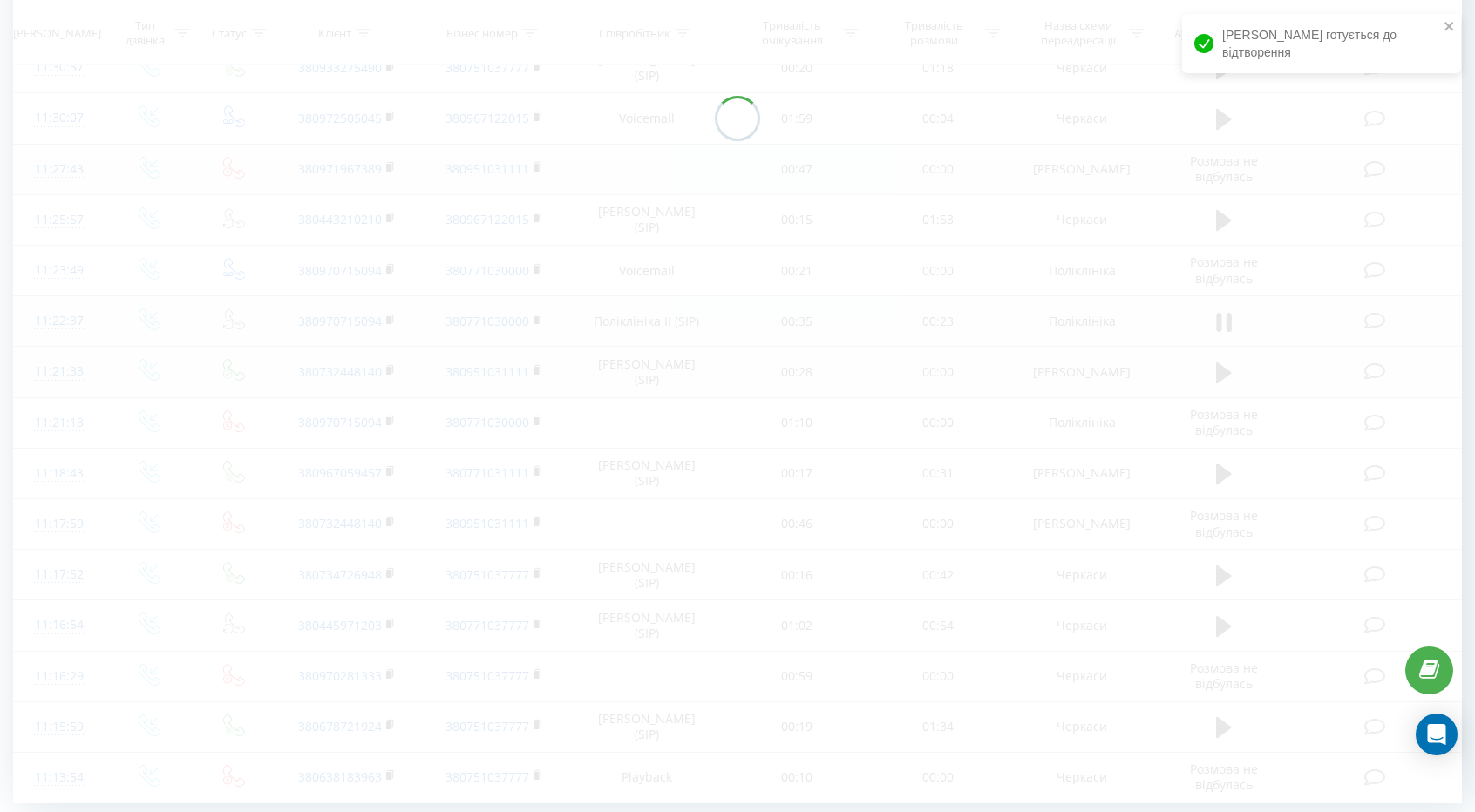
scroll to position [840, 0]
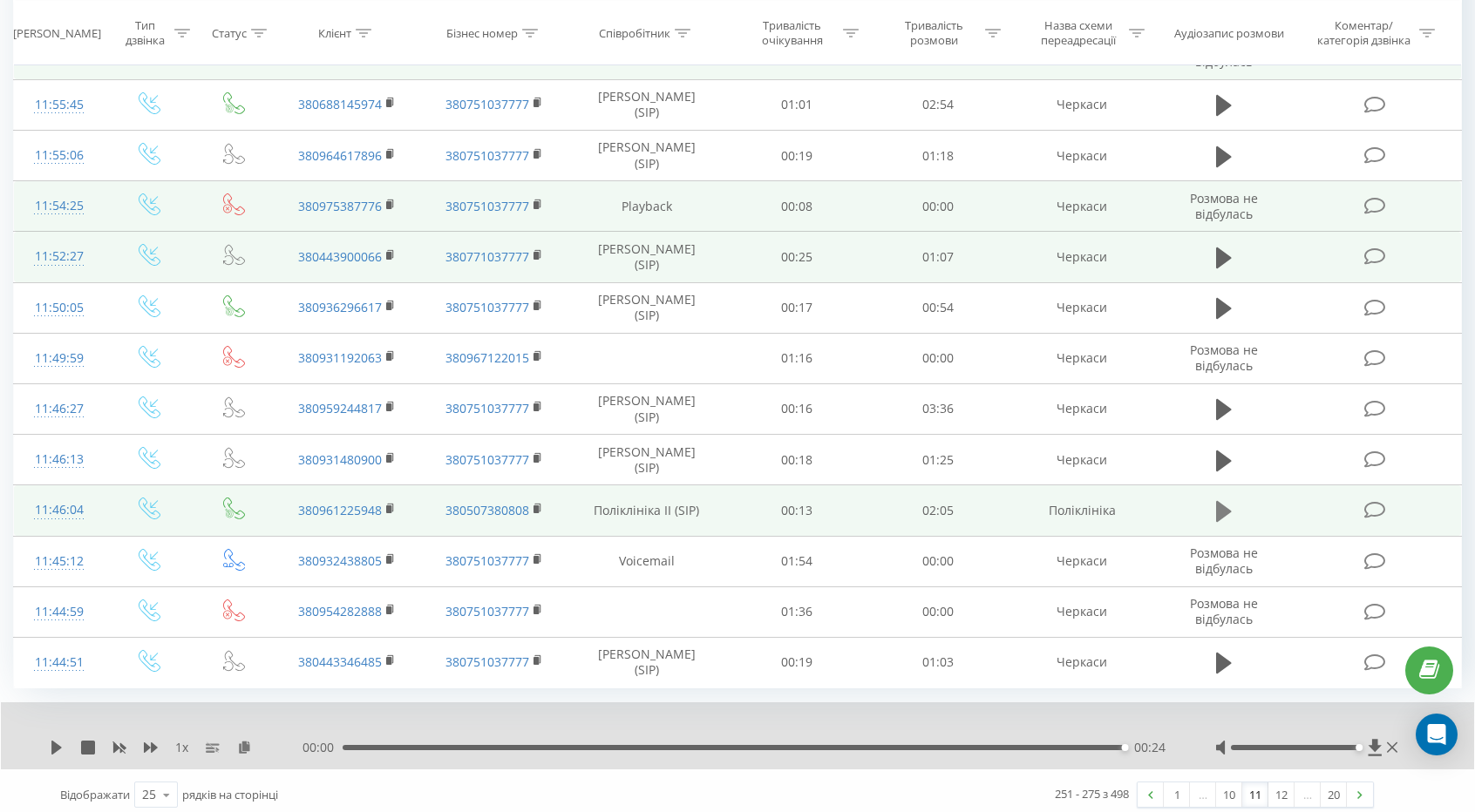
click at [1233, 502] on button at bounding box center [1224, 511] width 26 height 26
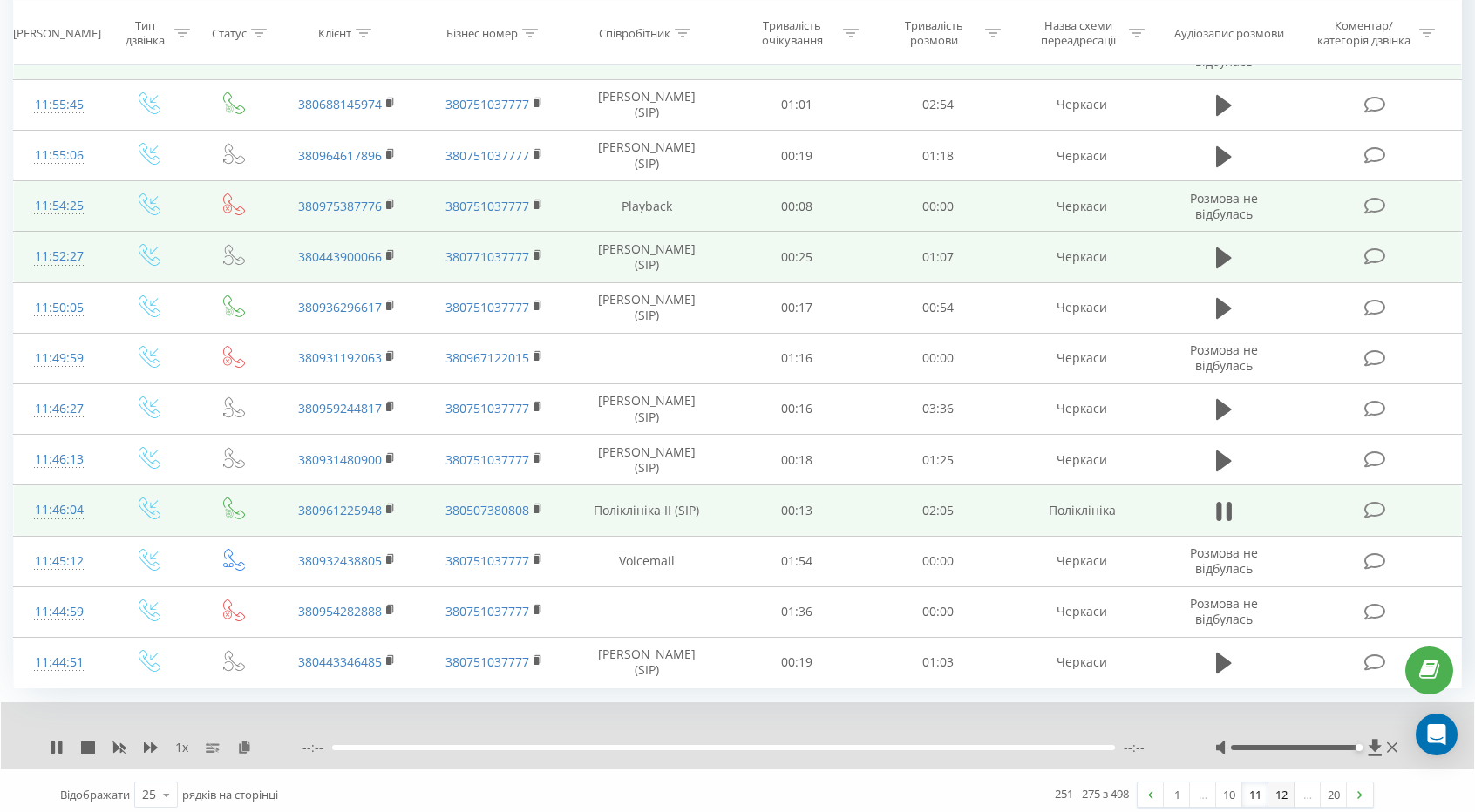
click at [1275, 790] on link "12" at bounding box center [1281, 794] width 26 height 25
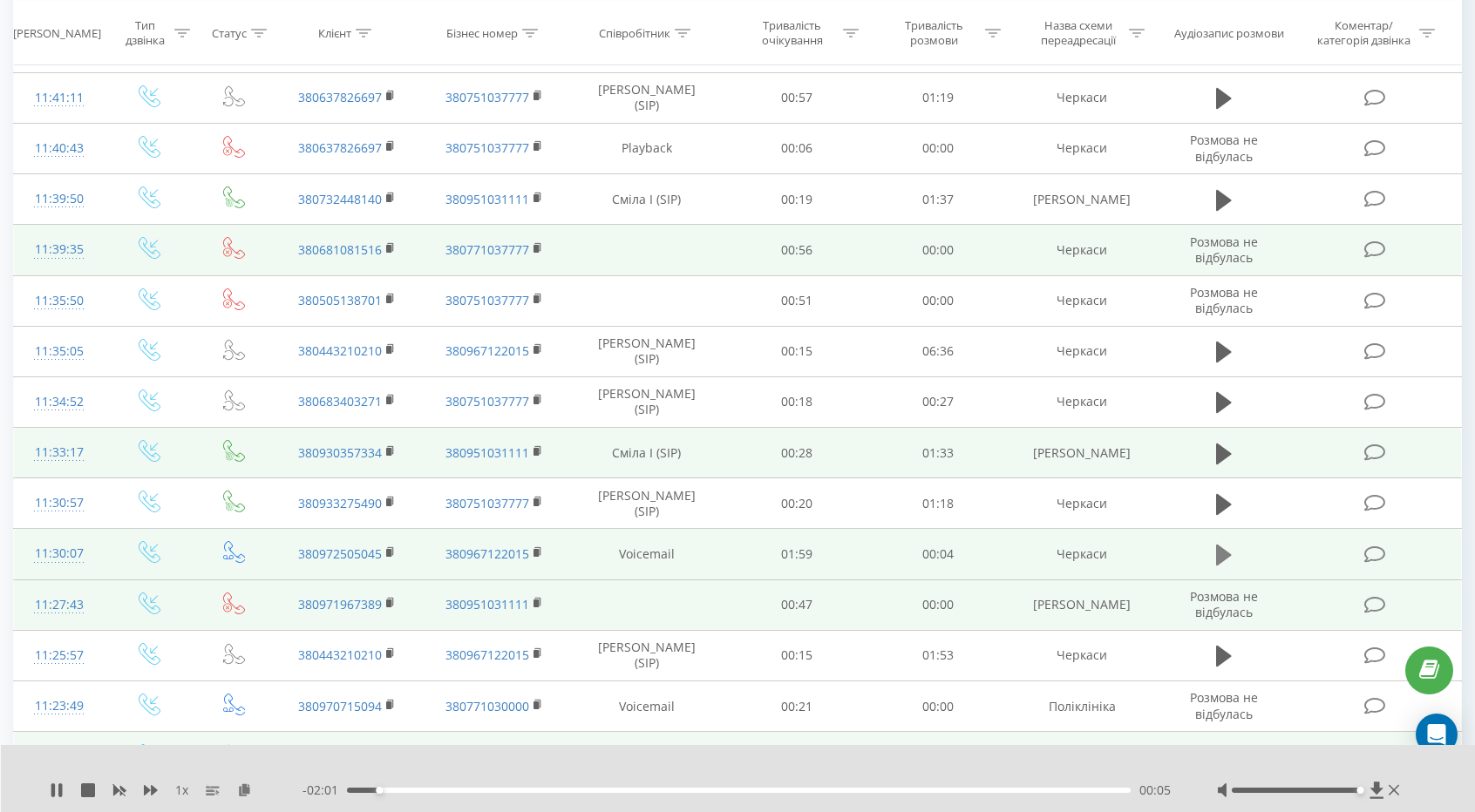
scroll to position [840, 0]
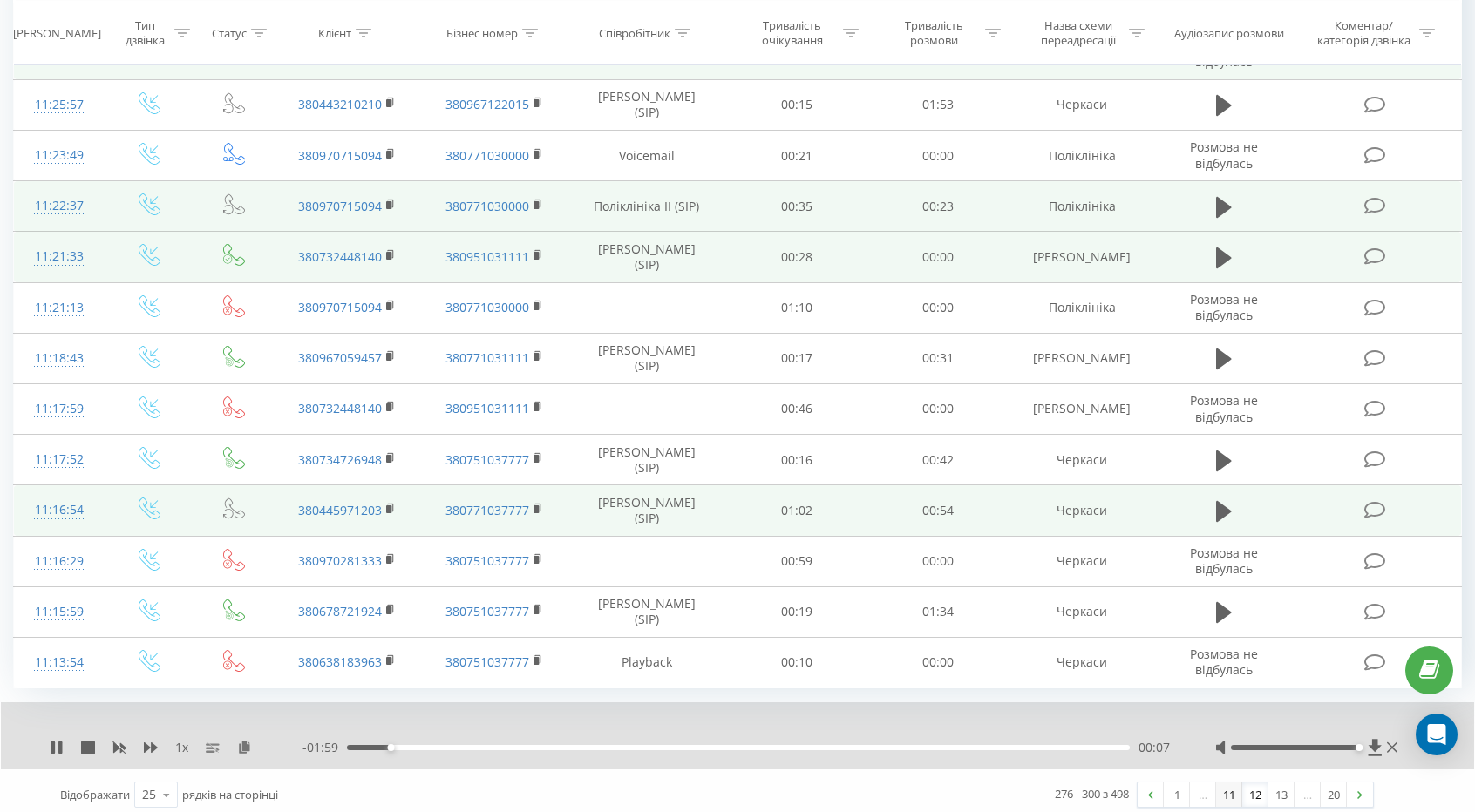
click at [1235, 790] on link "11" at bounding box center [1229, 794] width 26 height 25
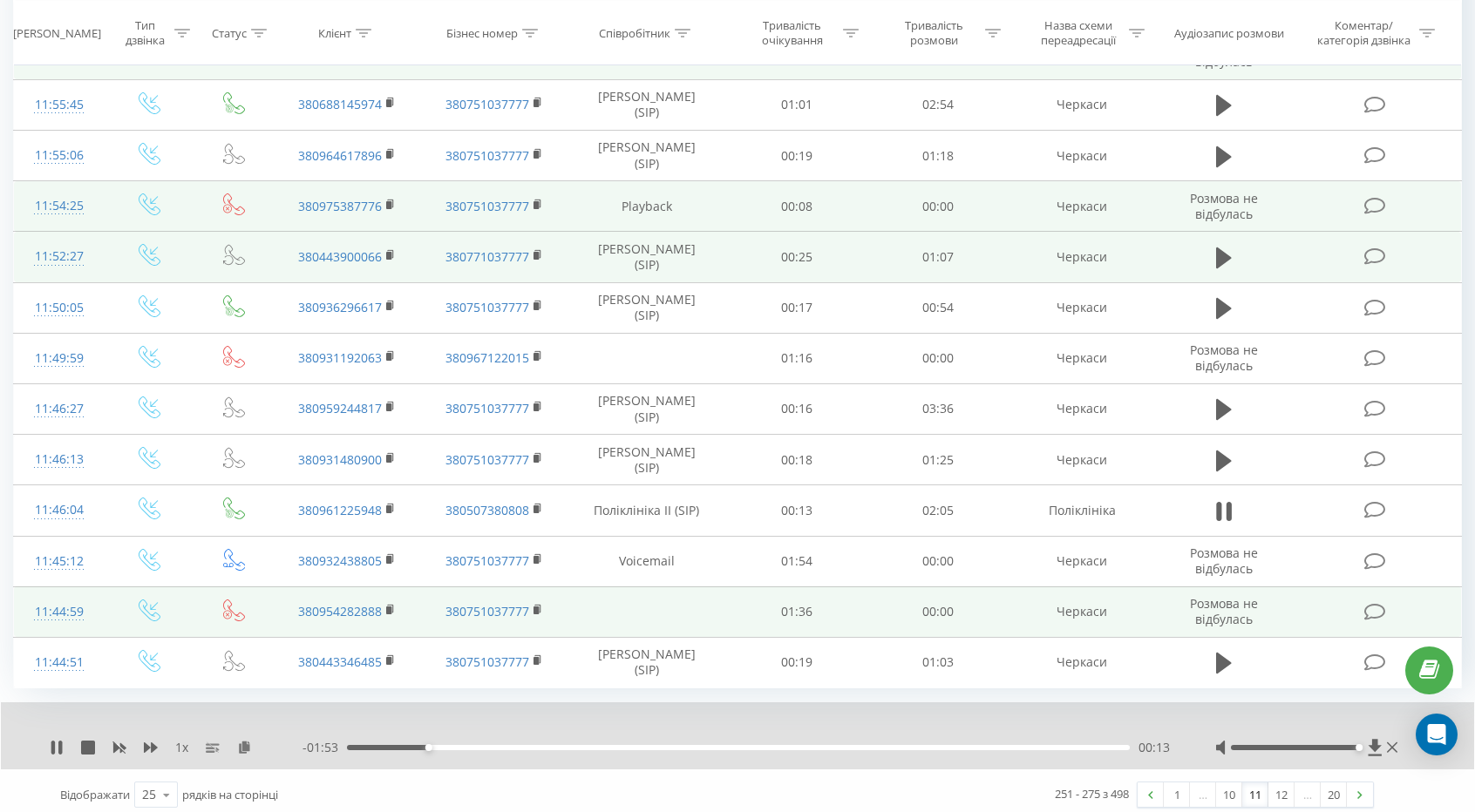
scroll to position [832, 0]
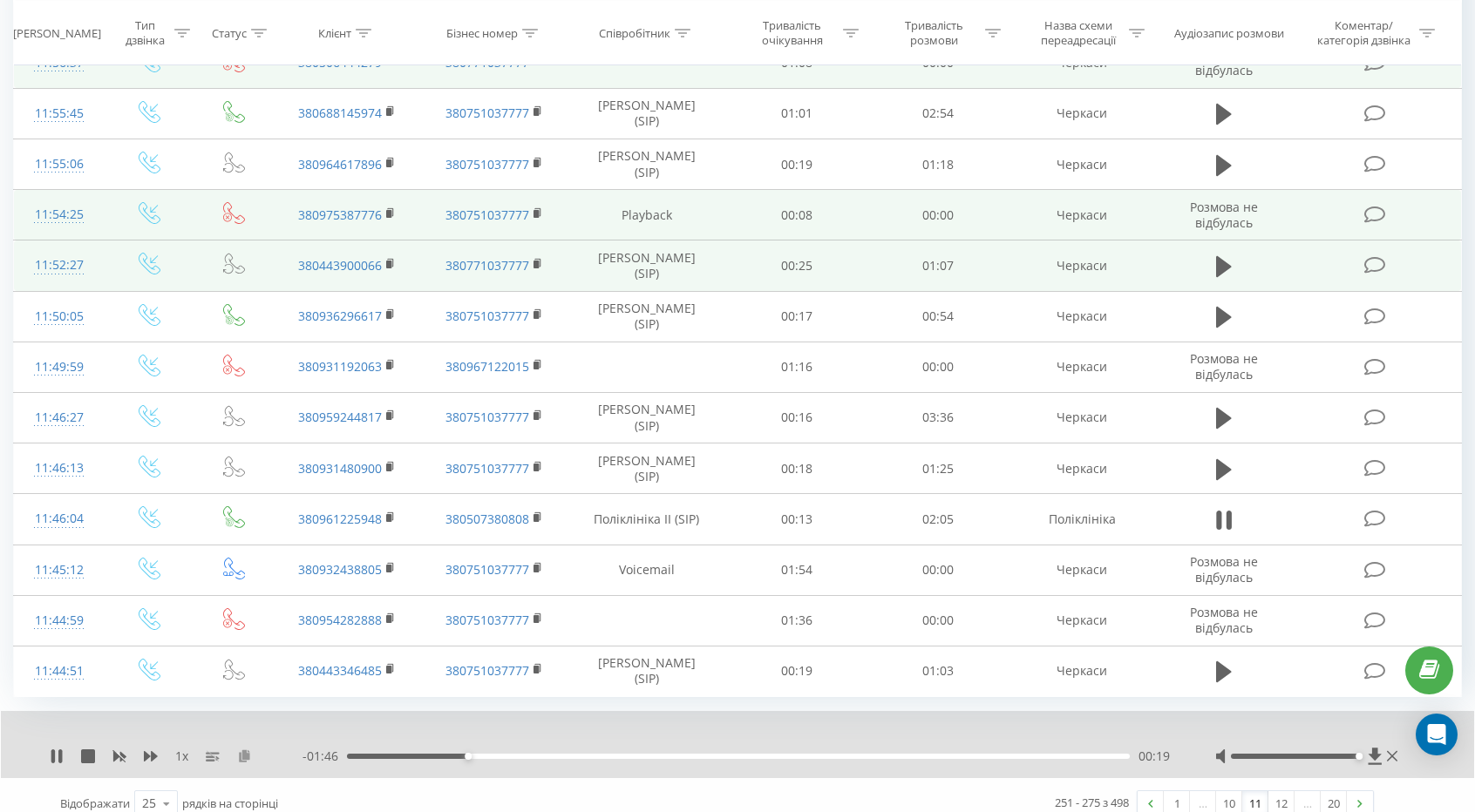
click at [242, 752] on icon at bounding box center [244, 756] width 15 height 12
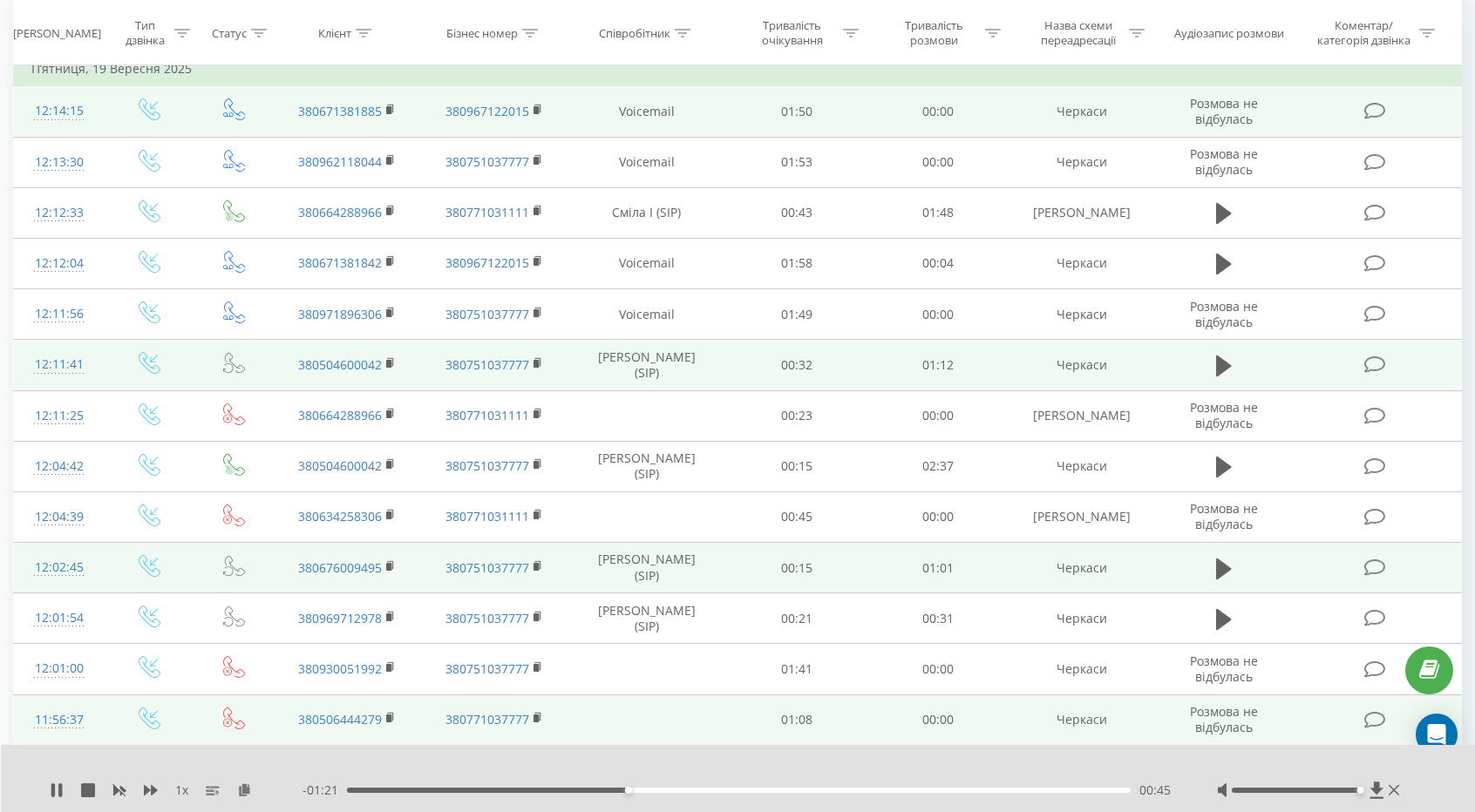
scroll to position [840, 0]
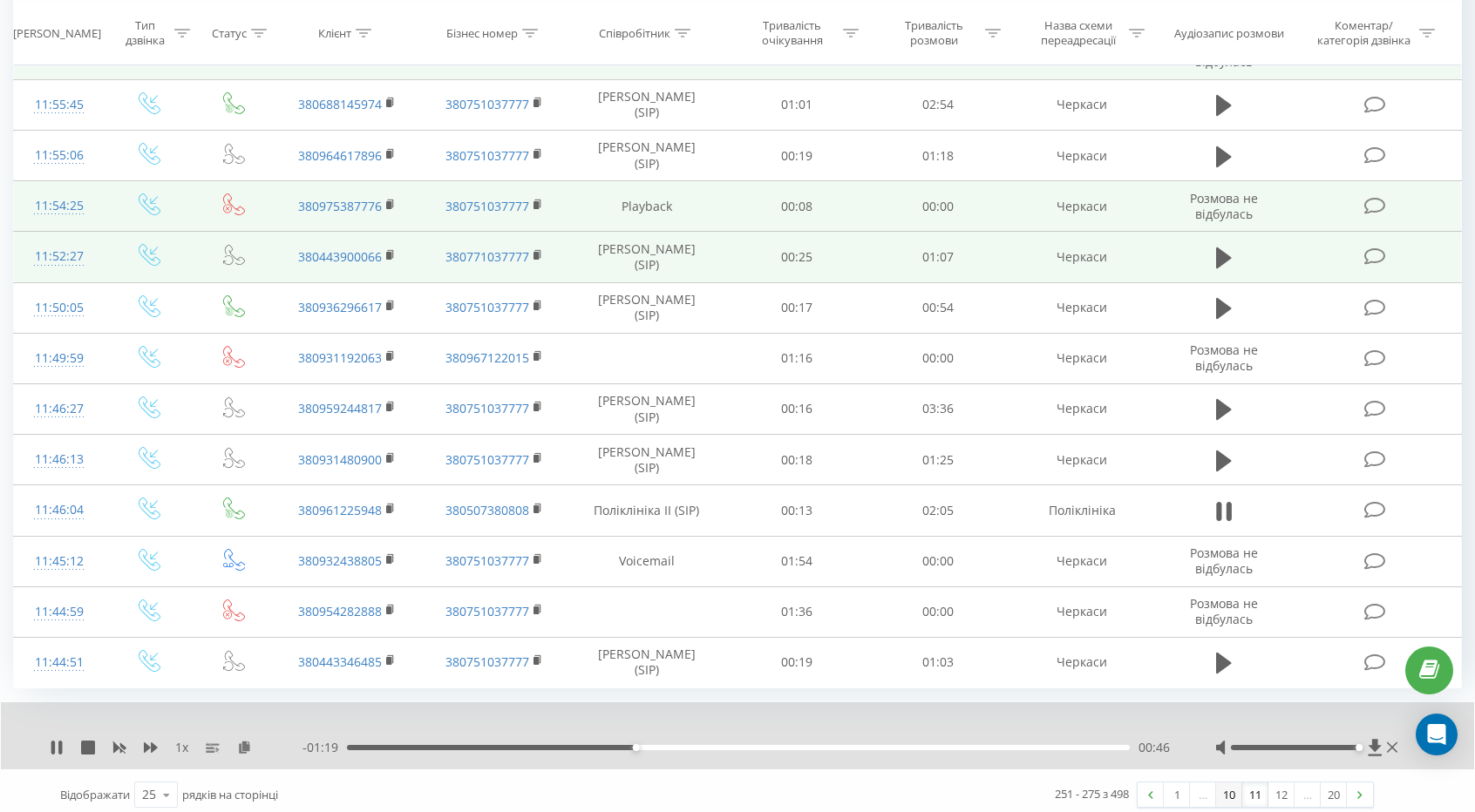
click at [1231, 783] on link "10" at bounding box center [1229, 794] width 26 height 25
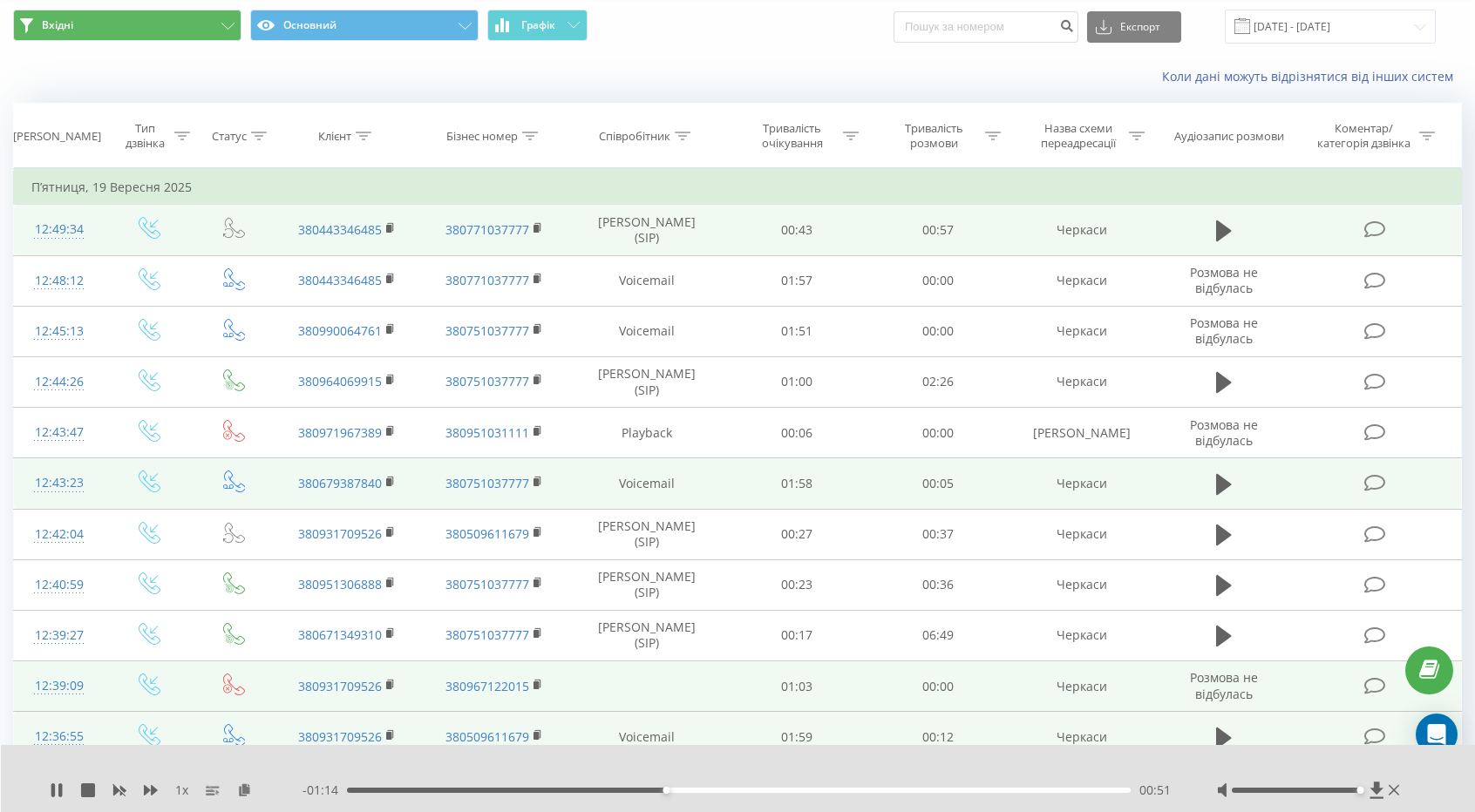
scroll to position [840, 0]
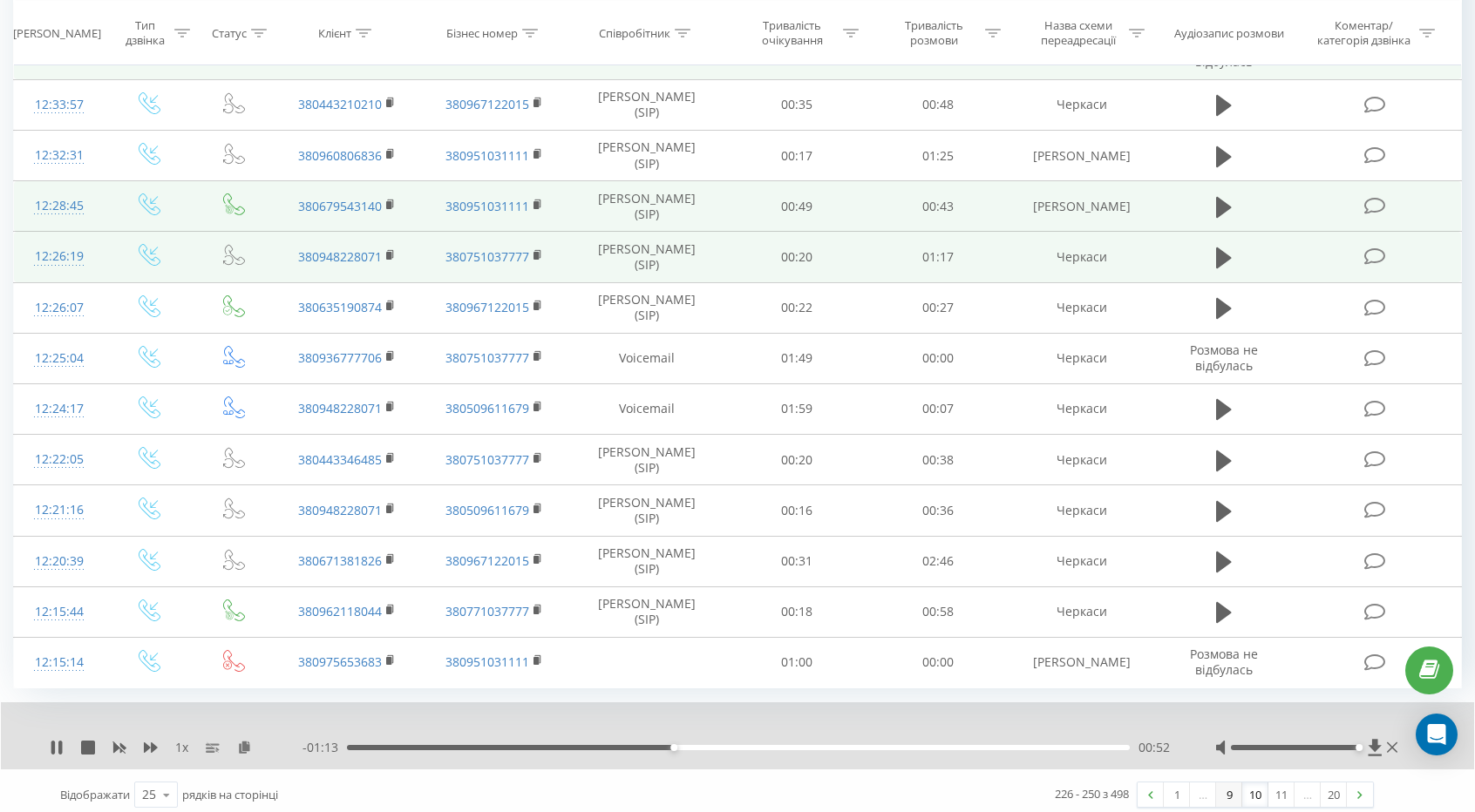
click at [1228, 786] on link "9" at bounding box center [1229, 794] width 26 height 25
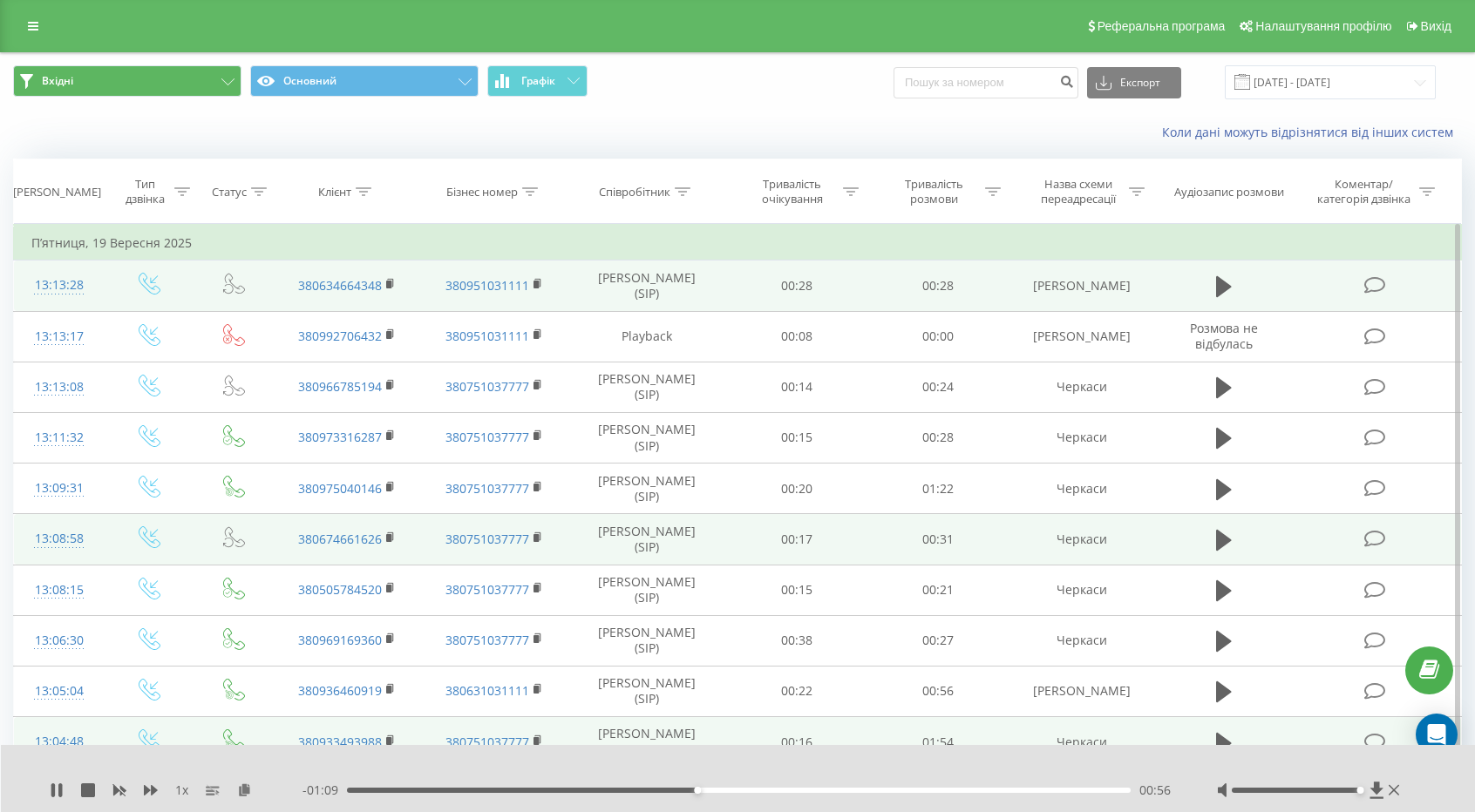
scroll to position [855, 0]
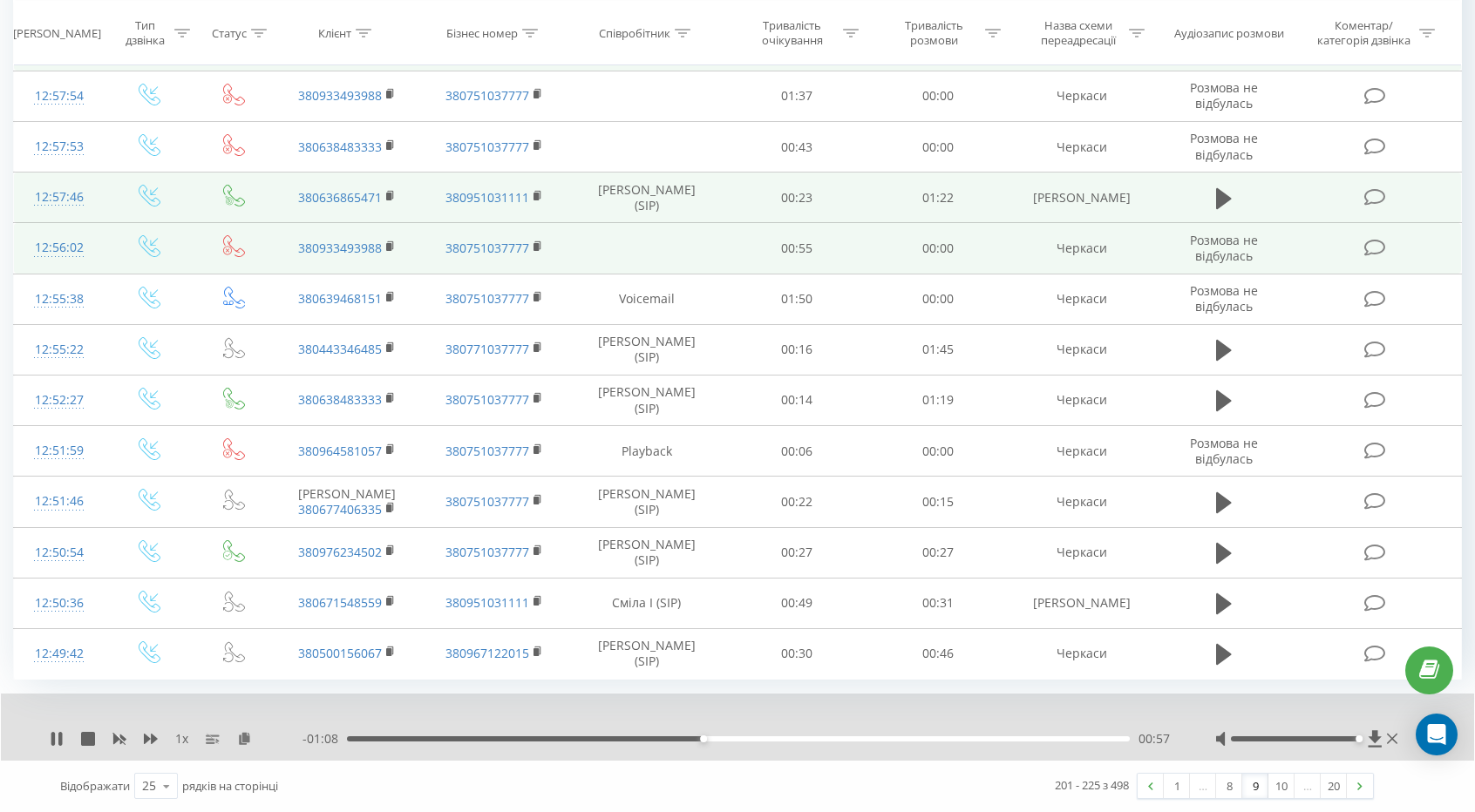
click at [1231, 775] on link "8" at bounding box center [1229, 785] width 26 height 25
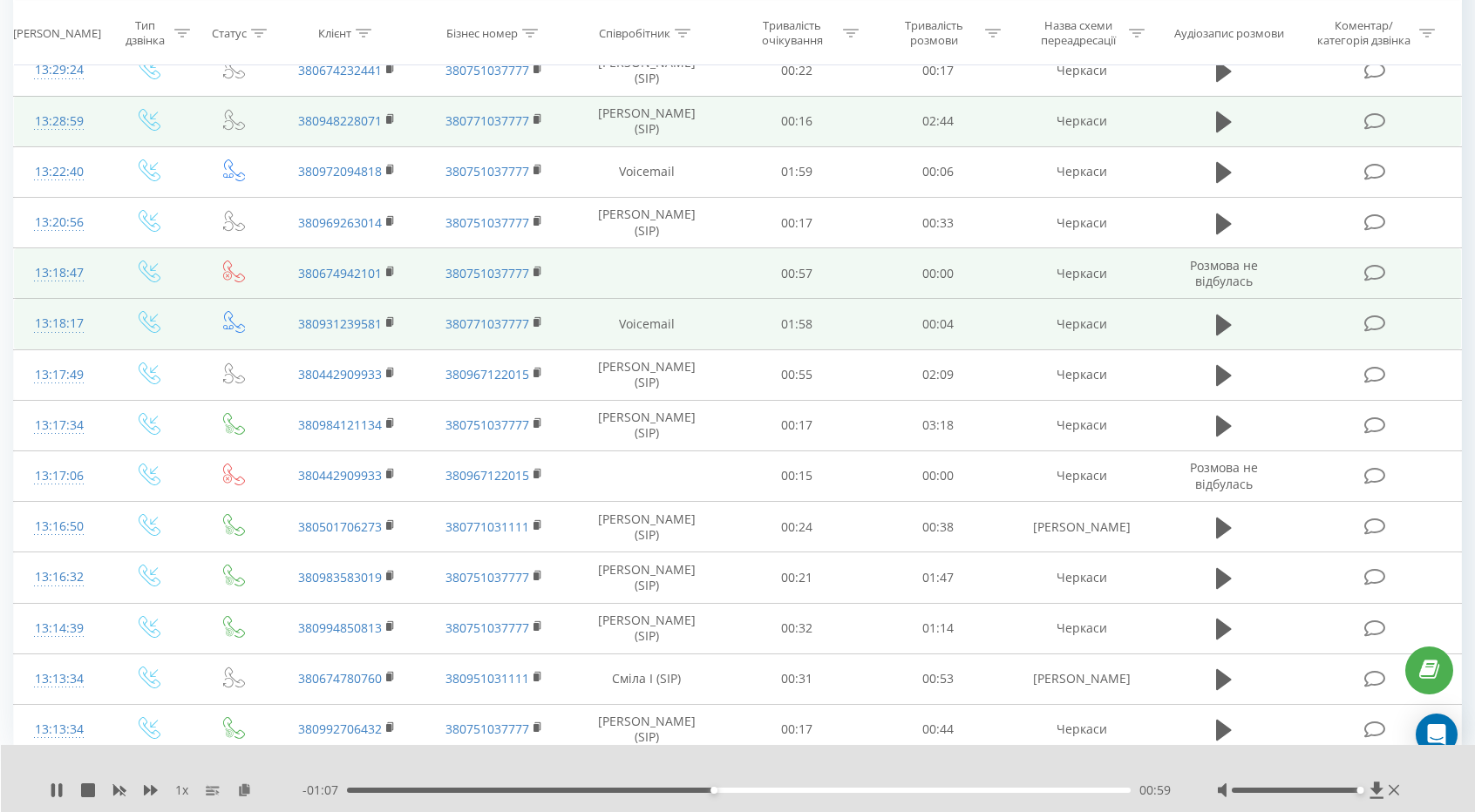
scroll to position [840, 0]
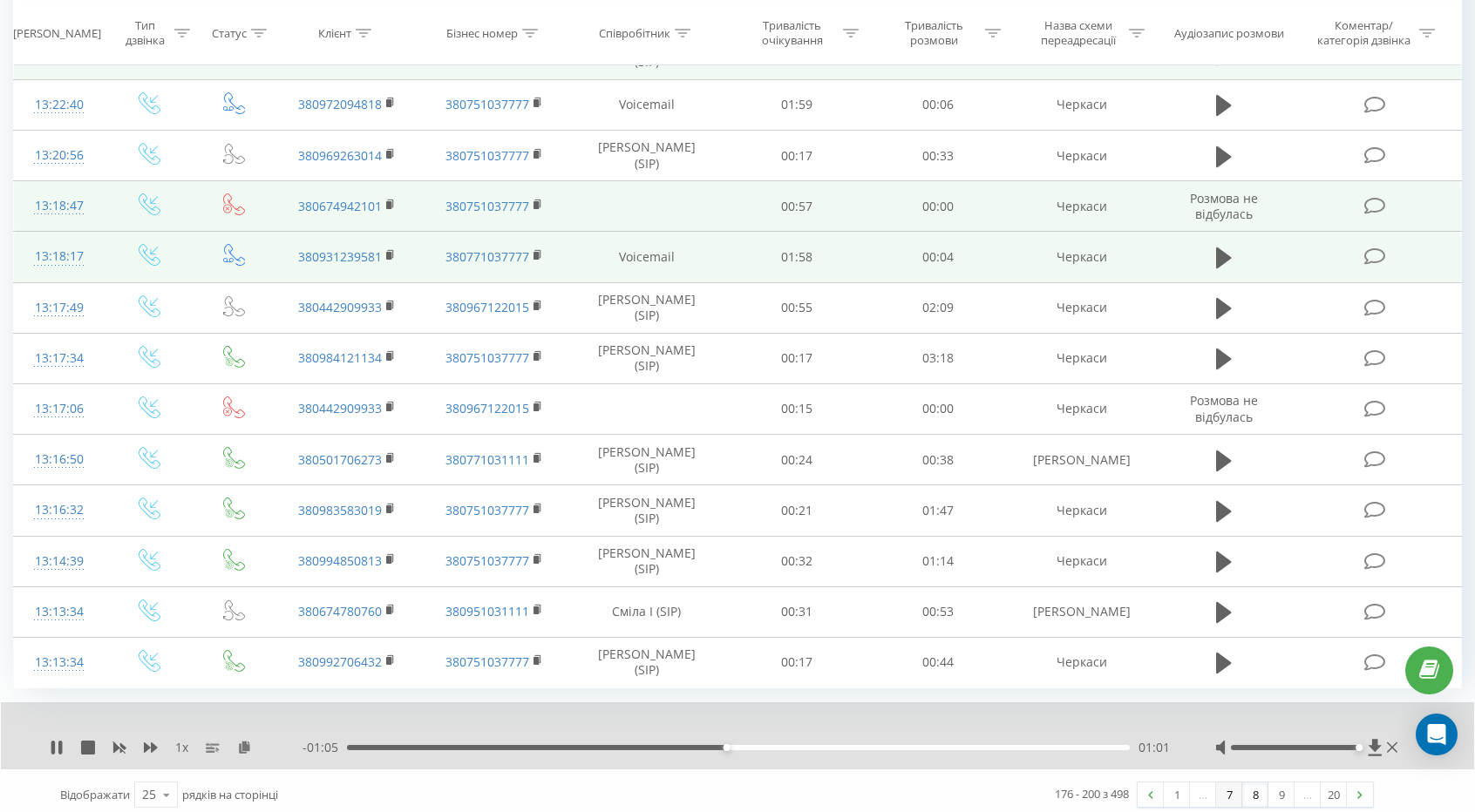
click at [1229, 783] on link "7" at bounding box center [1229, 794] width 26 height 25
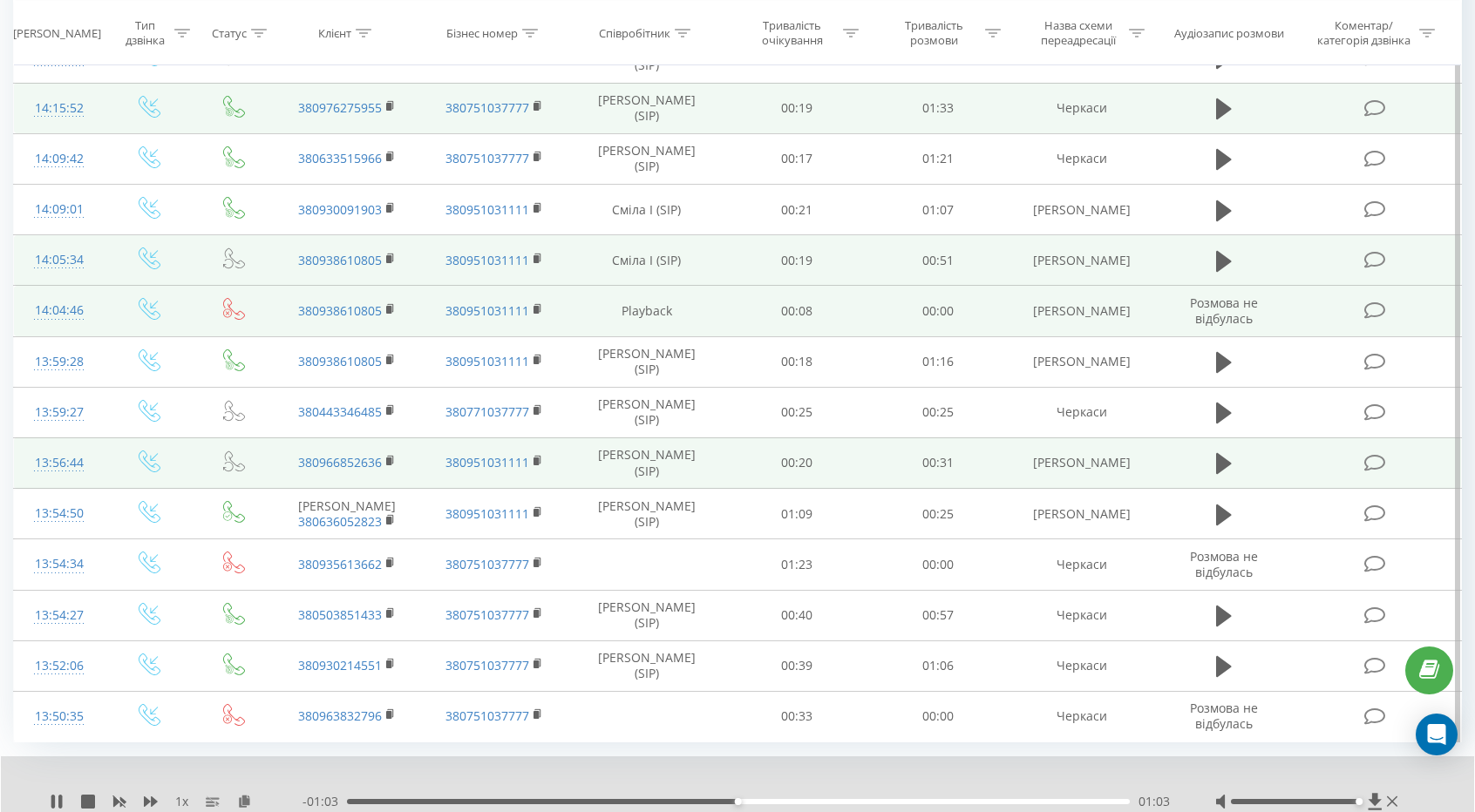
scroll to position [855, 0]
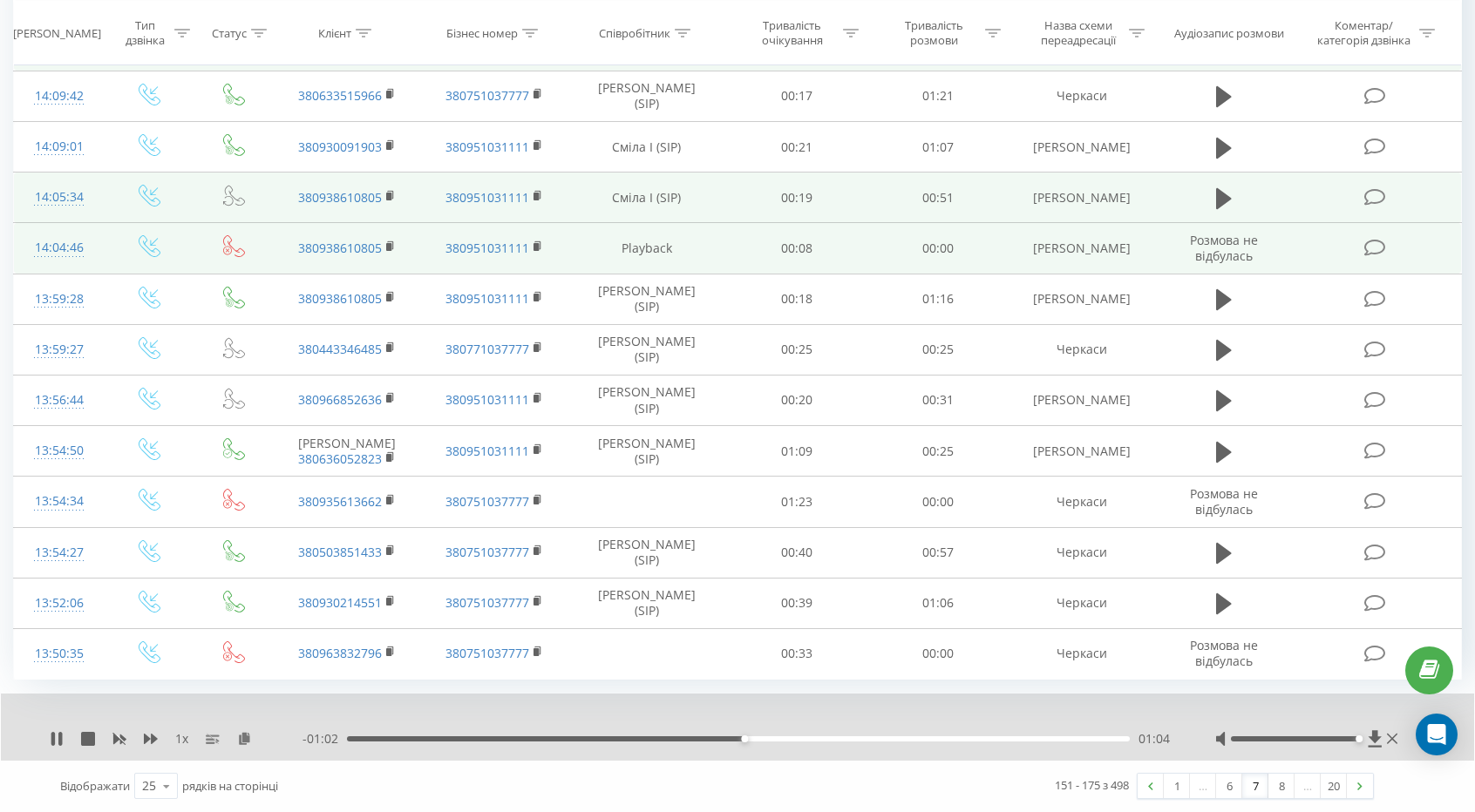
click at [1229, 776] on link "6" at bounding box center [1229, 785] width 26 height 25
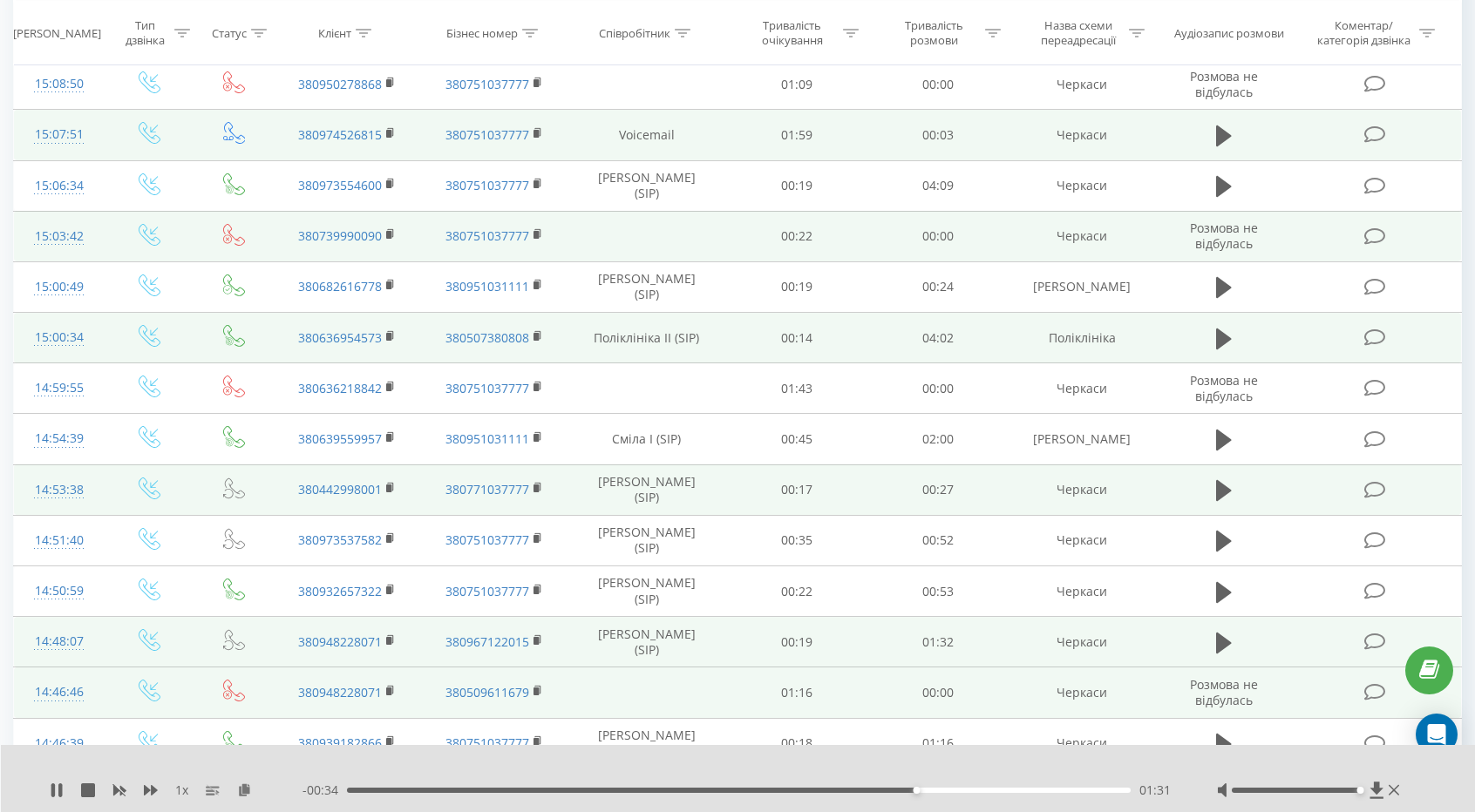
scroll to position [230, 0]
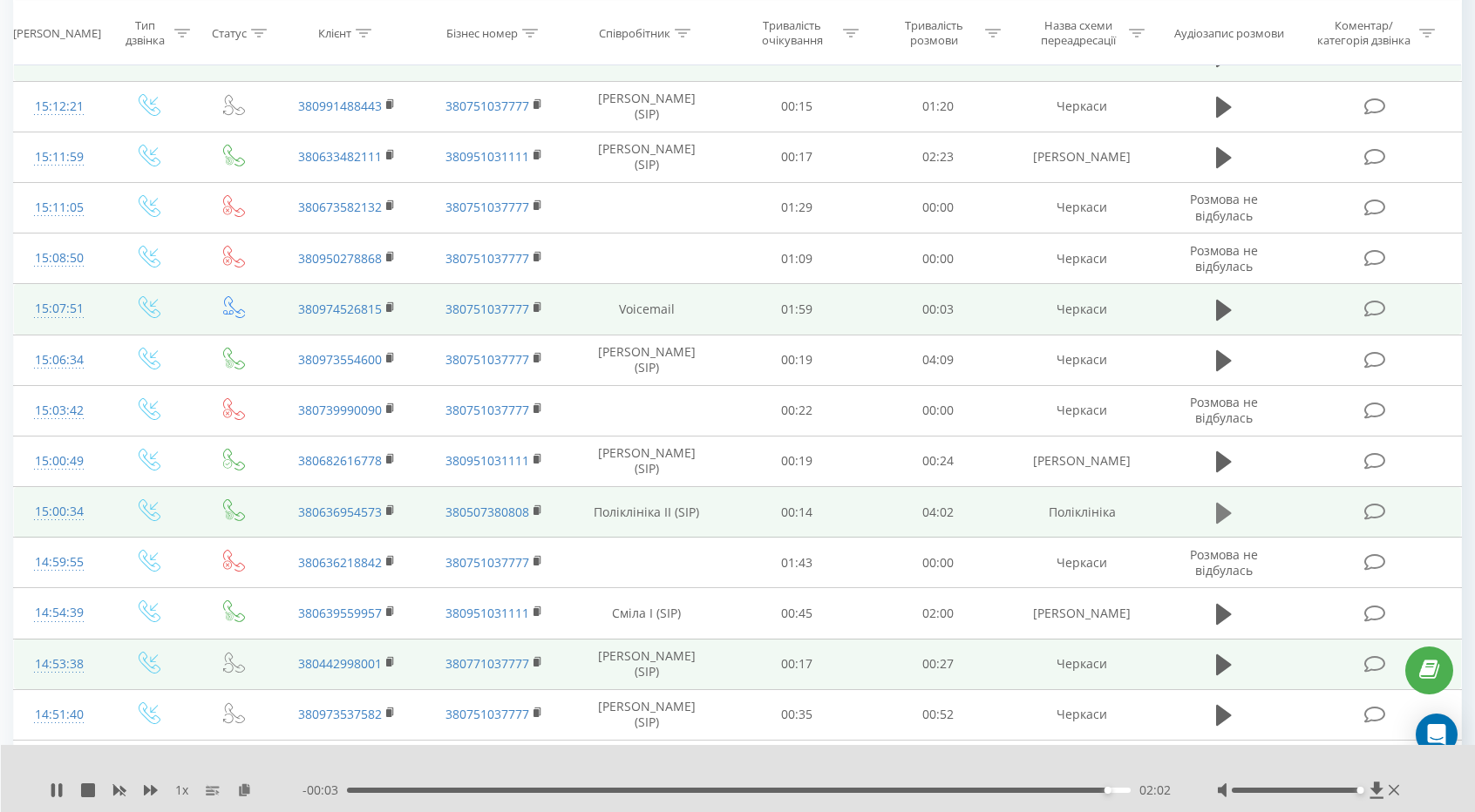
click at [1212, 502] on button at bounding box center [1224, 513] width 26 height 26
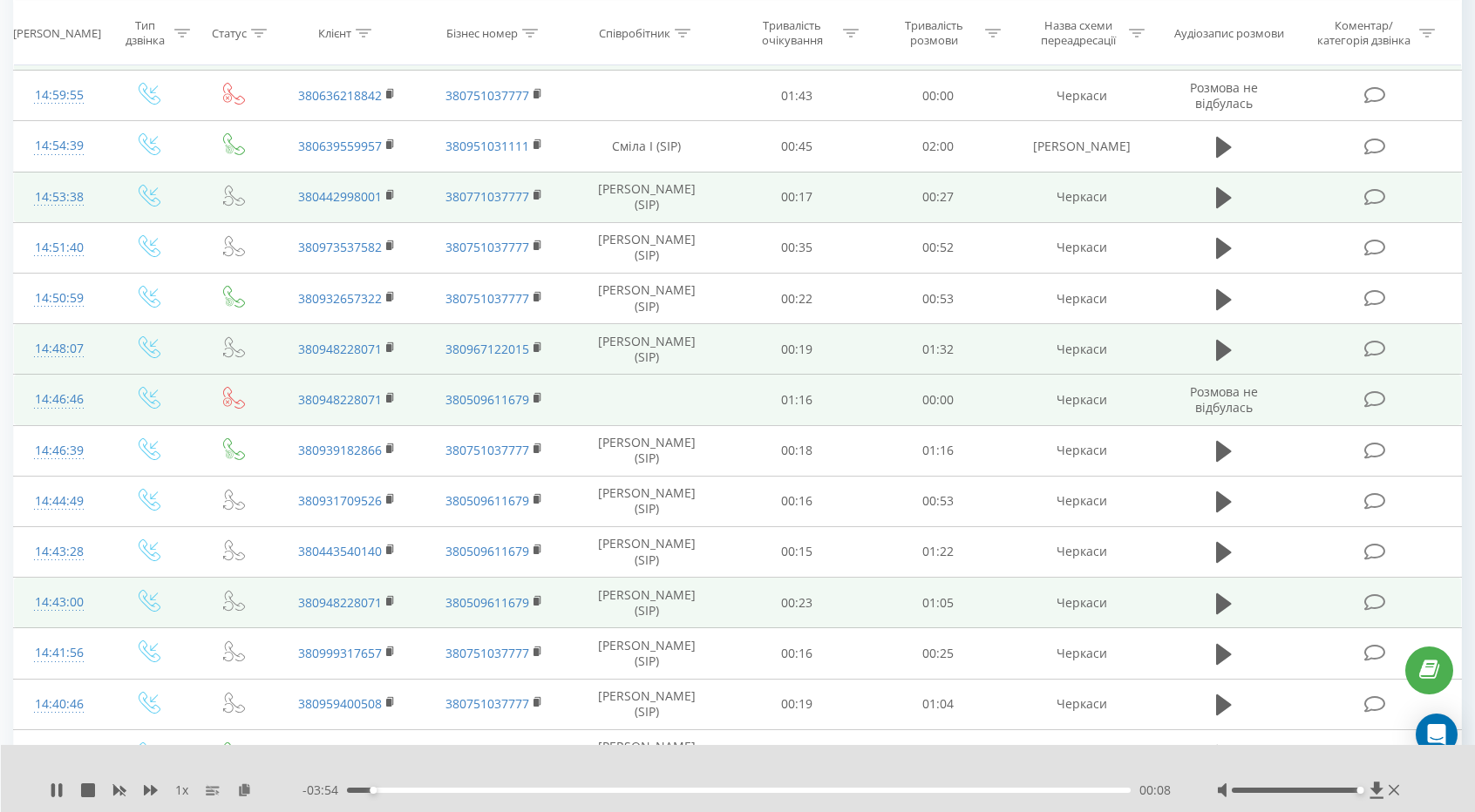
scroll to position [840, 0]
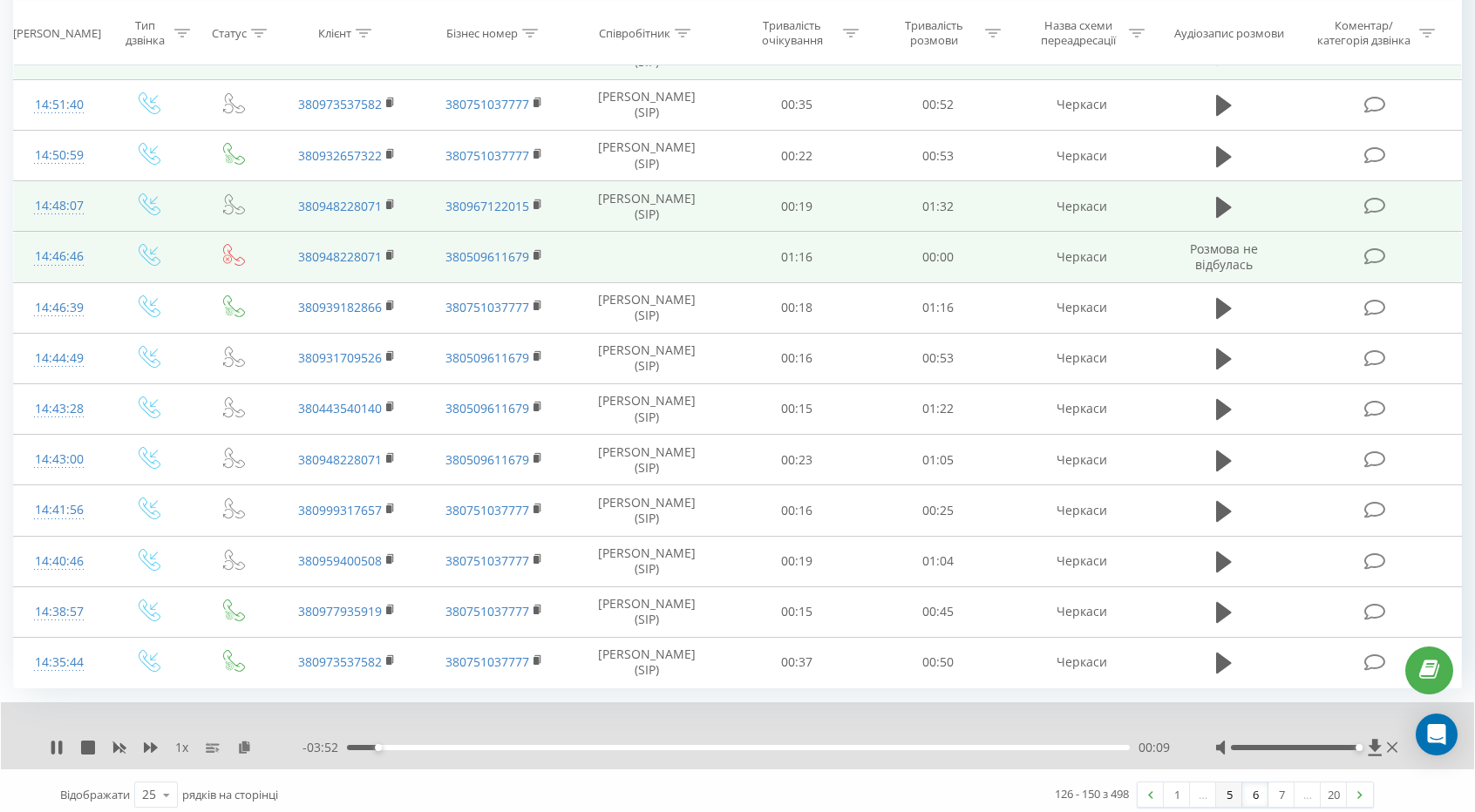
click at [1236, 789] on link "5" at bounding box center [1229, 794] width 26 height 25
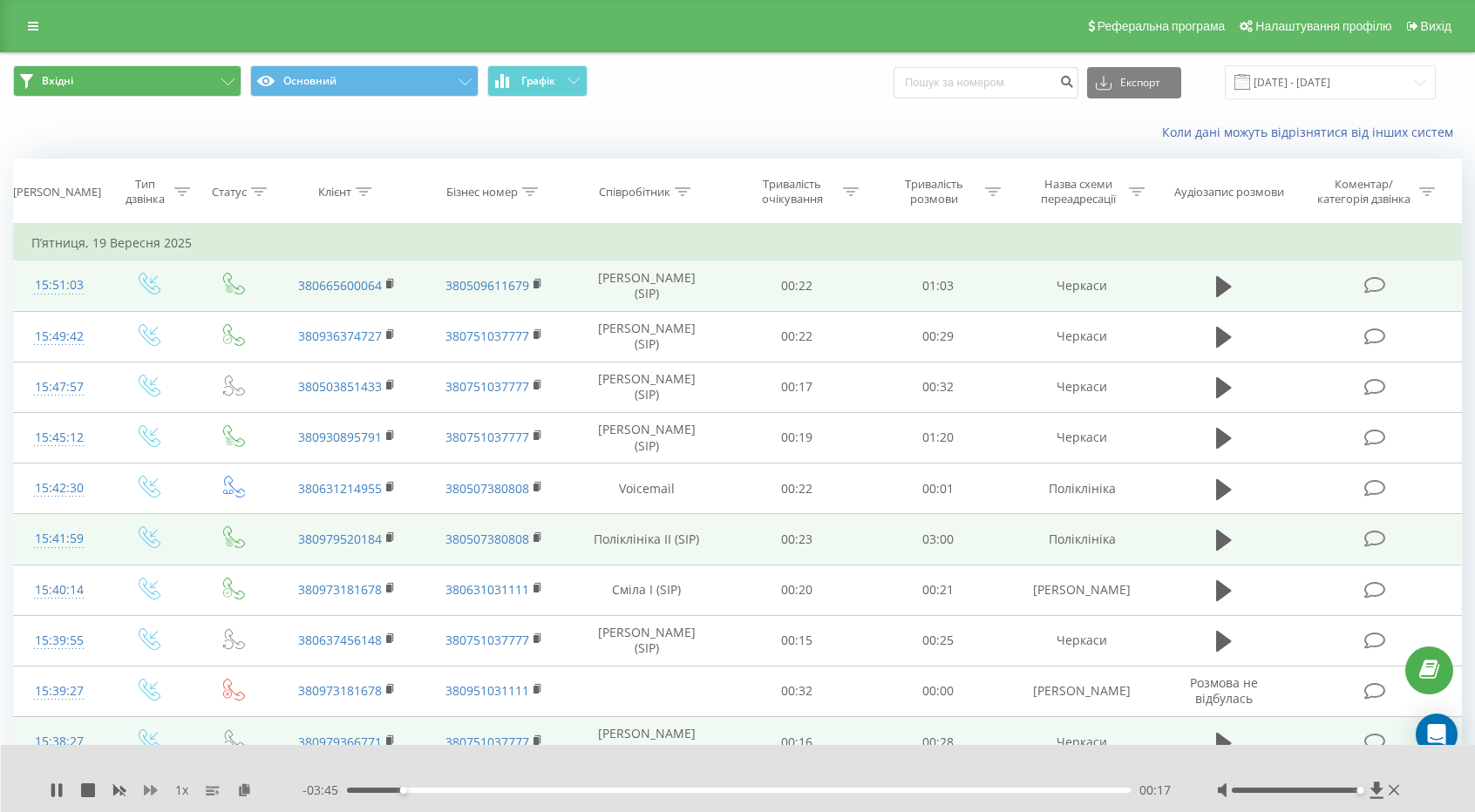
click at [155, 785] on icon at bounding box center [150, 790] width 14 height 14
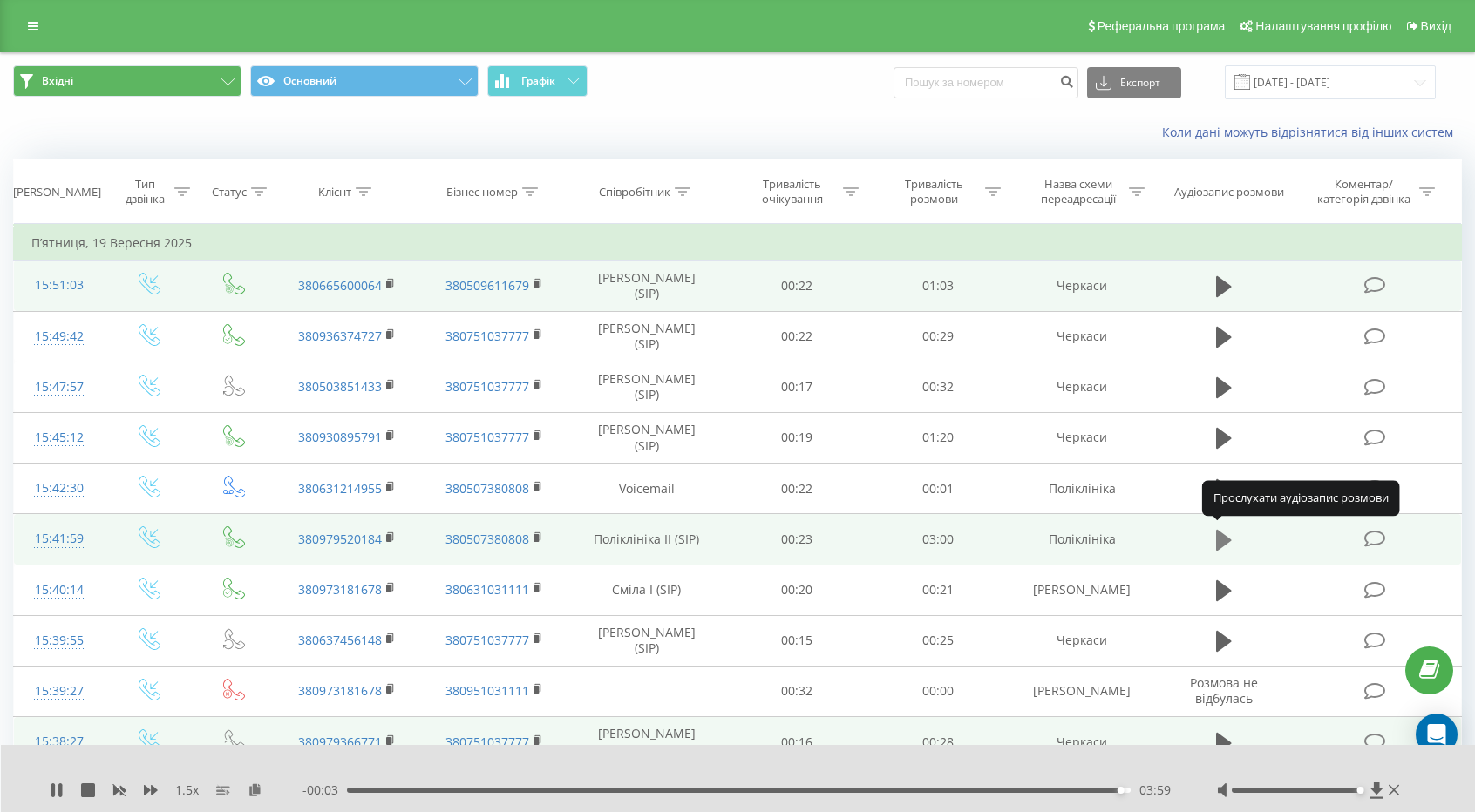
click at [1229, 532] on icon at bounding box center [1224, 540] width 16 height 25
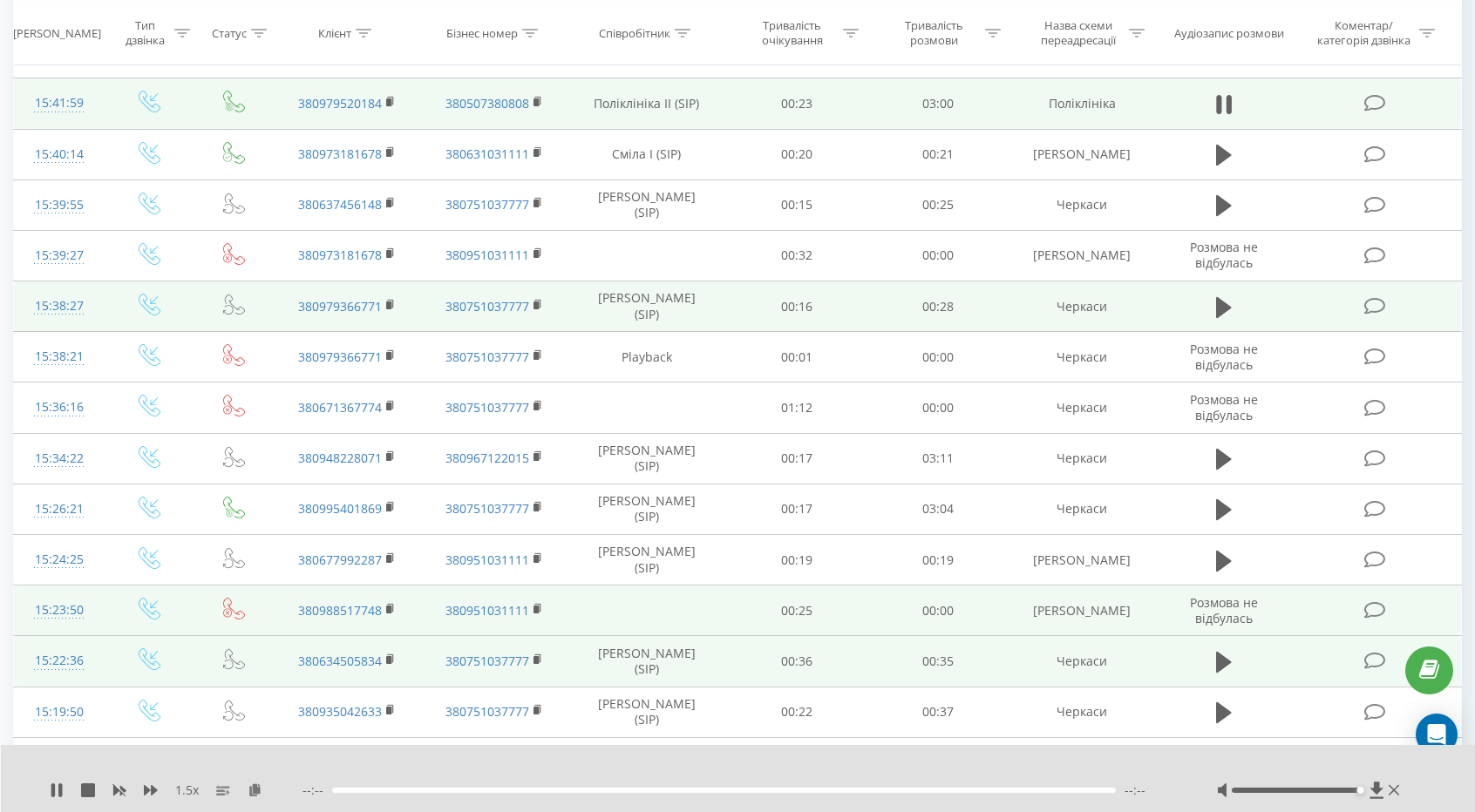
scroll to position [840, 0]
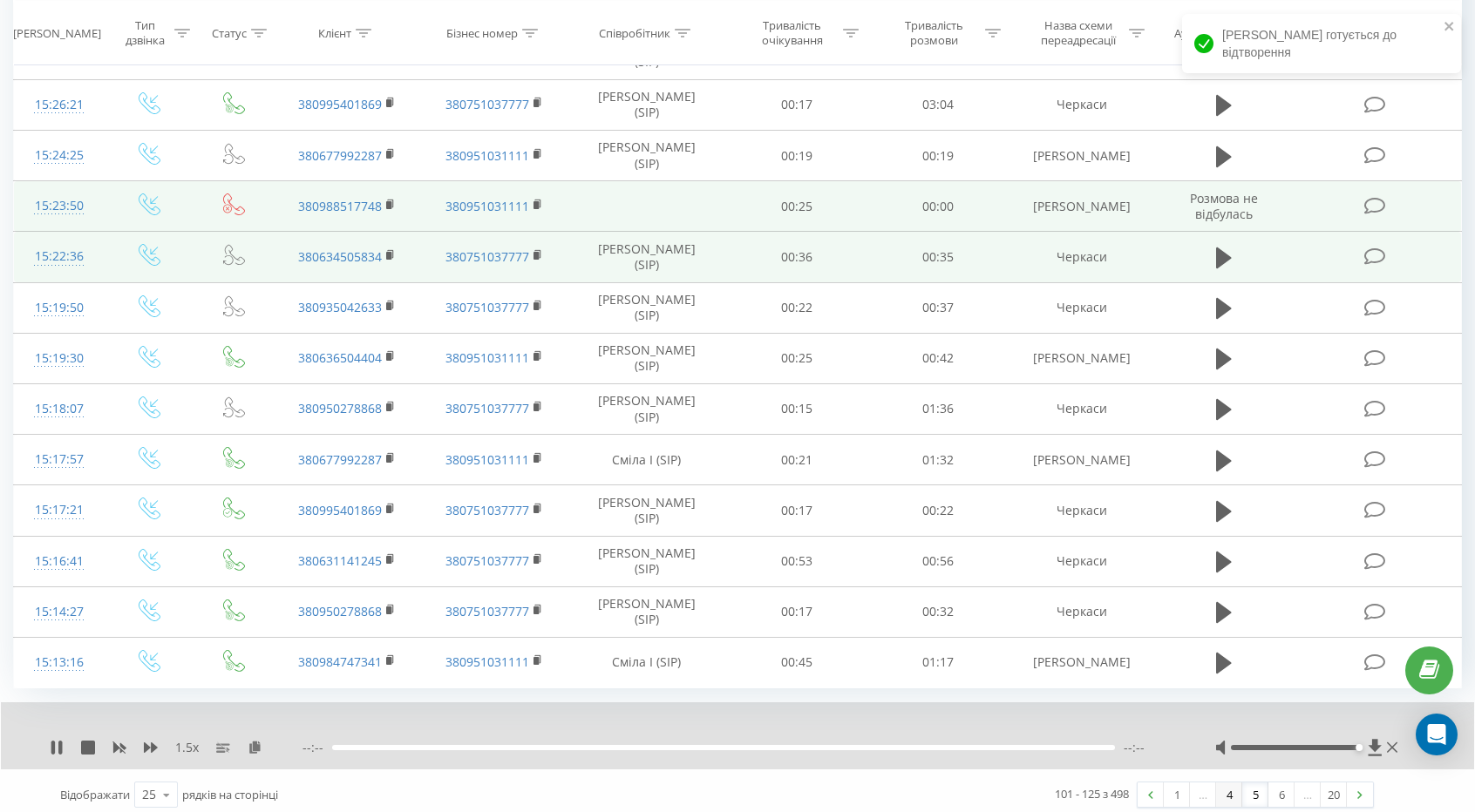
click at [1229, 791] on link "4" at bounding box center [1229, 794] width 26 height 25
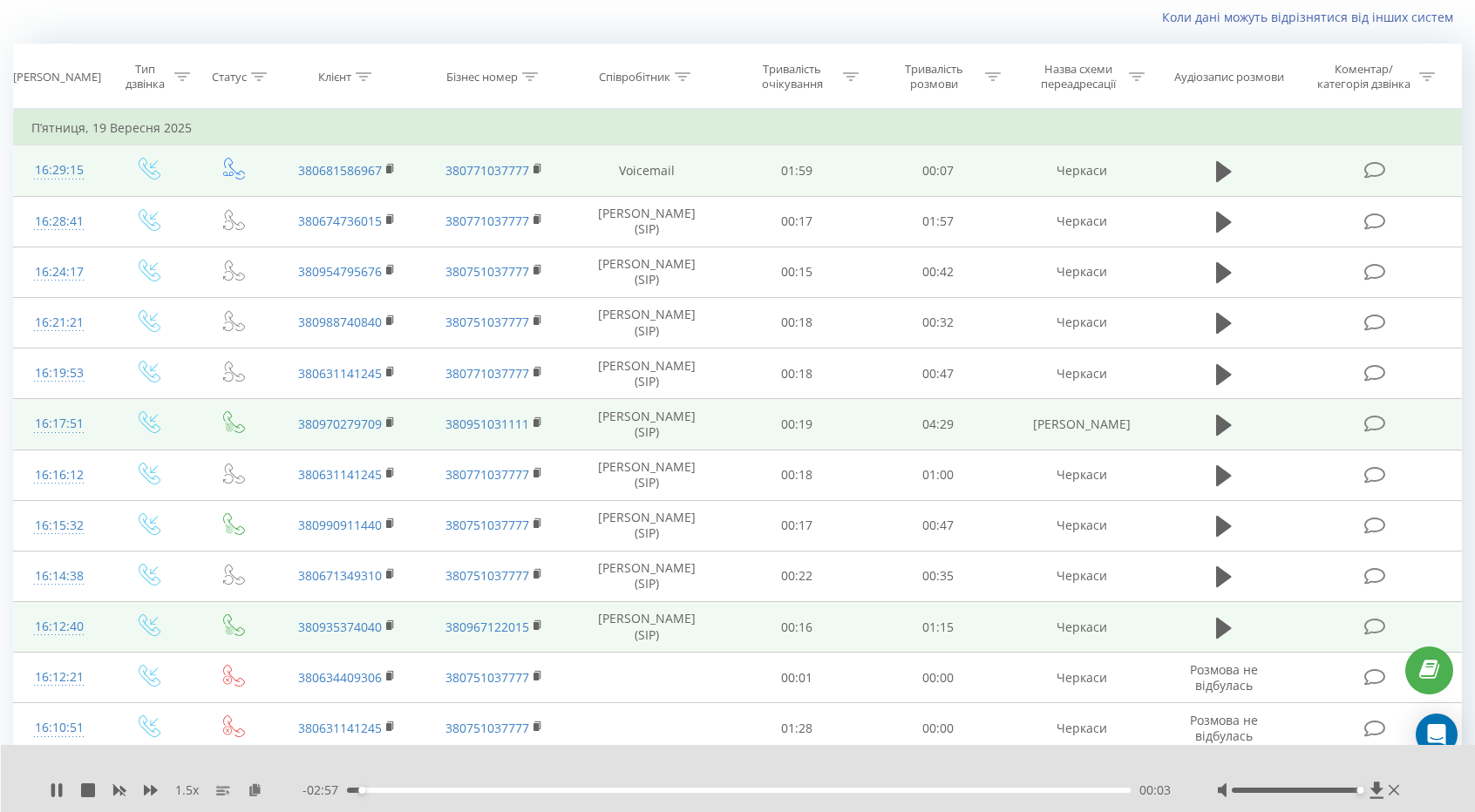
scroll to position [840, 0]
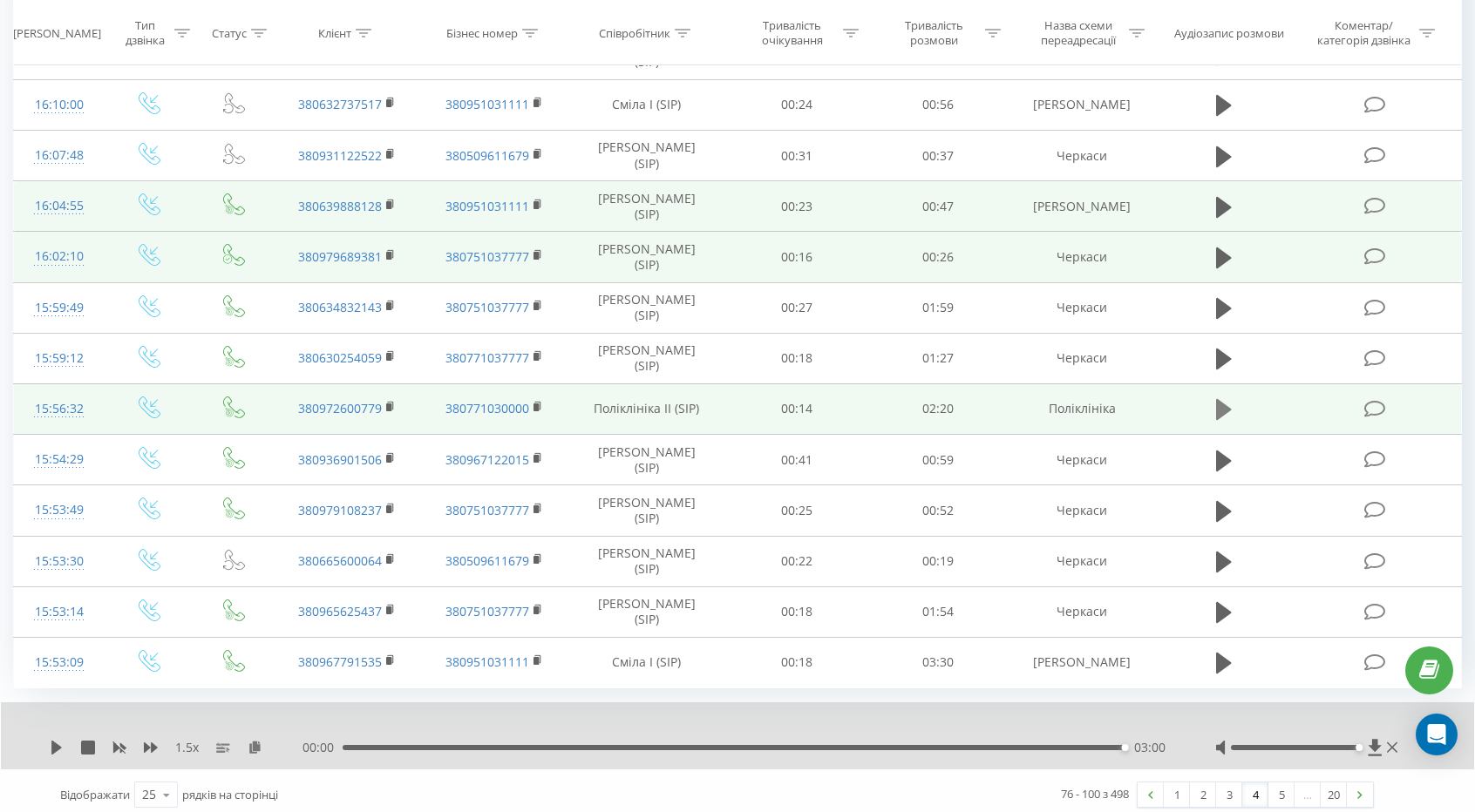
click at [1229, 413] on icon at bounding box center [1224, 409] width 16 height 25
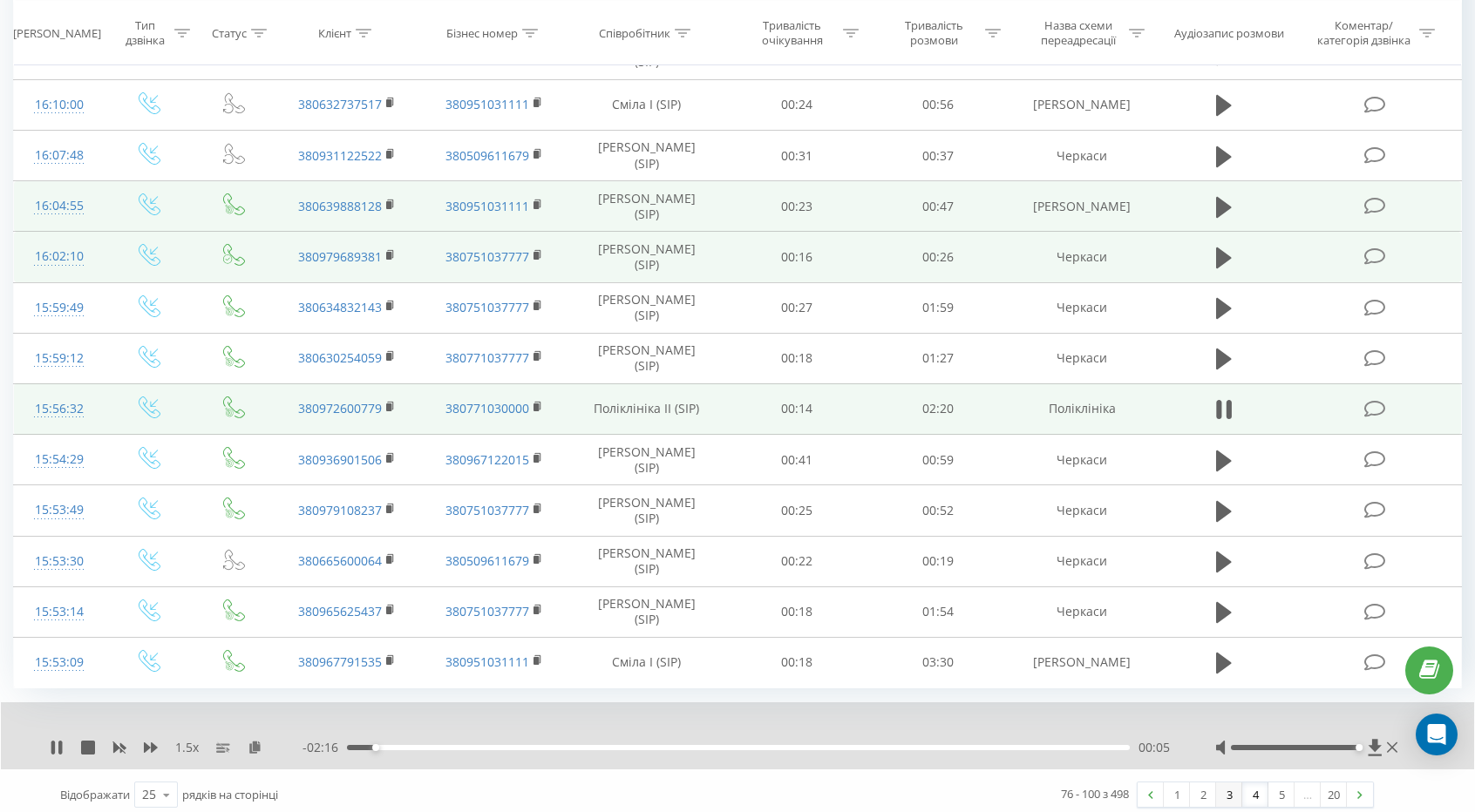
click at [1237, 784] on link "3" at bounding box center [1229, 794] width 26 height 25
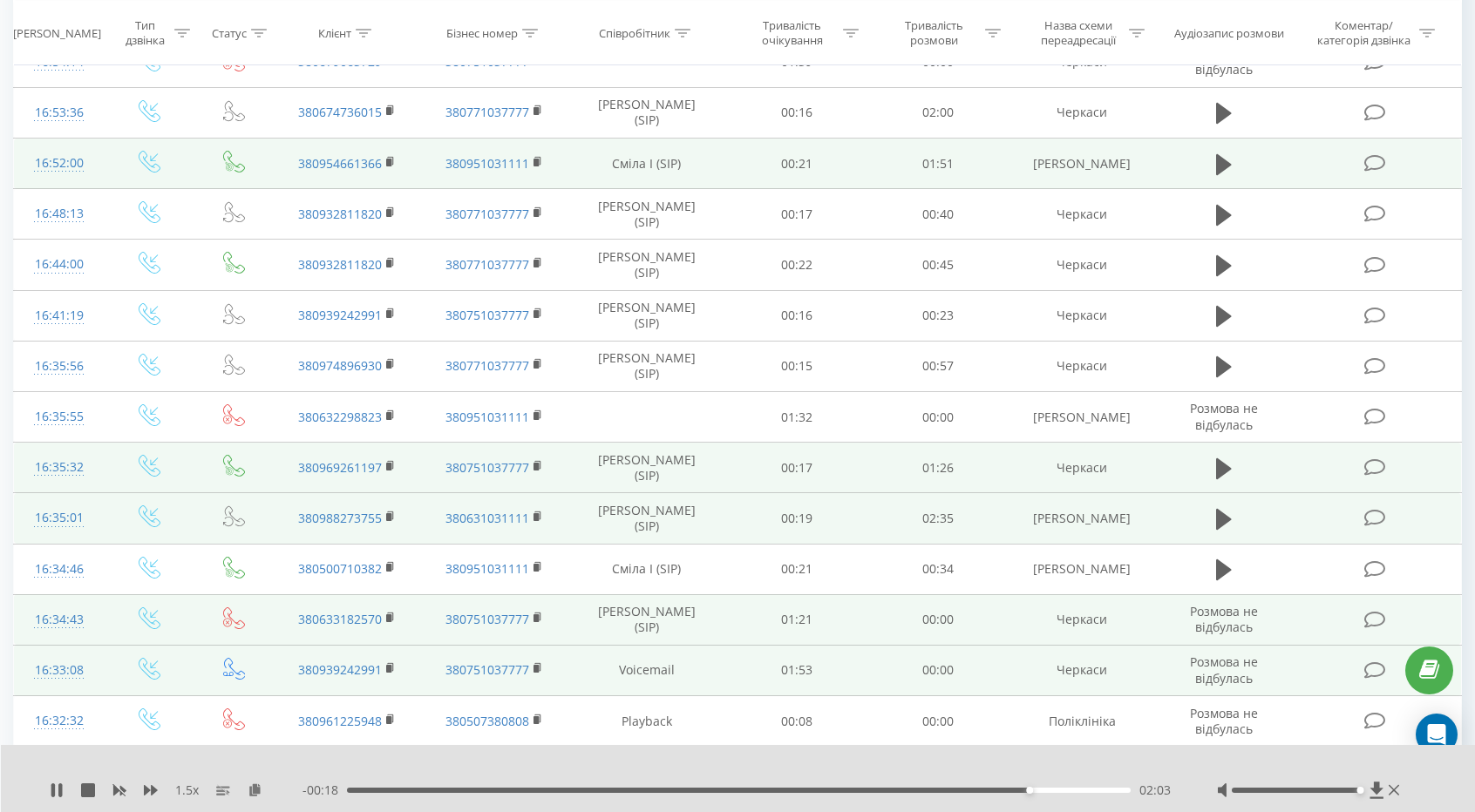
scroll to position [840, 0]
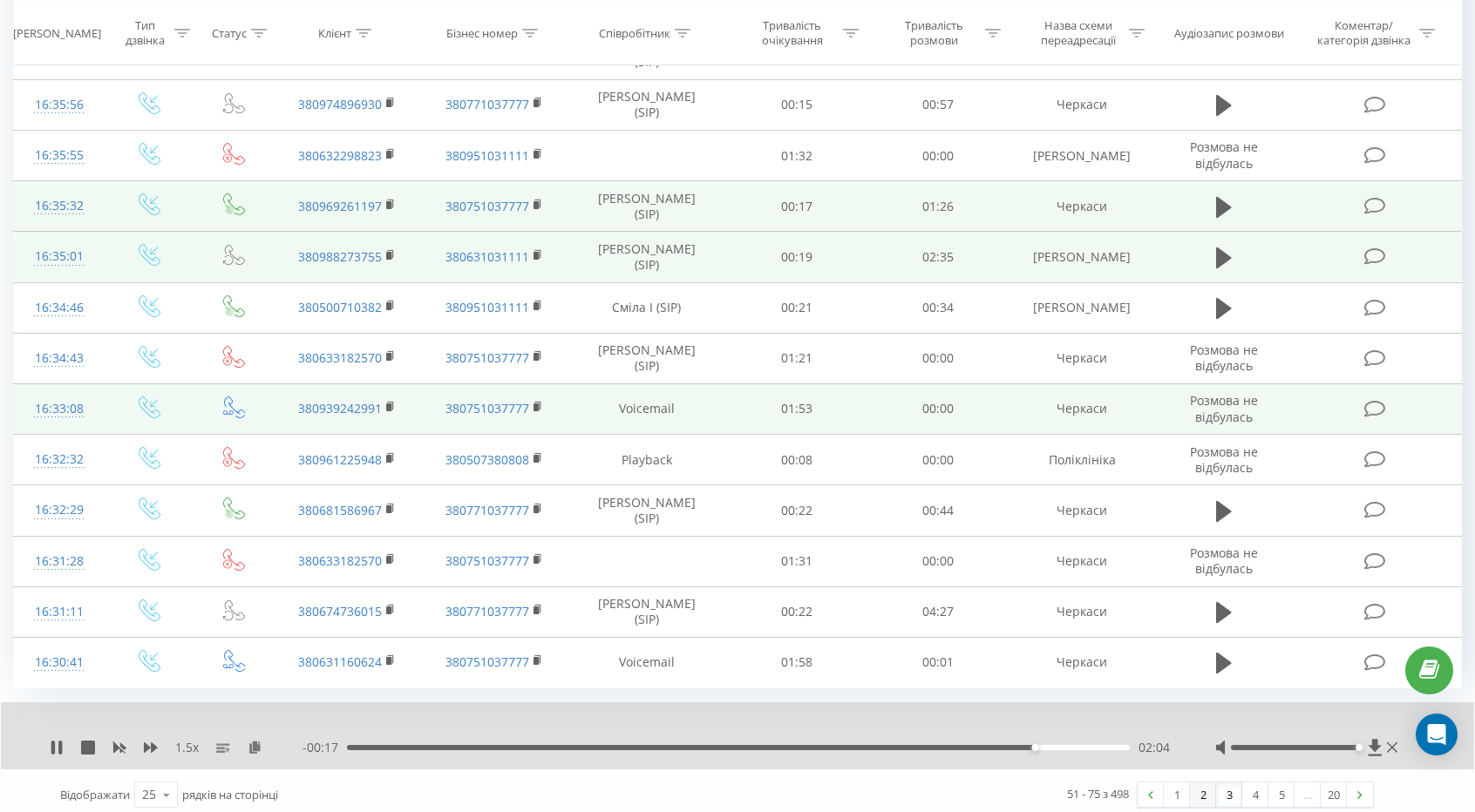
click at [1204, 793] on link "2" at bounding box center [1203, 794] width 26 height 25
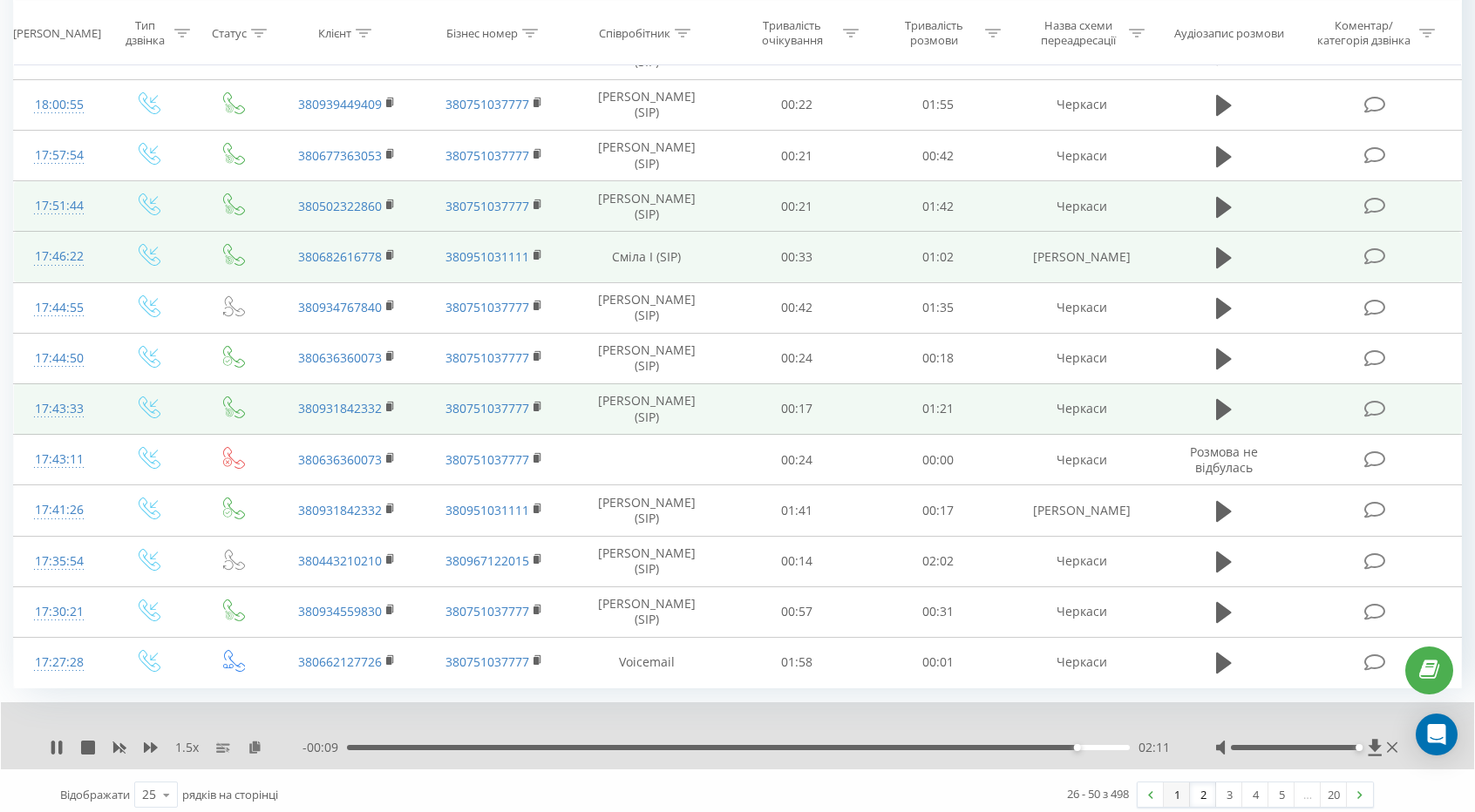
click at [1180, 782] on link "1" at bounding box center [1176, 794] width 26 height 25
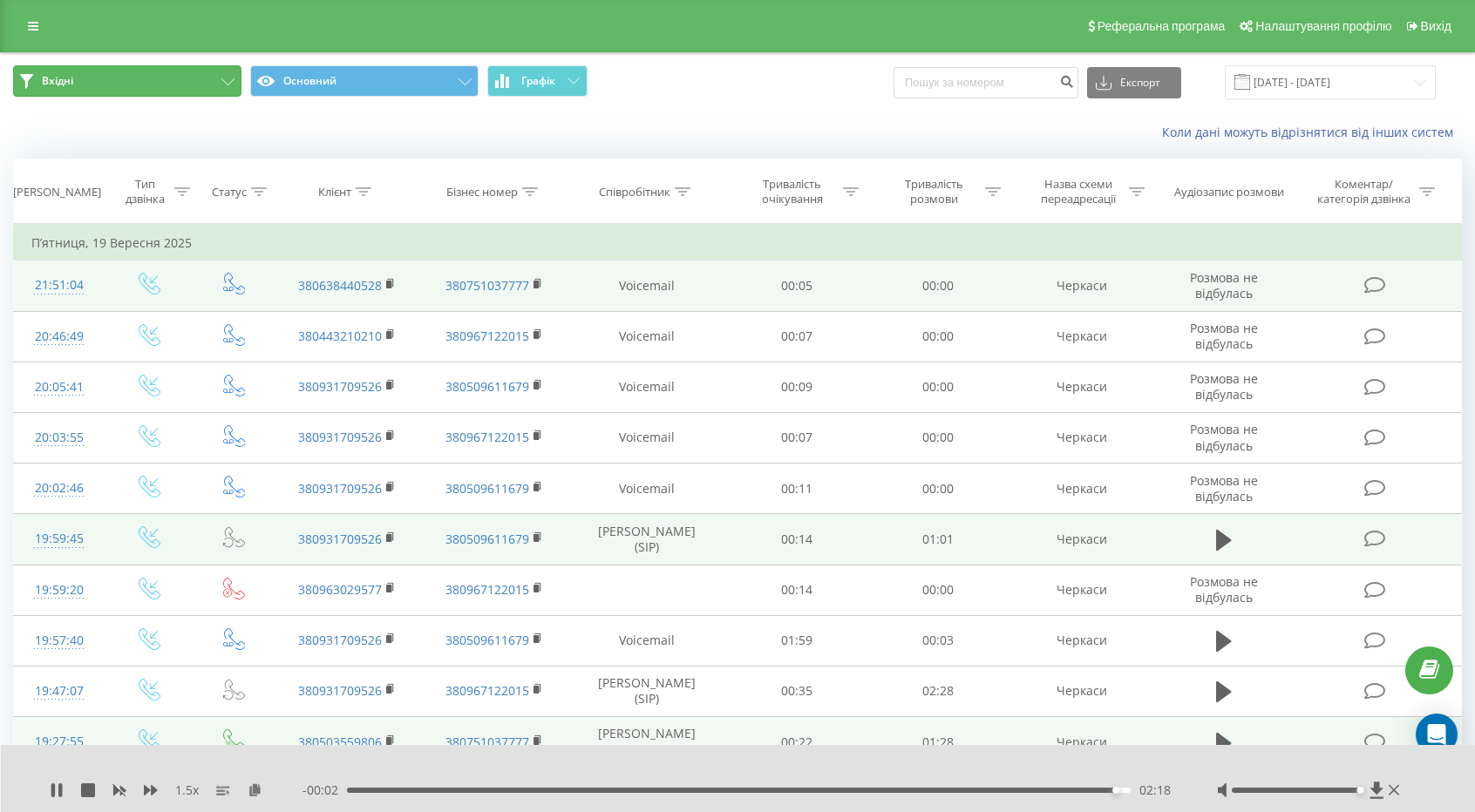
click at [201, 76] on button "Вхідні" at bounding box center [127, 81] width 229 height 32
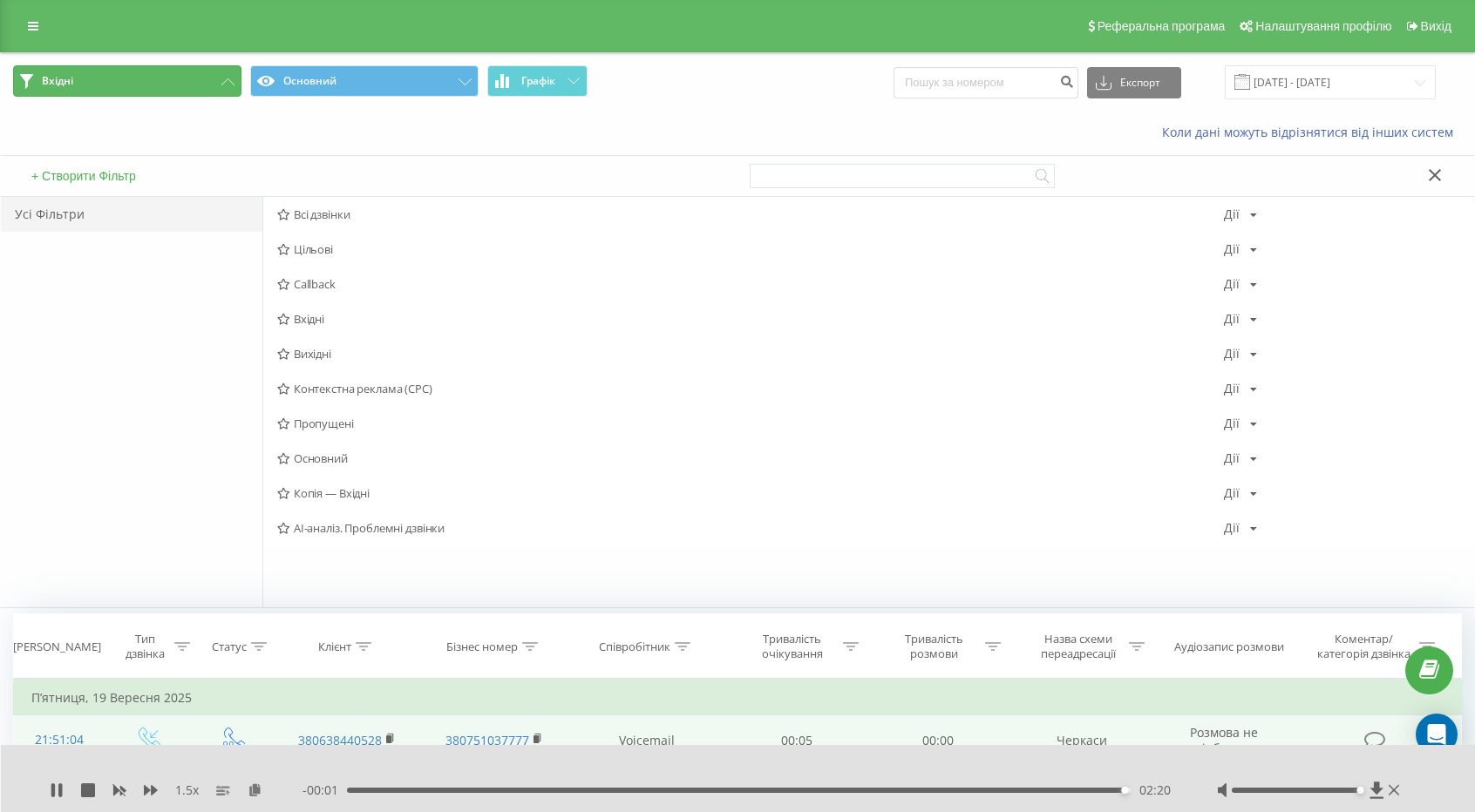
click at [229, 80] on icon at bounding box center [228, 81] width 13 height 7
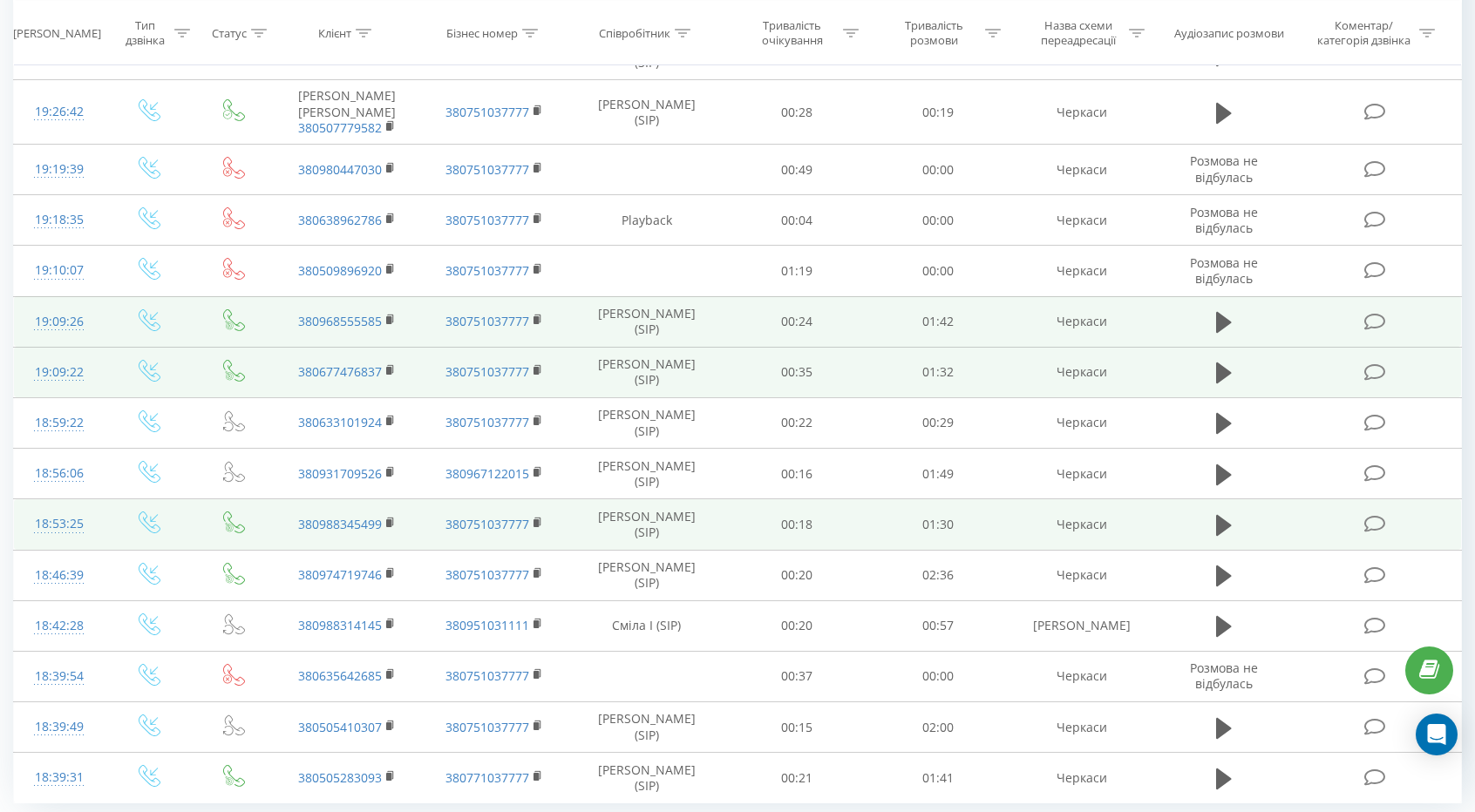
scroll to position [855, 0]
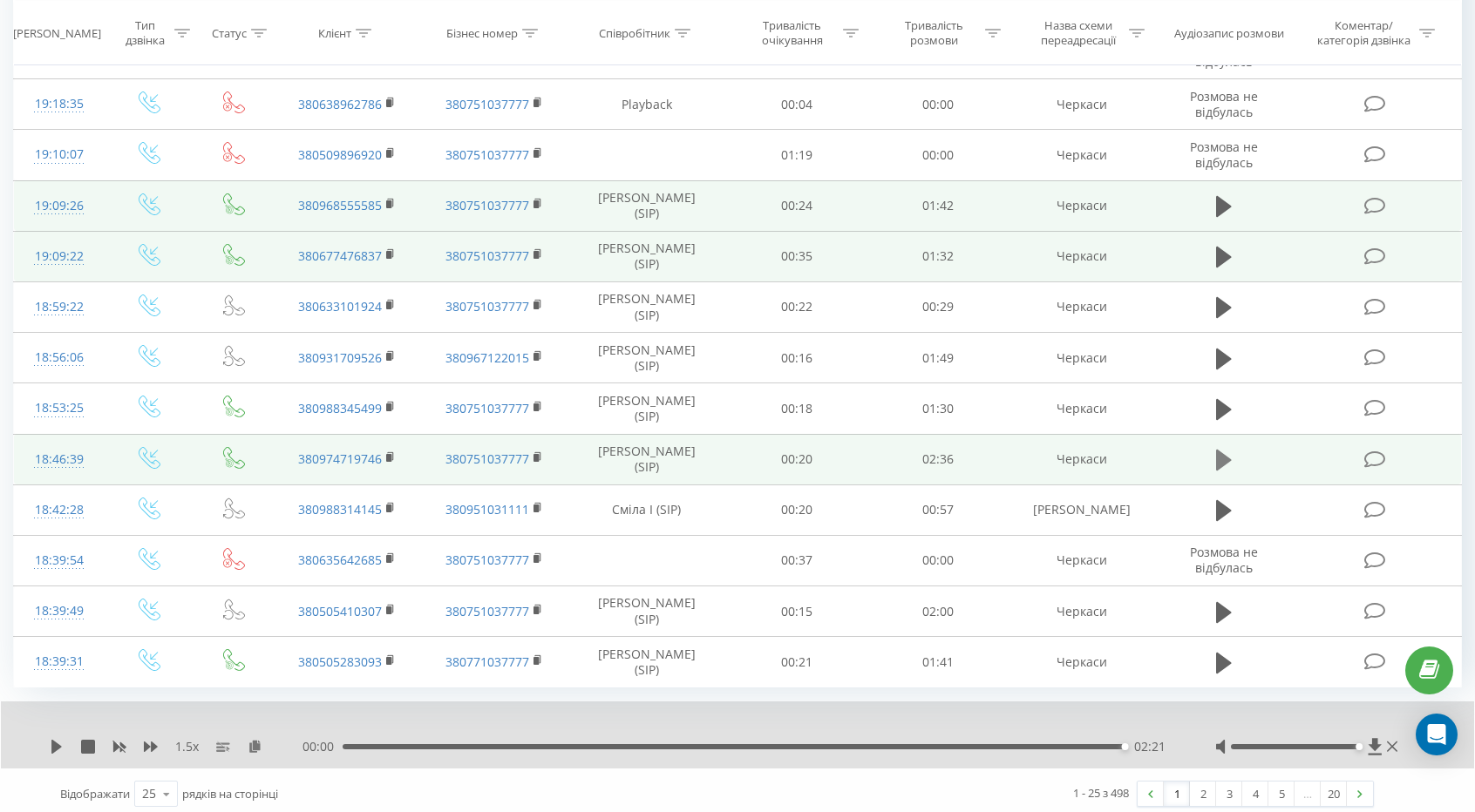
click at [1217, 456] on icon at bounding box center [1224, 460] width 16 height 21
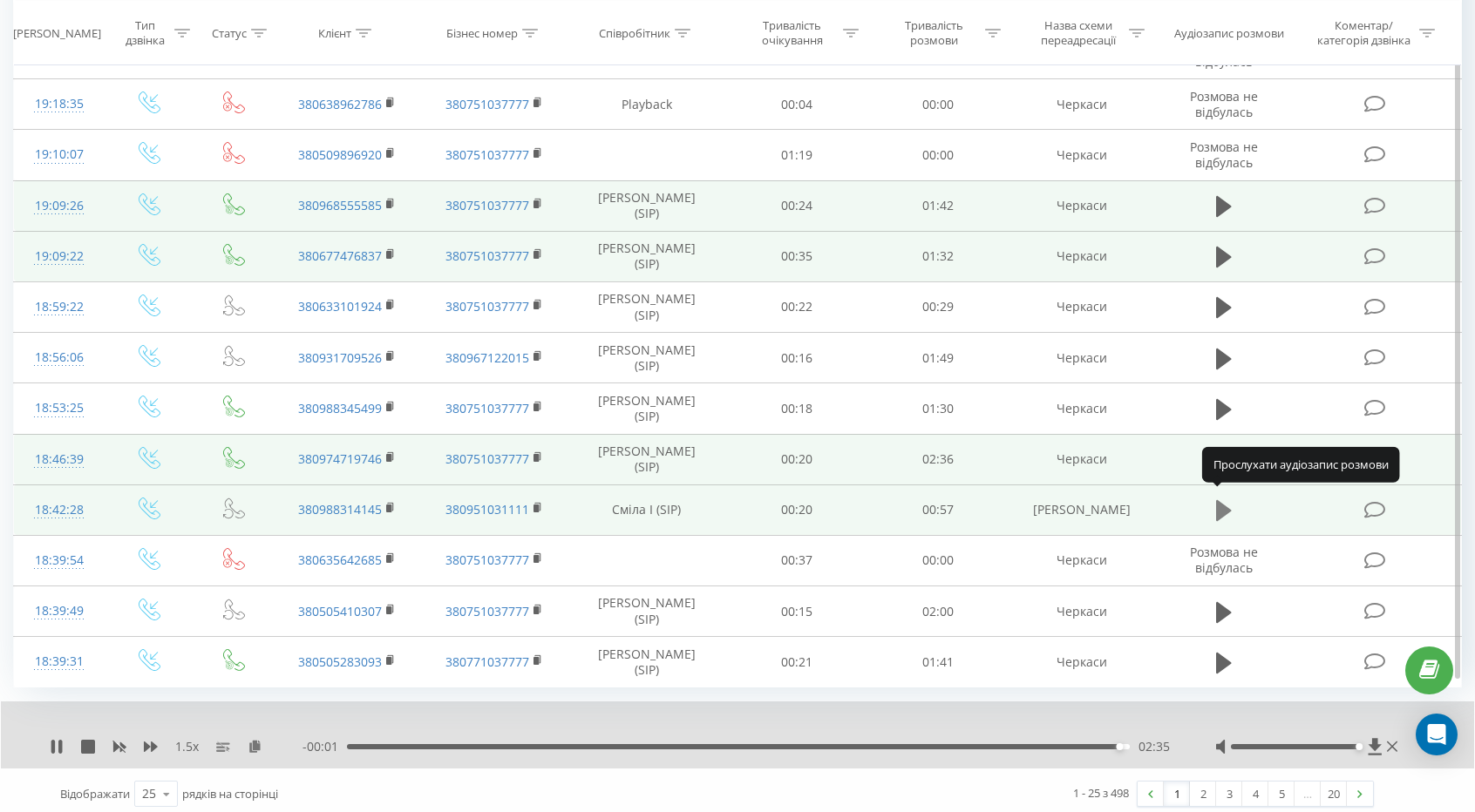
click at [1216, 498] on icon at bounding box center [1224, 510] width 16 height 25
click at [1228, 486] on td at bounding box center [1223, 509] width 136 height 50
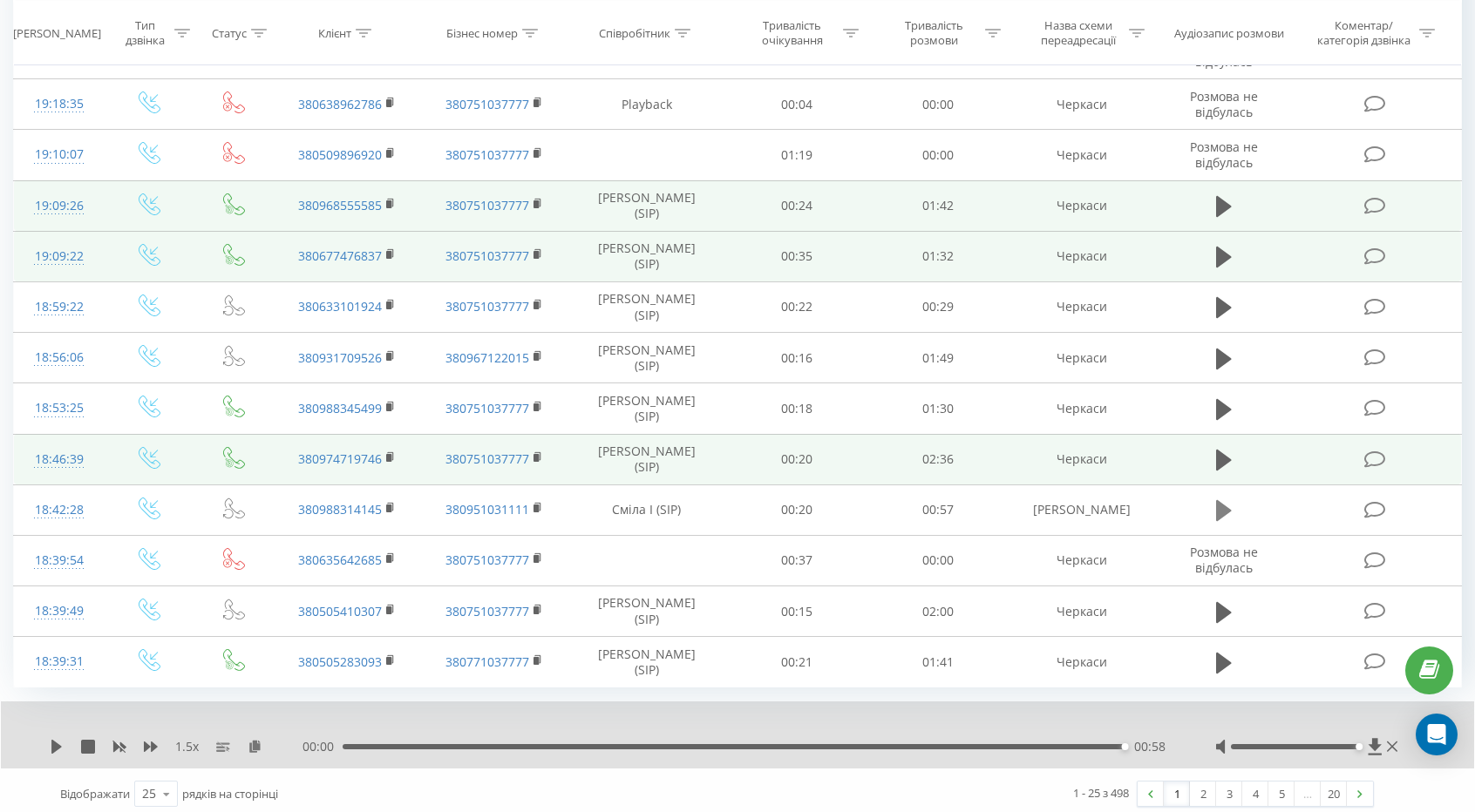
click at [1227, 498] on icon at bounding box center [1224, 510] width 16 height 25
click at [1229, 785] on link "3" at bounding box center [1229, 793] width 26 height 25
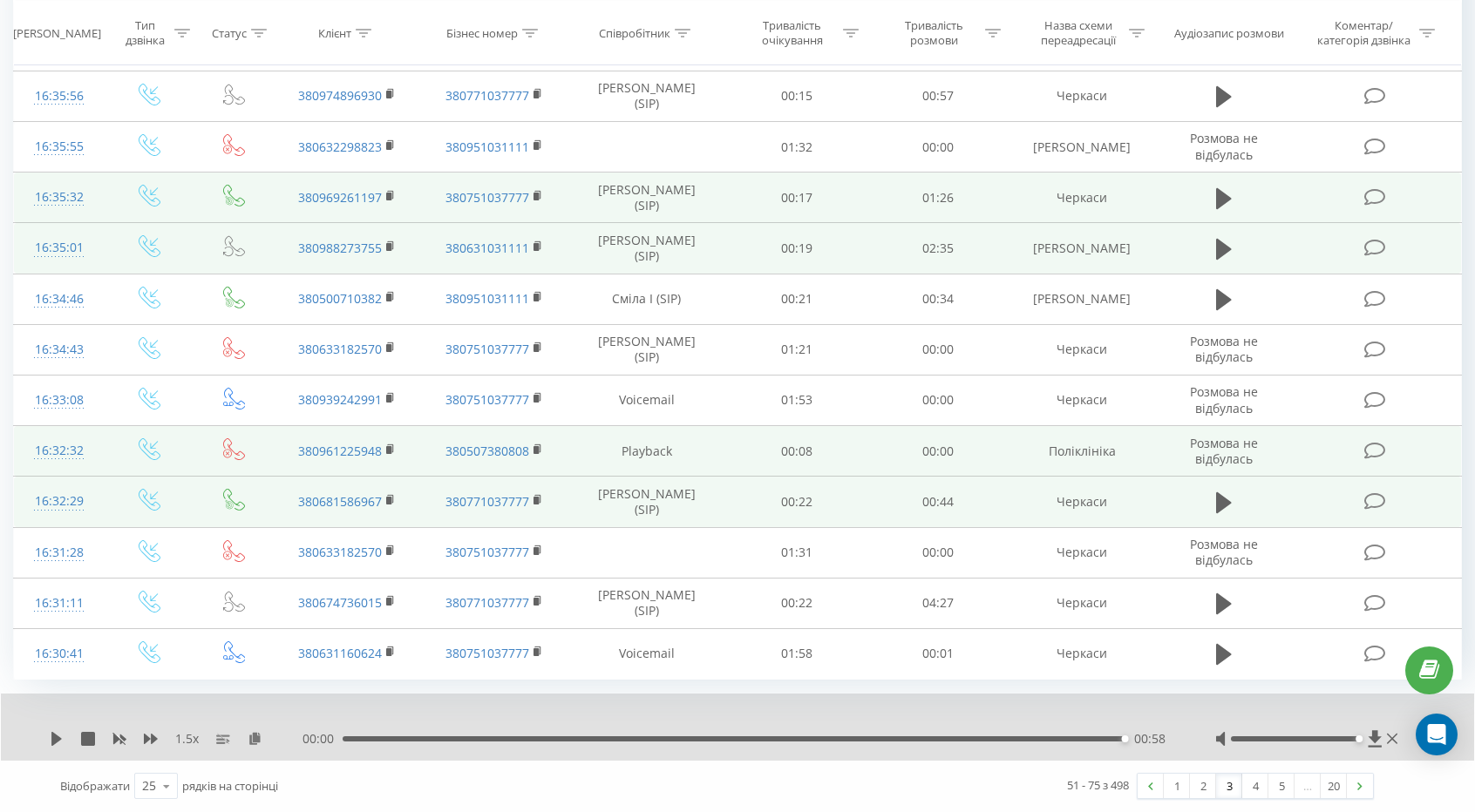
scroll to position [840, 0]
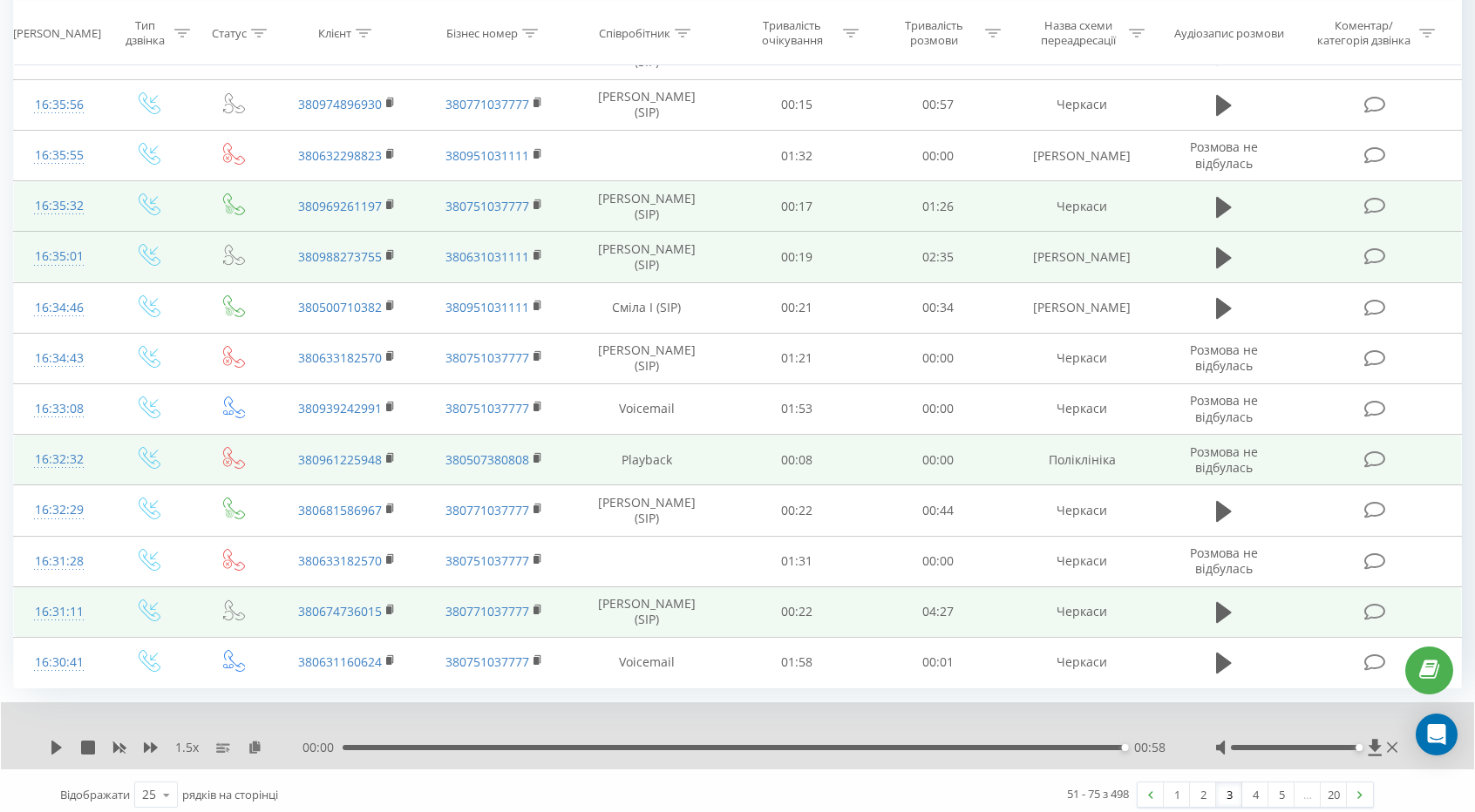
click at [1237, 612] on td at bounding box center [1223, 611] width 136 height 50
click at [1223, 600] on icon at bounding box center [1224, 612] width 16 height 25
click at [1262, 785] on link "4" at bounding box center [1255, 794] width 26 height 25
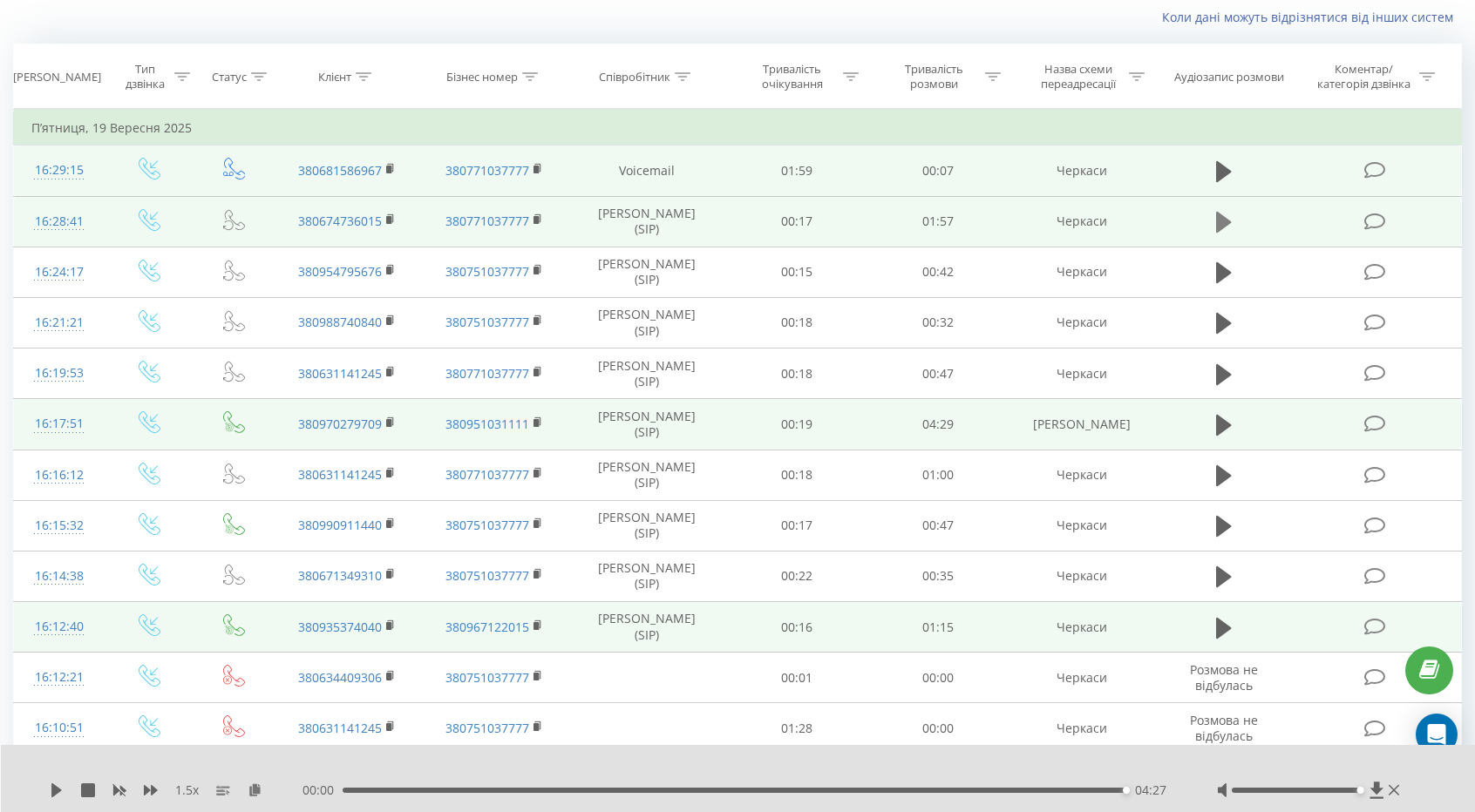
click at [1227, 219] on icon at bounding box center [1224, 222] width 16 height 21
click at [1216, 420] on icon at bounding box center [1224, 425] width 16 height 25
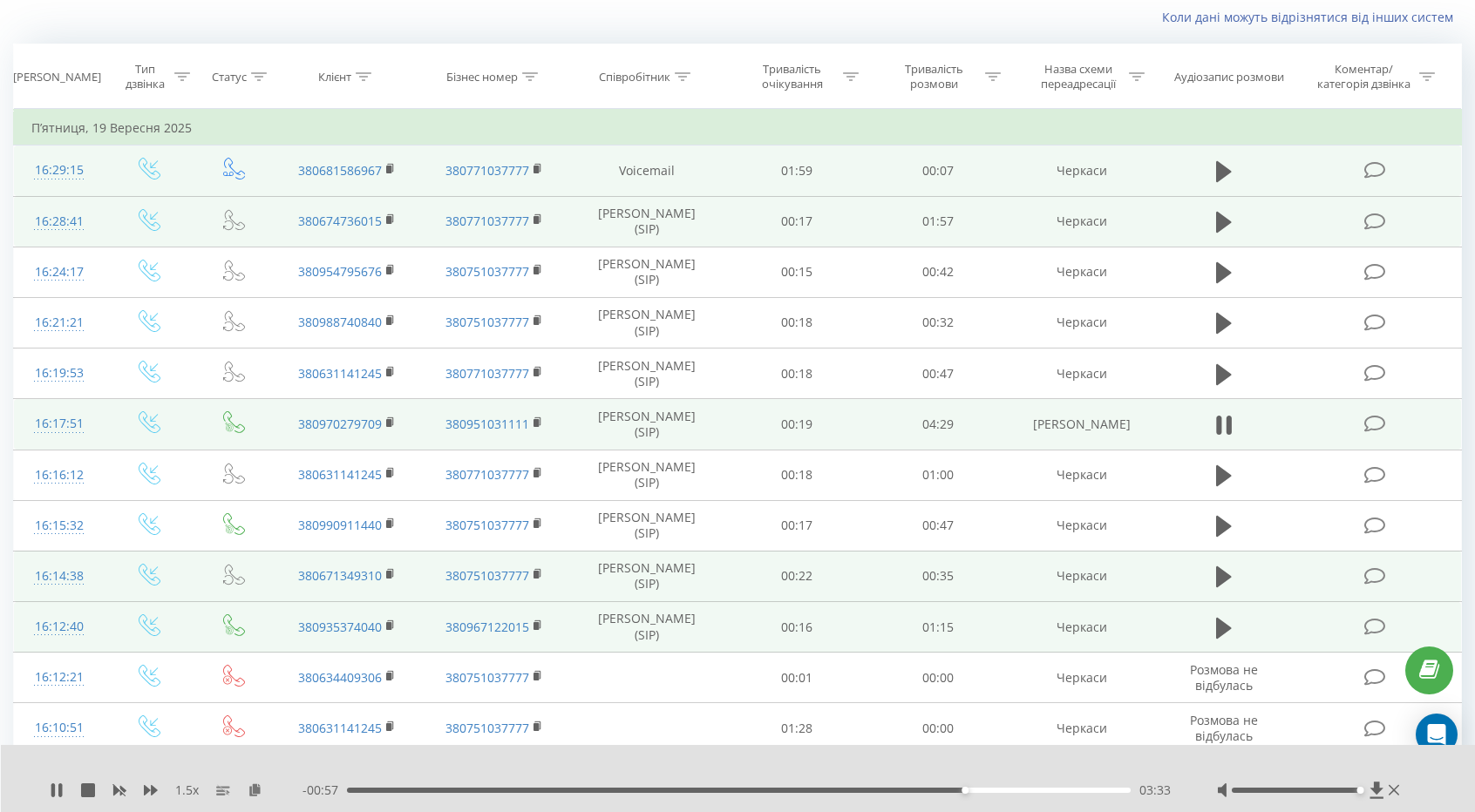
scroll to position [202, 0]
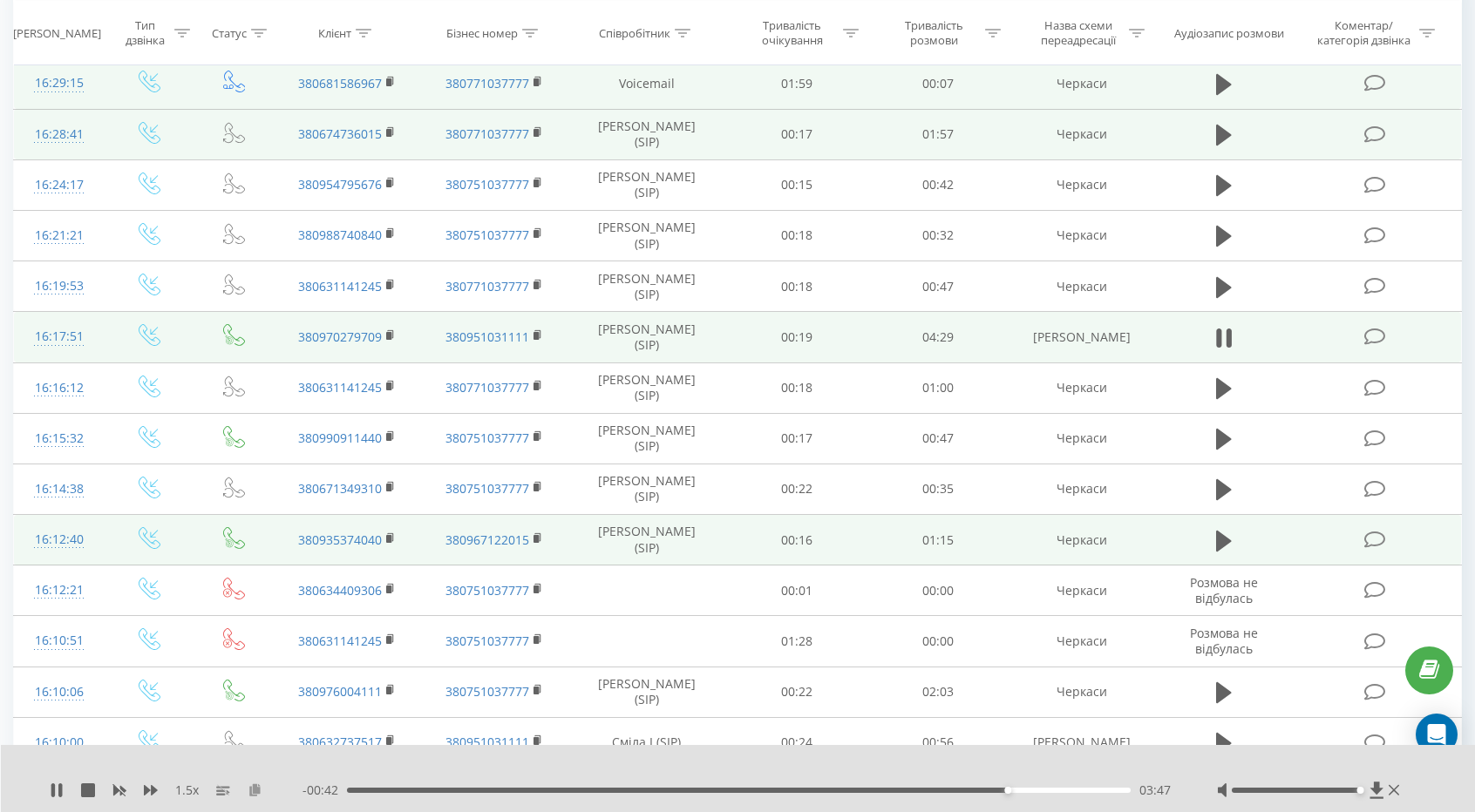
click at [260, 788] on icon at bounding box center [254, 789] width 15 height 12
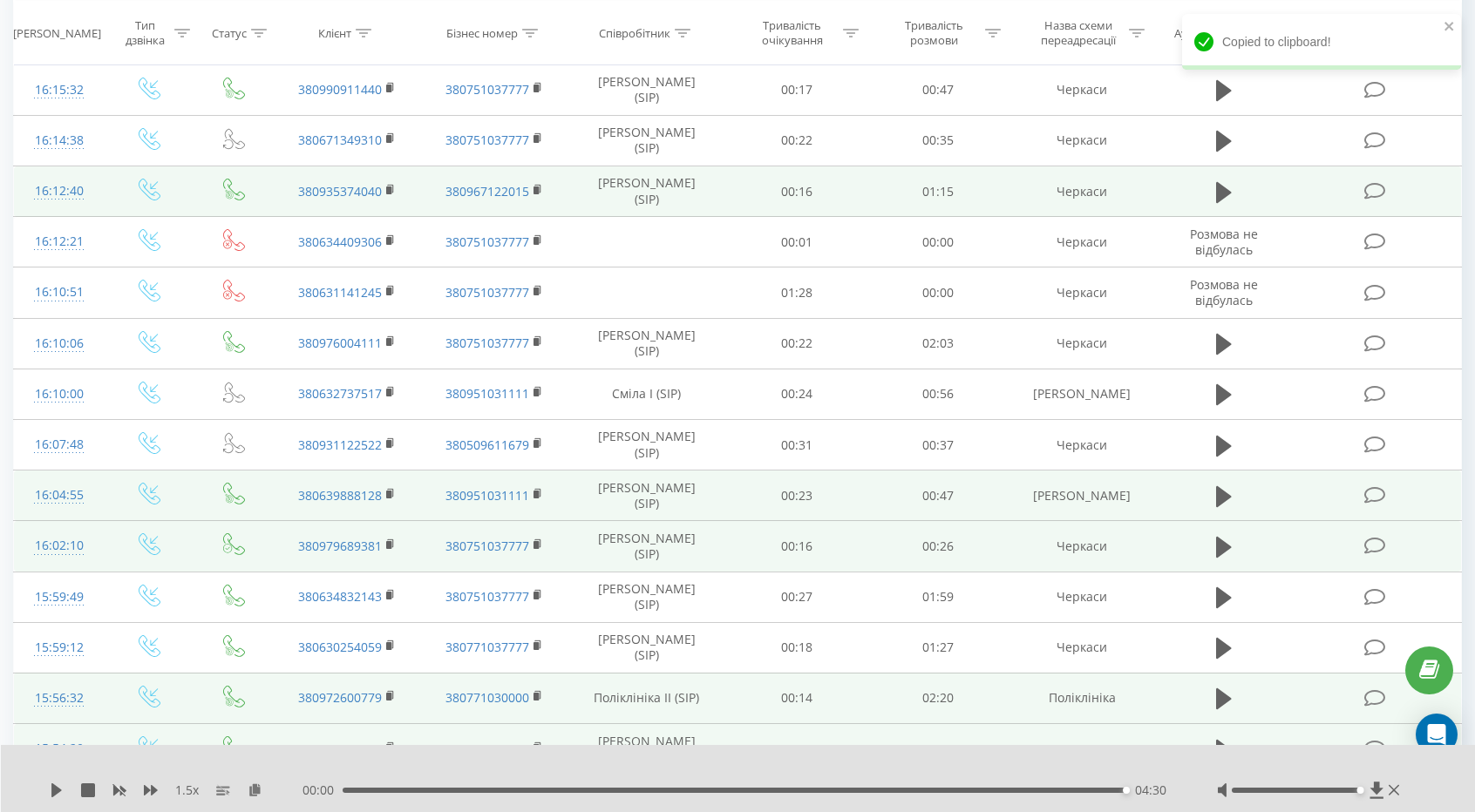
scroll to position [840, 0]
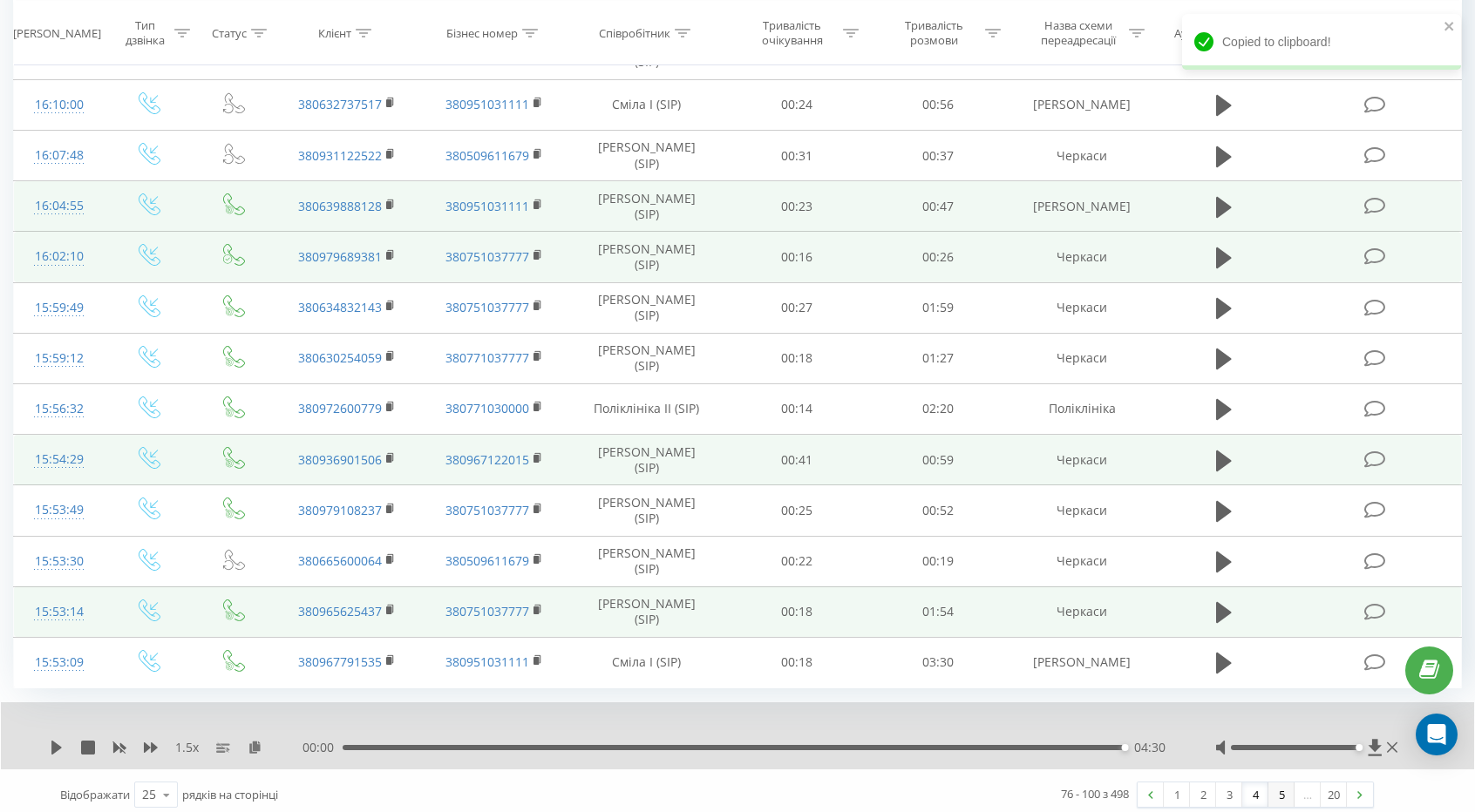
click at [1276, 782] on link "5" at bounding box center [1281, 794] width 26 height 25
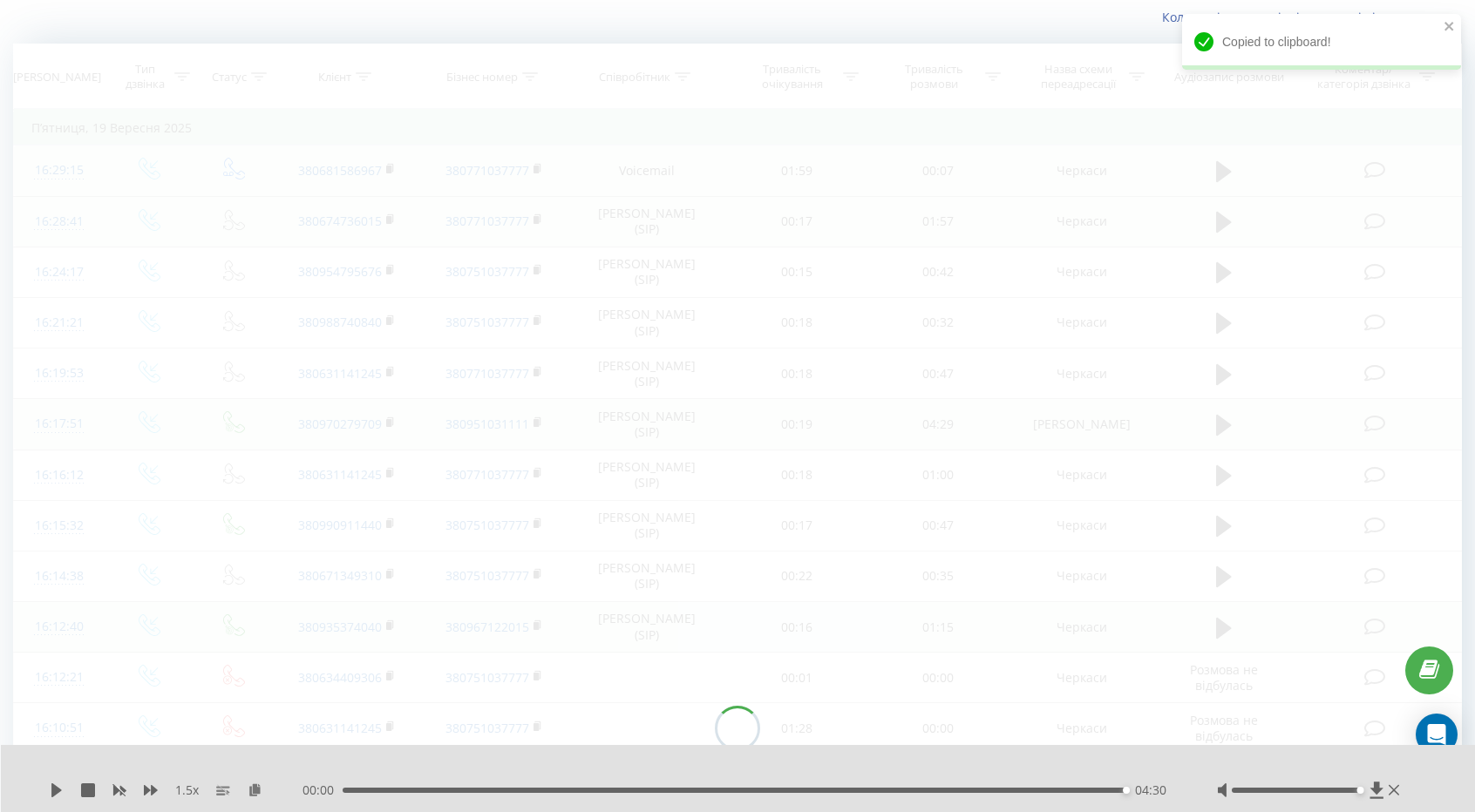
scroll to position [202, 0]
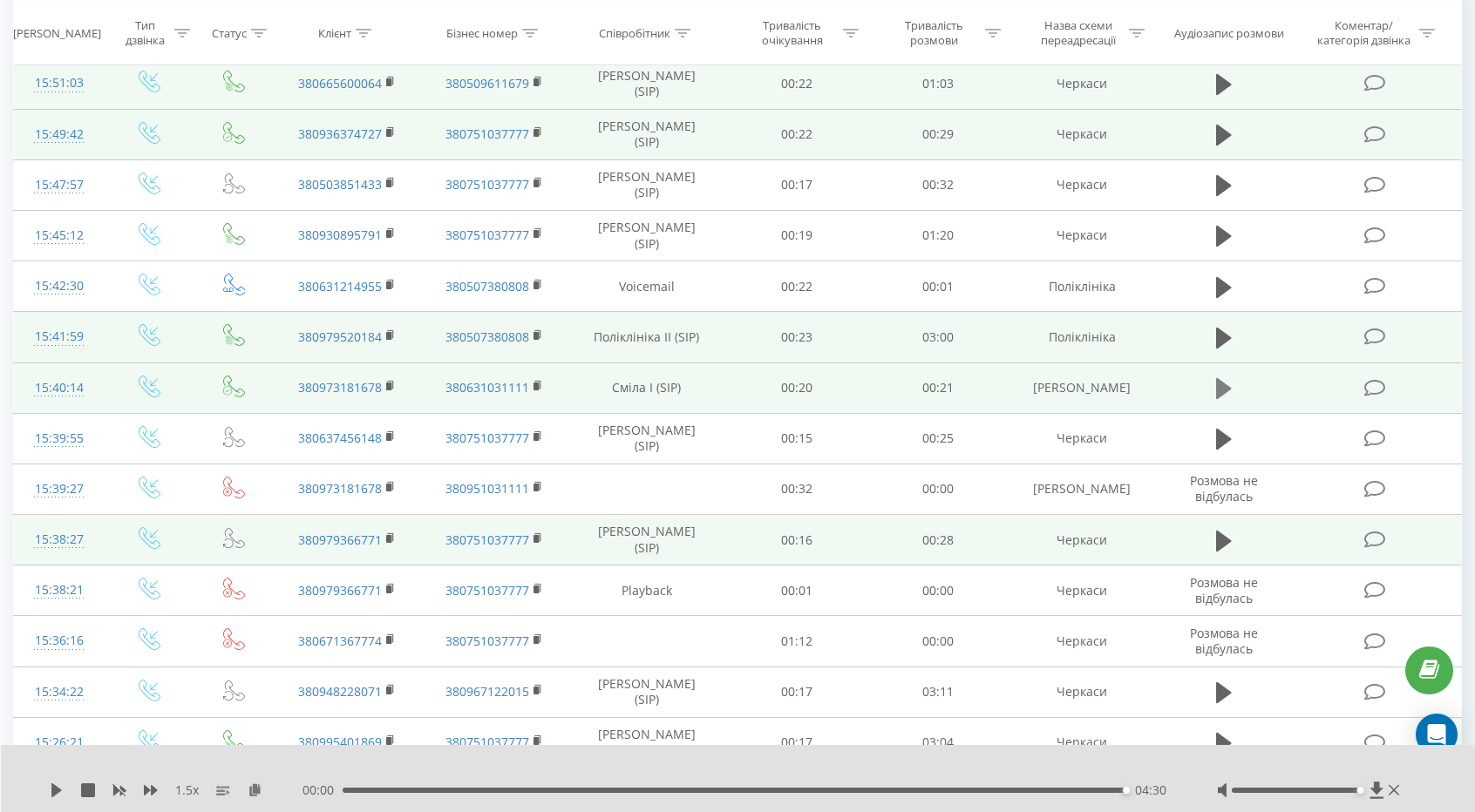
click at [1233, 393] on button at bounding box center [1224, 389] width 26 height 26
click at [1222, 339] on icon at bounding box center [1224, 337] width 16 height 21
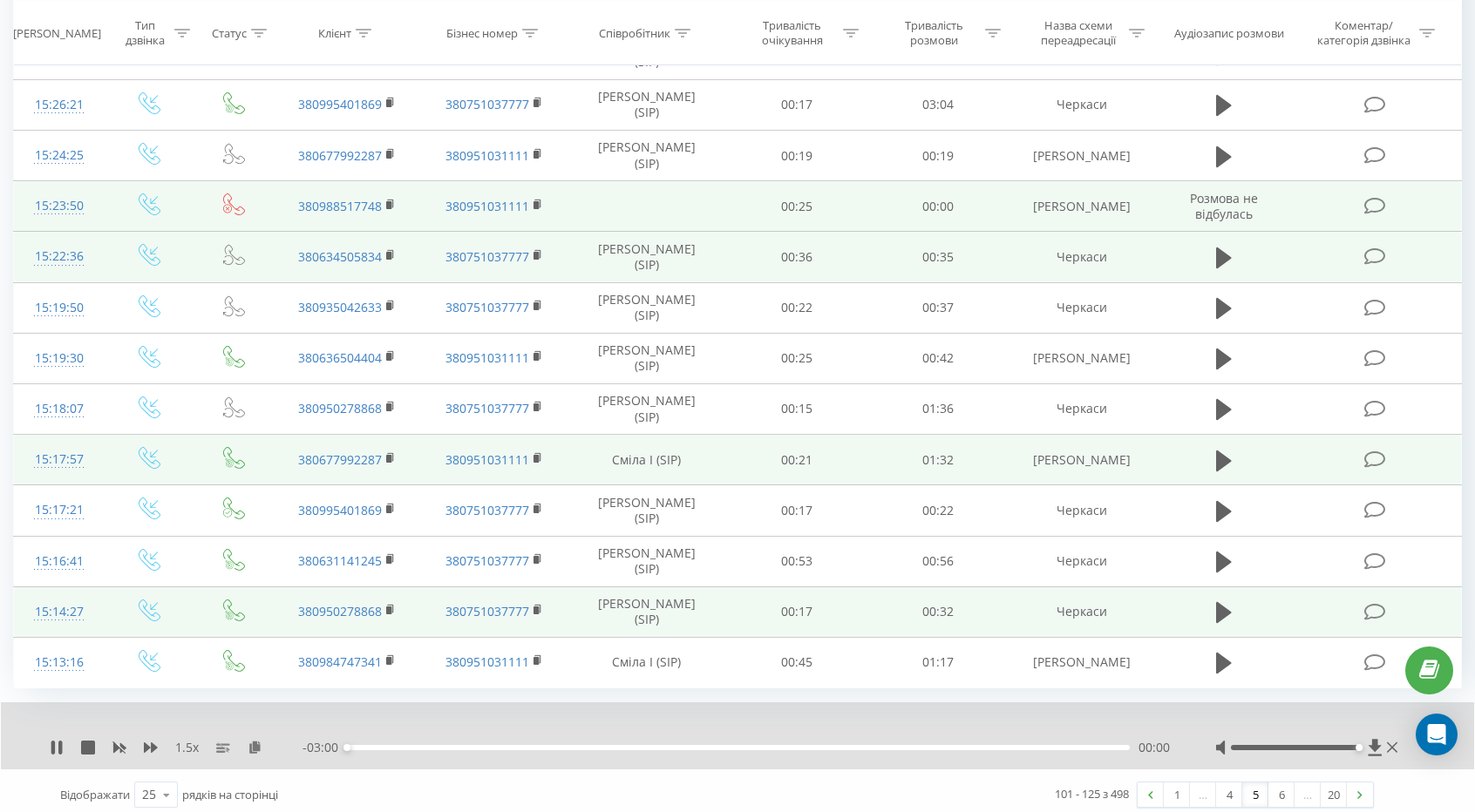
click at [1215, 586] on td at bounding box center [1223, 611] width 136 height 50
click at [1219, 602] on icon at bounding box center [1224, 612] width 16 height 21
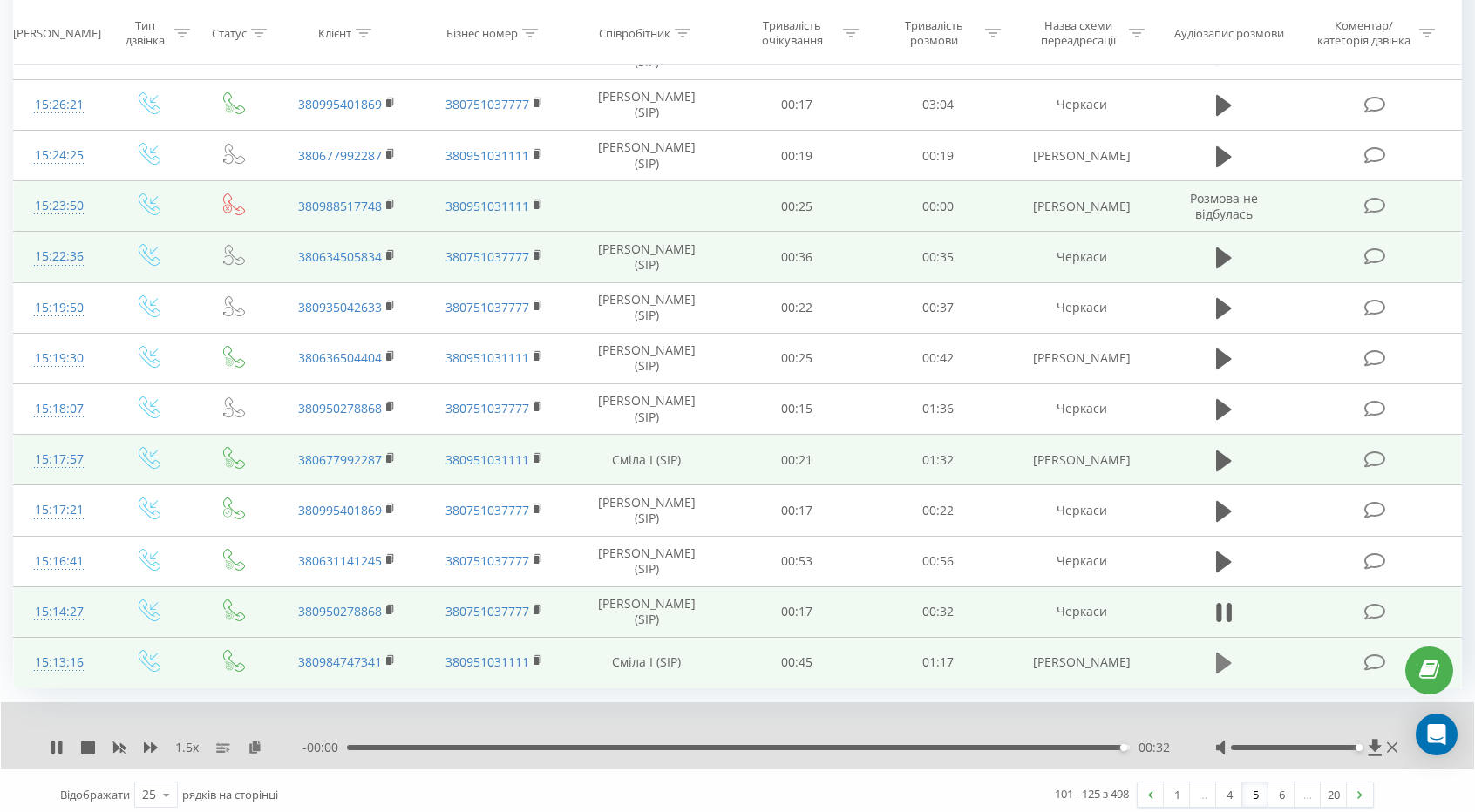
click at [1222, 651] on icon at bounding box center [1224, 663] width 16 height 25
click at [1279, 786] on link "6" at bounding box center [1281, 794] width 26 height 25
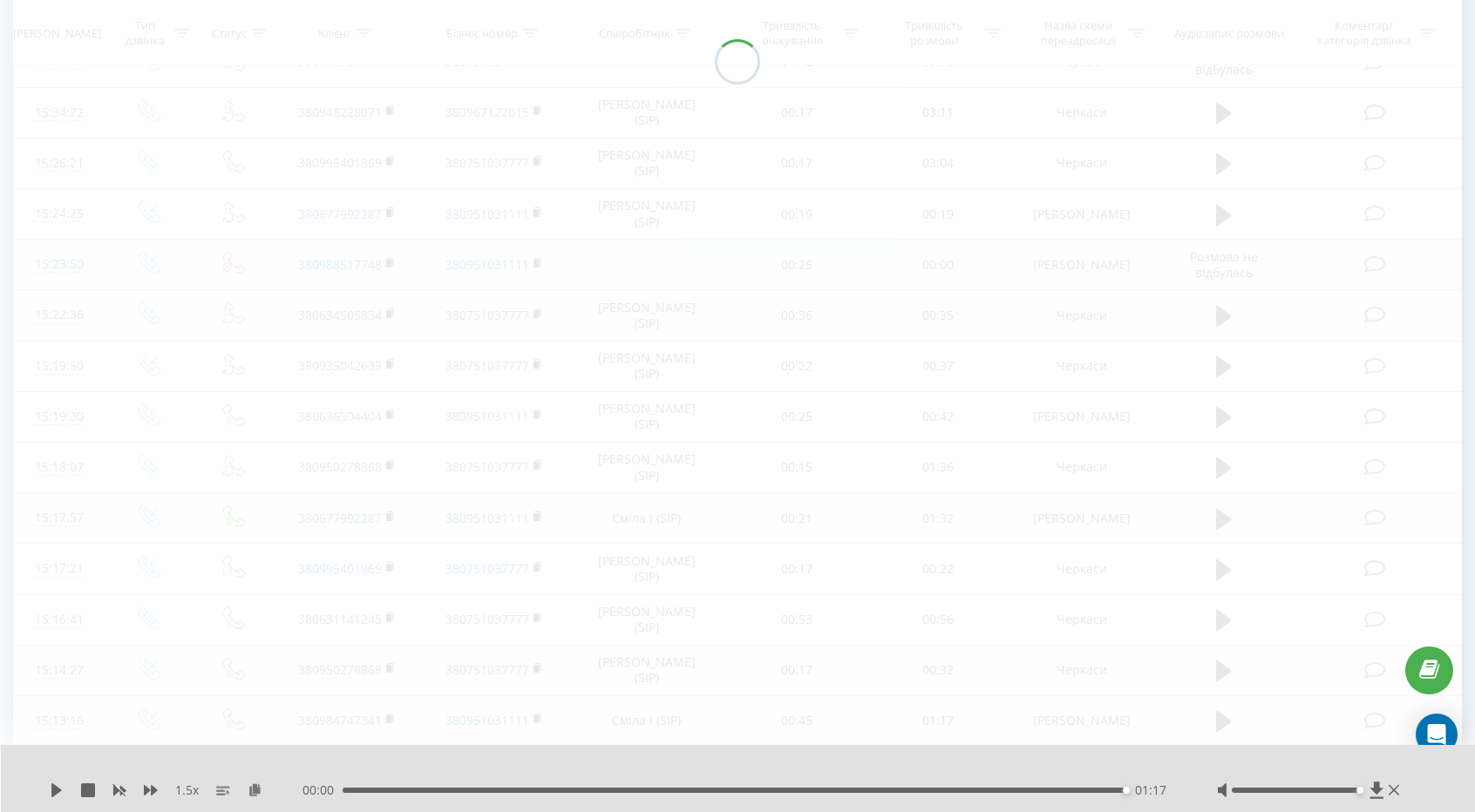
scroll to position [115, 0]
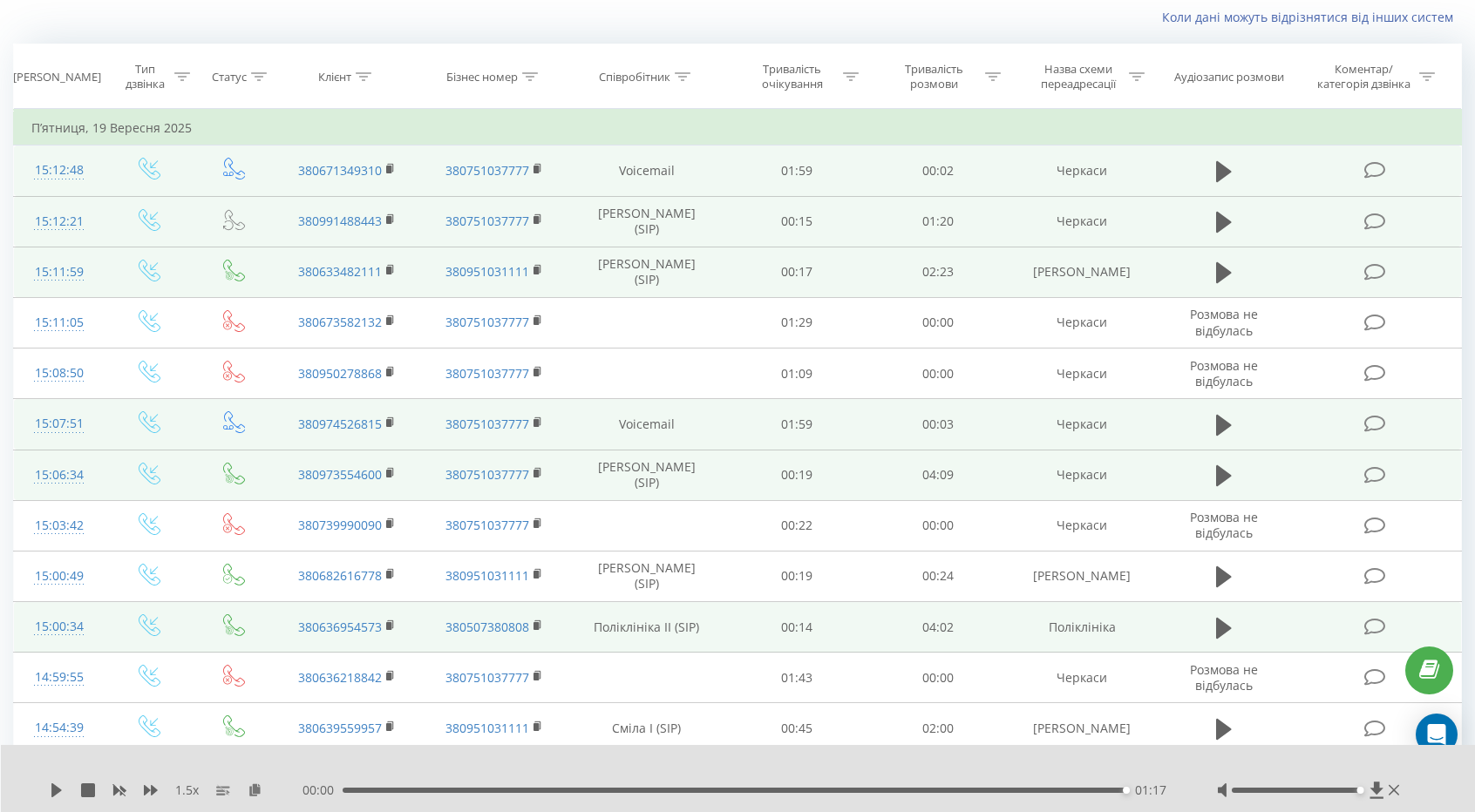
click at [1236, 269] on td at bounding box center [1223, 271] width 136 height 50
click at [1226, 266] on icon at bounding box center [1224, 272] width 16 height 25
